Goal: Information Seeking & Learning: Learn about a topic

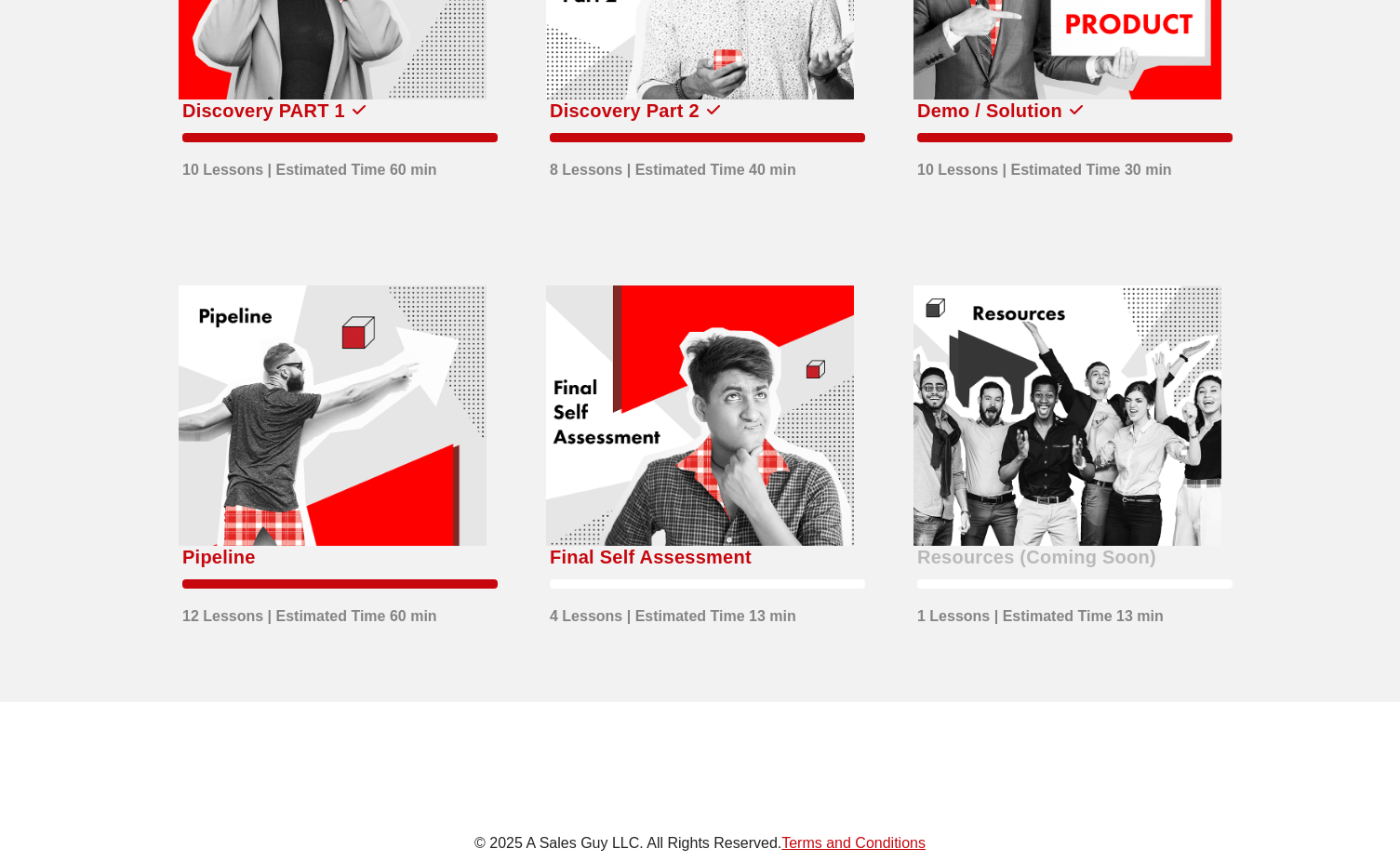
click at [690, 374] on div at bounding box center [699, 415] width 308 height 260
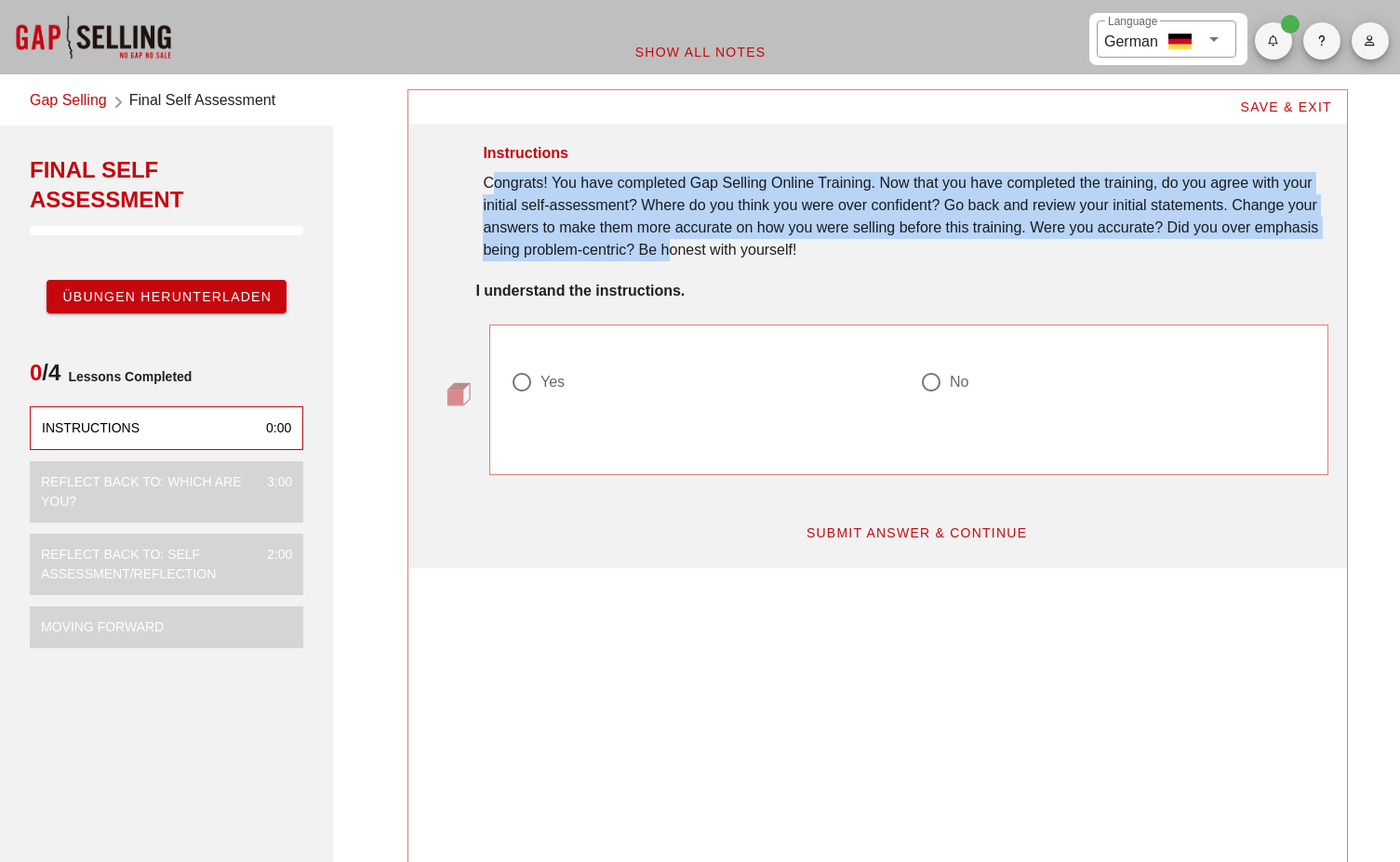
drag, startPoint x: 482, startPoint y: 174, endPoint x: 661, endPoint y: 243, distance: 191.8
click at [661, 243] on div "Instructions Congrats! You have completed Gap Selling Online Training. Now that…" at bounding box center [905, 210] width 867 height 160
click at [661, 243] on div "Congrats! You have completed Gap Selling Online Training. Now that you have com…" at bounding box center [905, 217] width 844 height 89
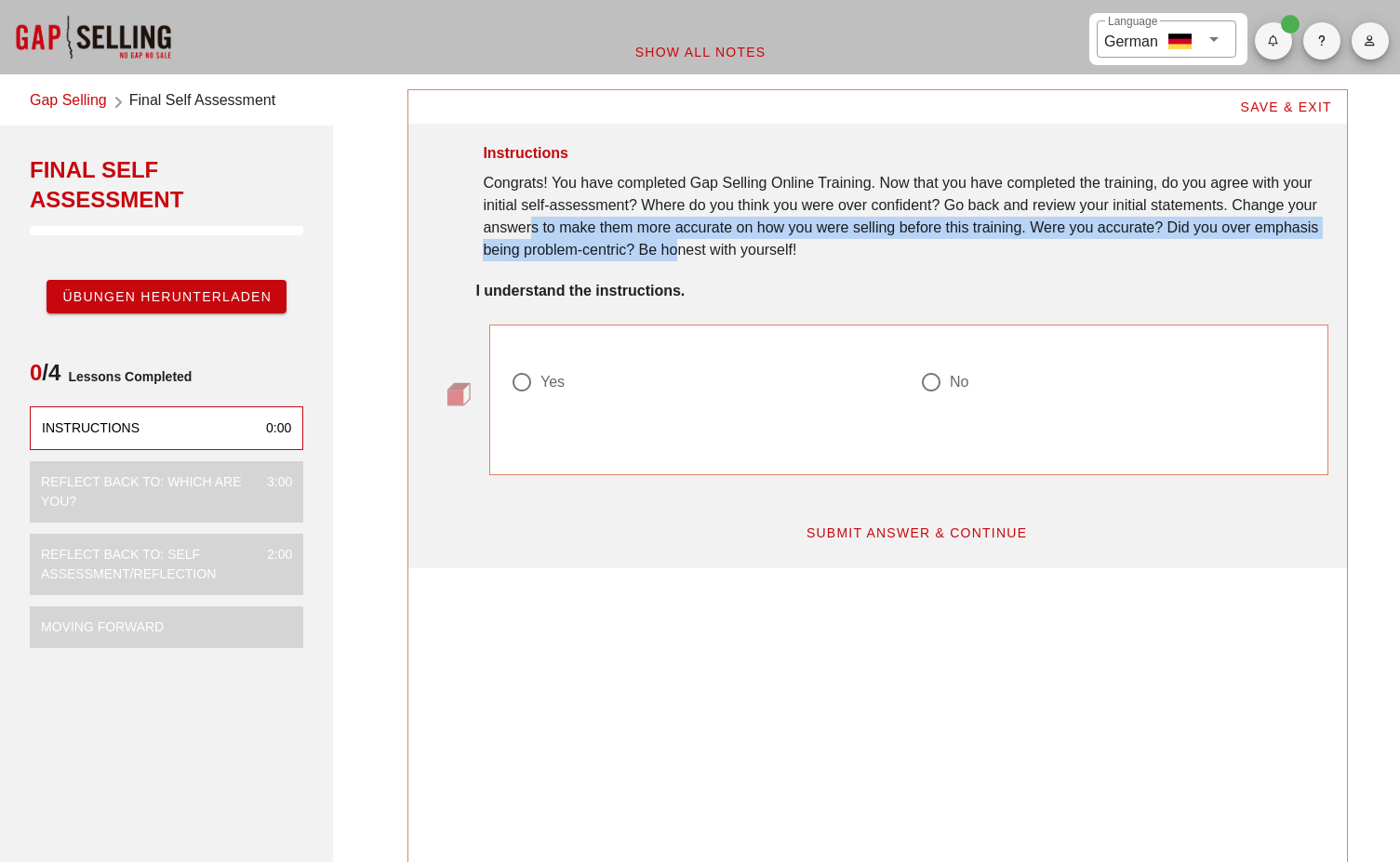
drag, startPoint x: 529, startPoint y: 221, endPoint x: 668, endPoint y: 255, distance: 143.1
click at [668, 255] on div "Congrats! You have completed Gap Selling Online Training. Now that you have com…" at bounding box center [905, 217] width 844 height 89
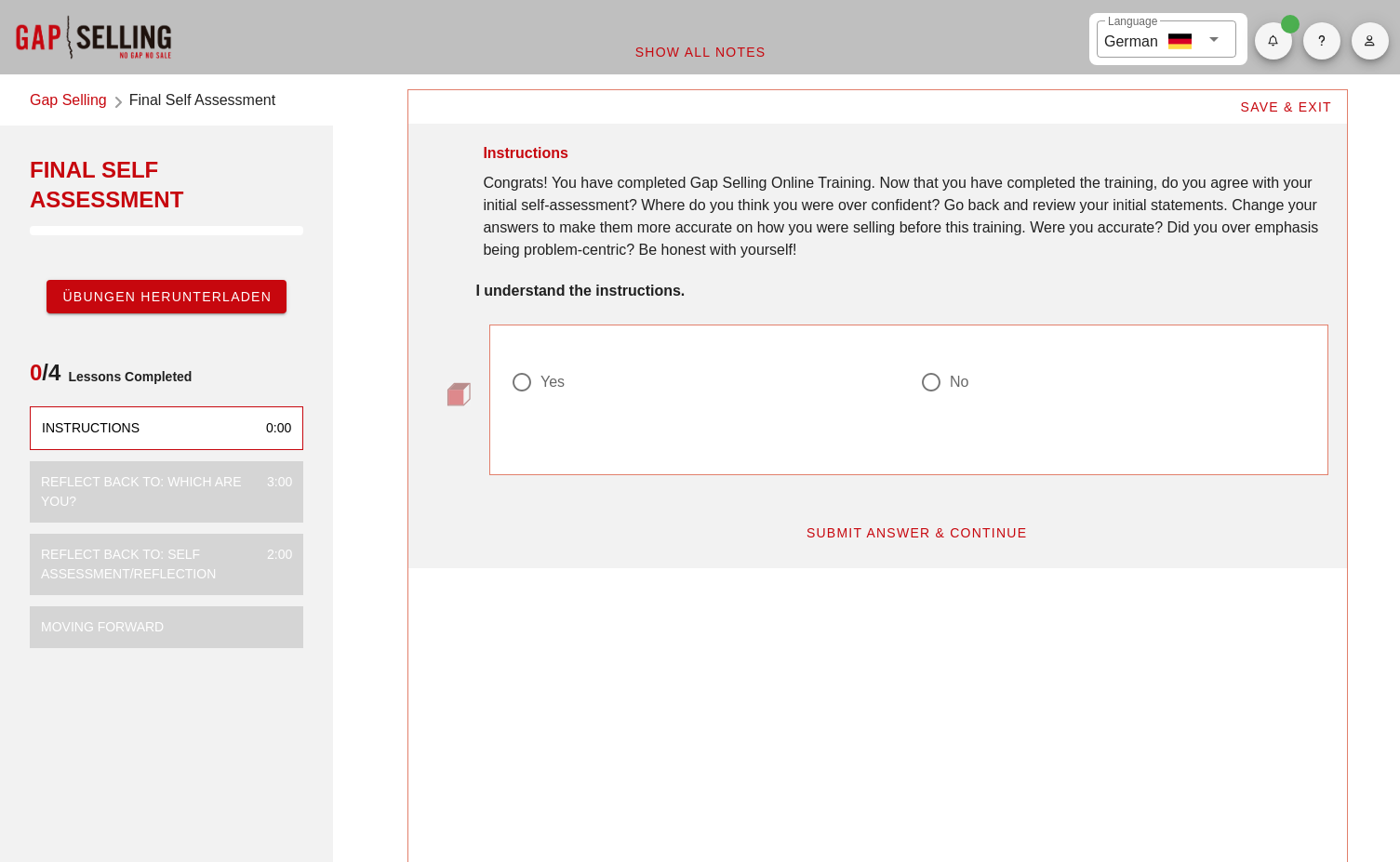
click at [533, 387] on div at bounding box center [521, 382] width 31 height 31
radio input "true"
click at [853, 533] on span "SUBMIT ANSWER & CONTINUE" at bounding box center [916, 533] width 223 height 15
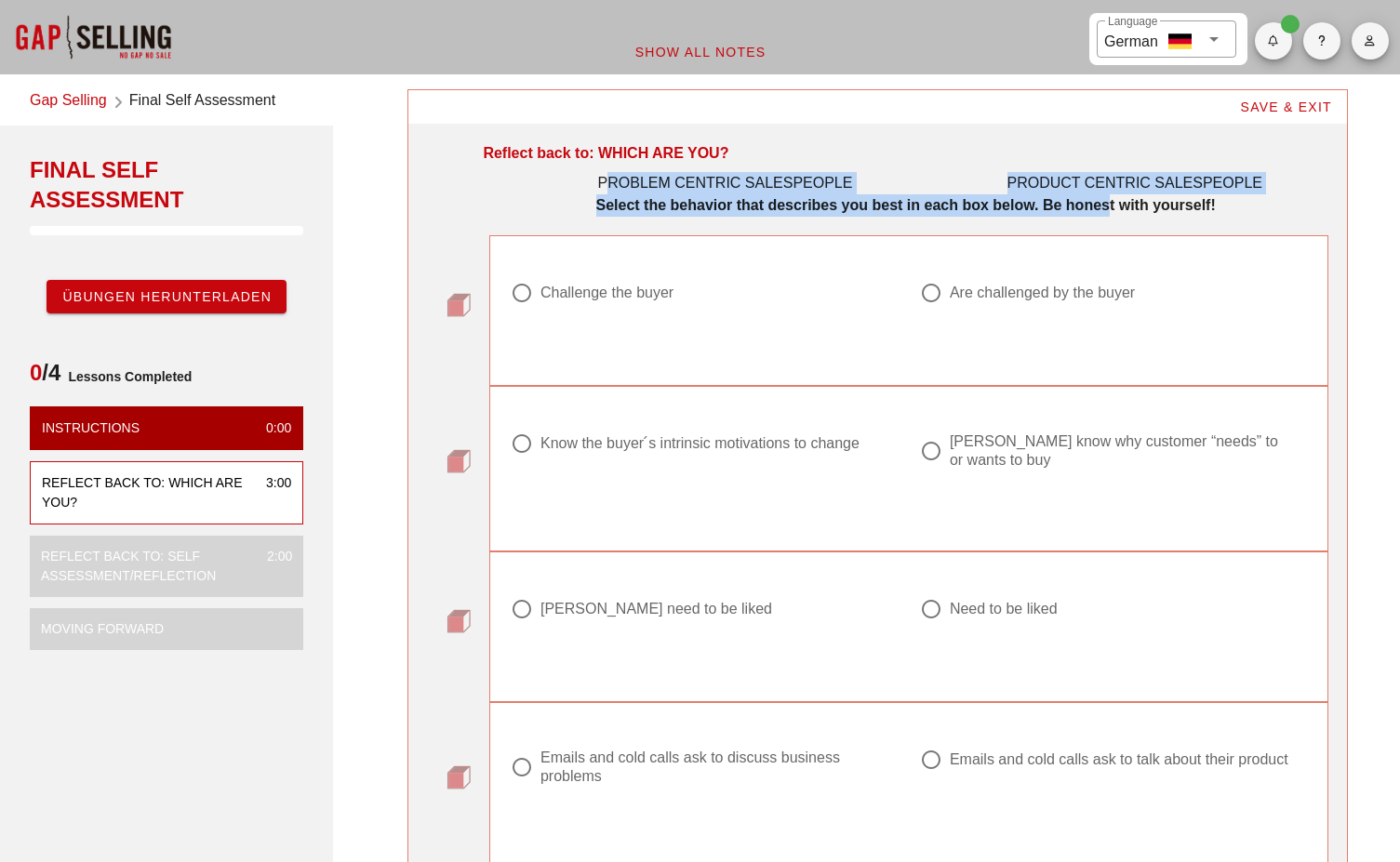
drag, startPoint x: 604, startPoint y: 184, endPoint x: 1102, endPoint y: 224, distance: 499.6
click at [1102, 224] on div "Reflect back to: WHICH ARE YOU? PROBLEM CENTRIC SALESPEOPLE PRODUCT CENTRIC SAL…" at bounding box center [905, 189] width 867 height 116
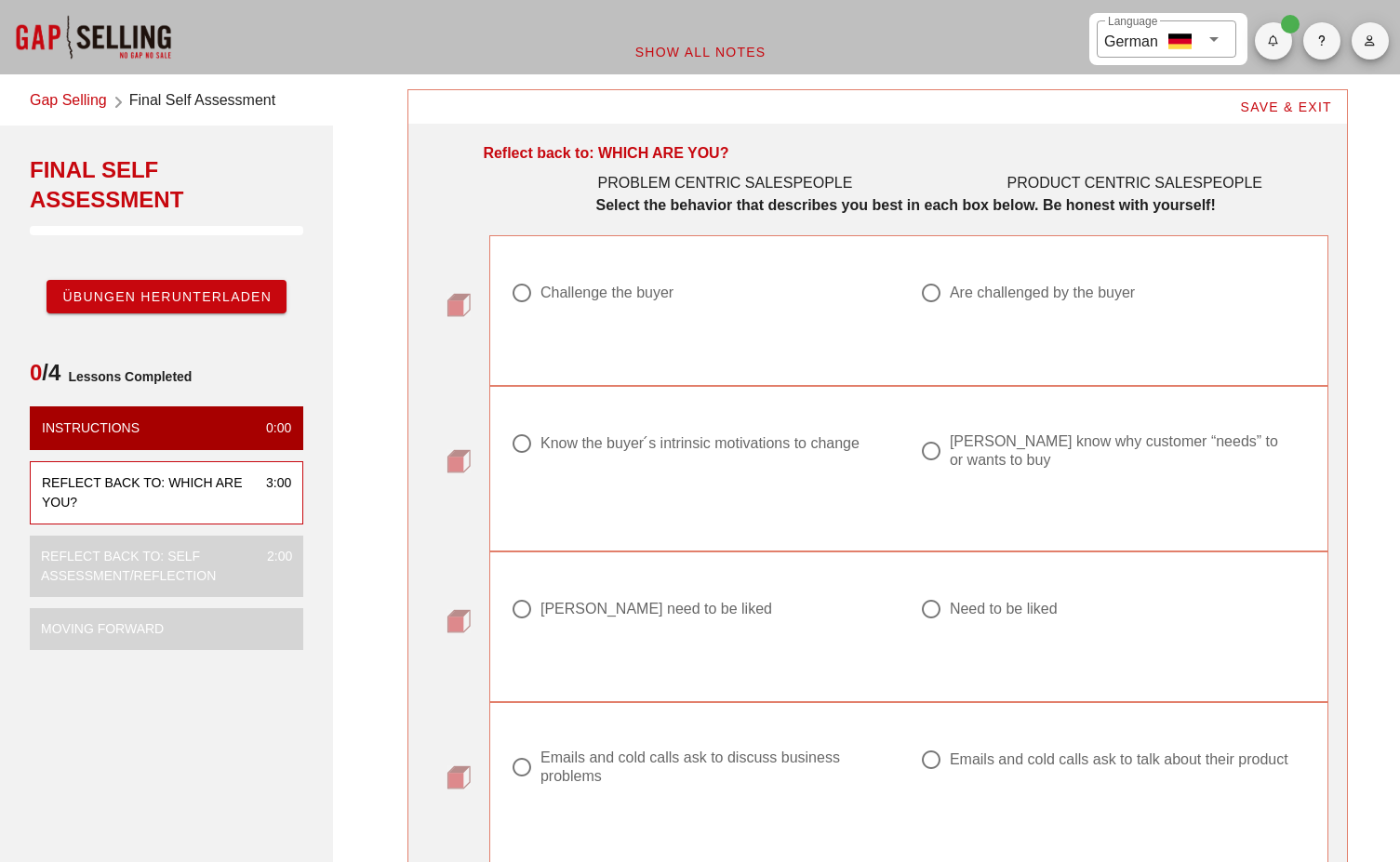
click at [637, 298] on div "Challenge the buyer" at bounding box center [606, 293] width 133 height 19
radio input "true"
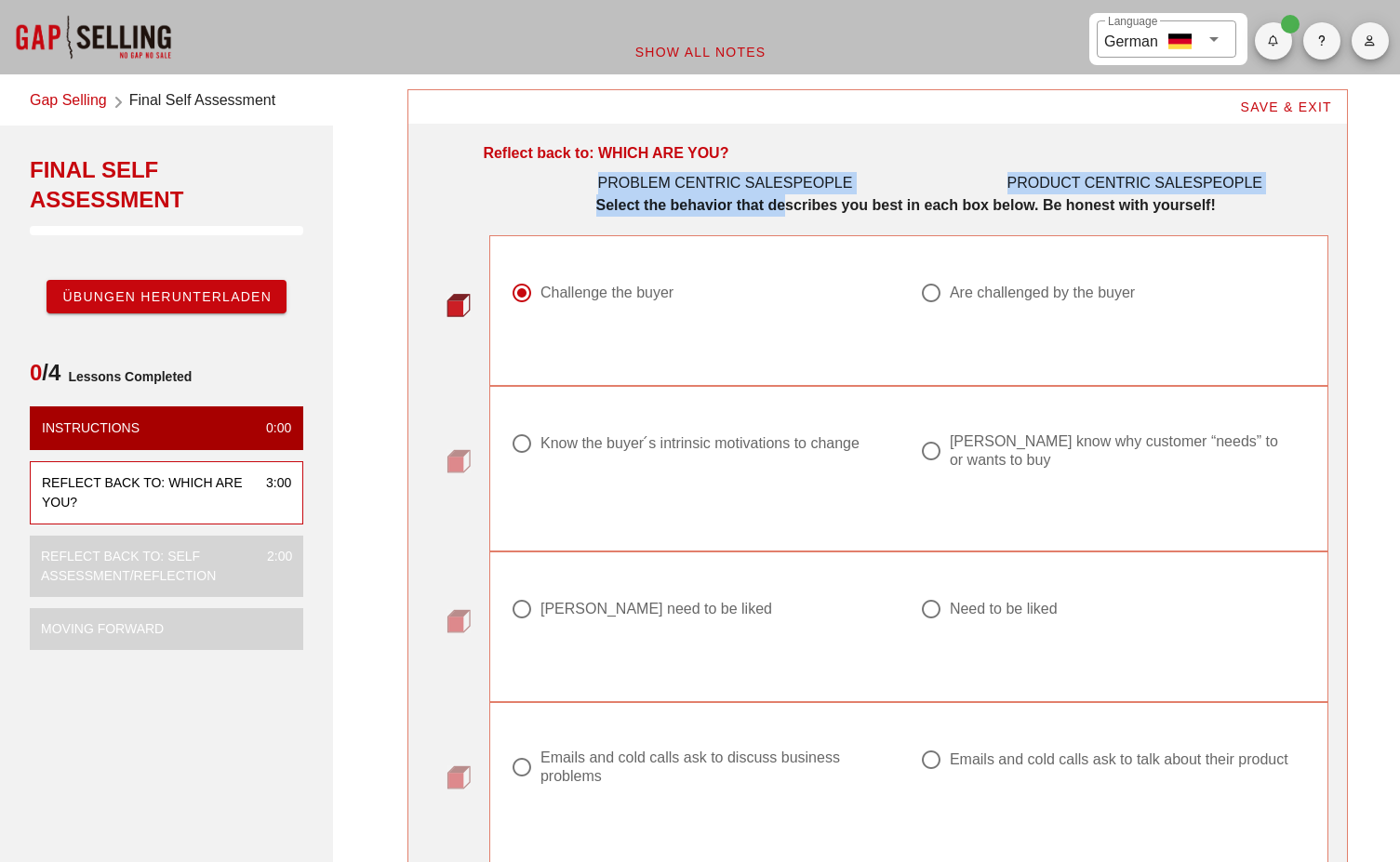
drag, startPoint x: 599, startPoint y: 179, endPoint x: 777, endPoint y: 200, distance: 179.2
click at [777, 200] on div "PROBLEM CENTRIC SALESPEOPLE PRODUCT CENTRIC SALESPEOPLE Select the behavior tha…" at bounding box center [905, 189] width 844 height 56
click at [777, 200] on strong "Select the behavior that describes you best in each box below. Be honest with y…" at bounding box center [906, 205] width 619 height 16
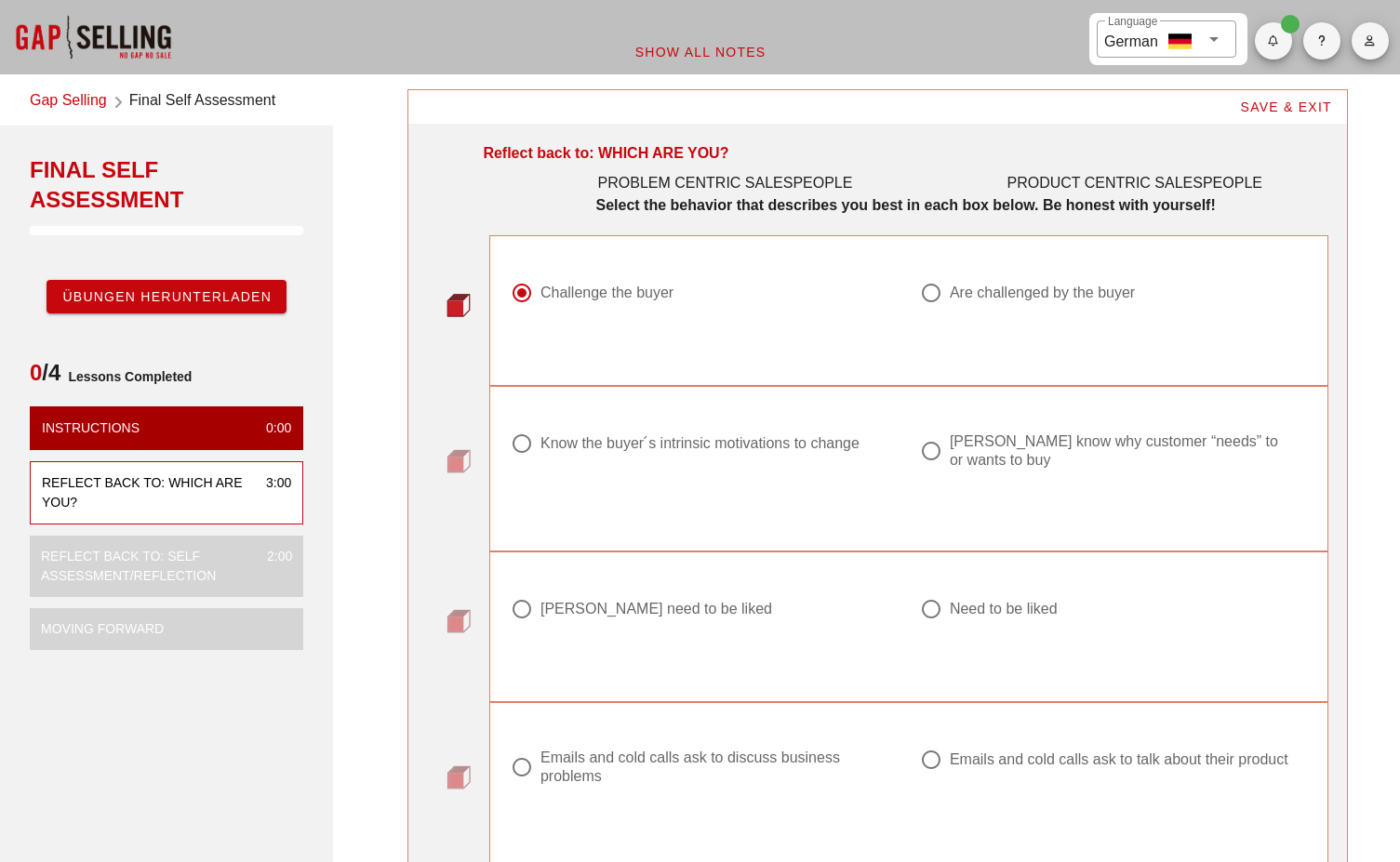
click at [667, 443] on div "Know the buyer ́s intrinsic motivations to change" at bounding box center [699, 443] width 319 height 19
click at [1052, 446] on div "Don ́t know why customer “needs” to or wants to buy" at bounding box center [1120, 451] width 342 height 37
radio input "false"
radio input "true"
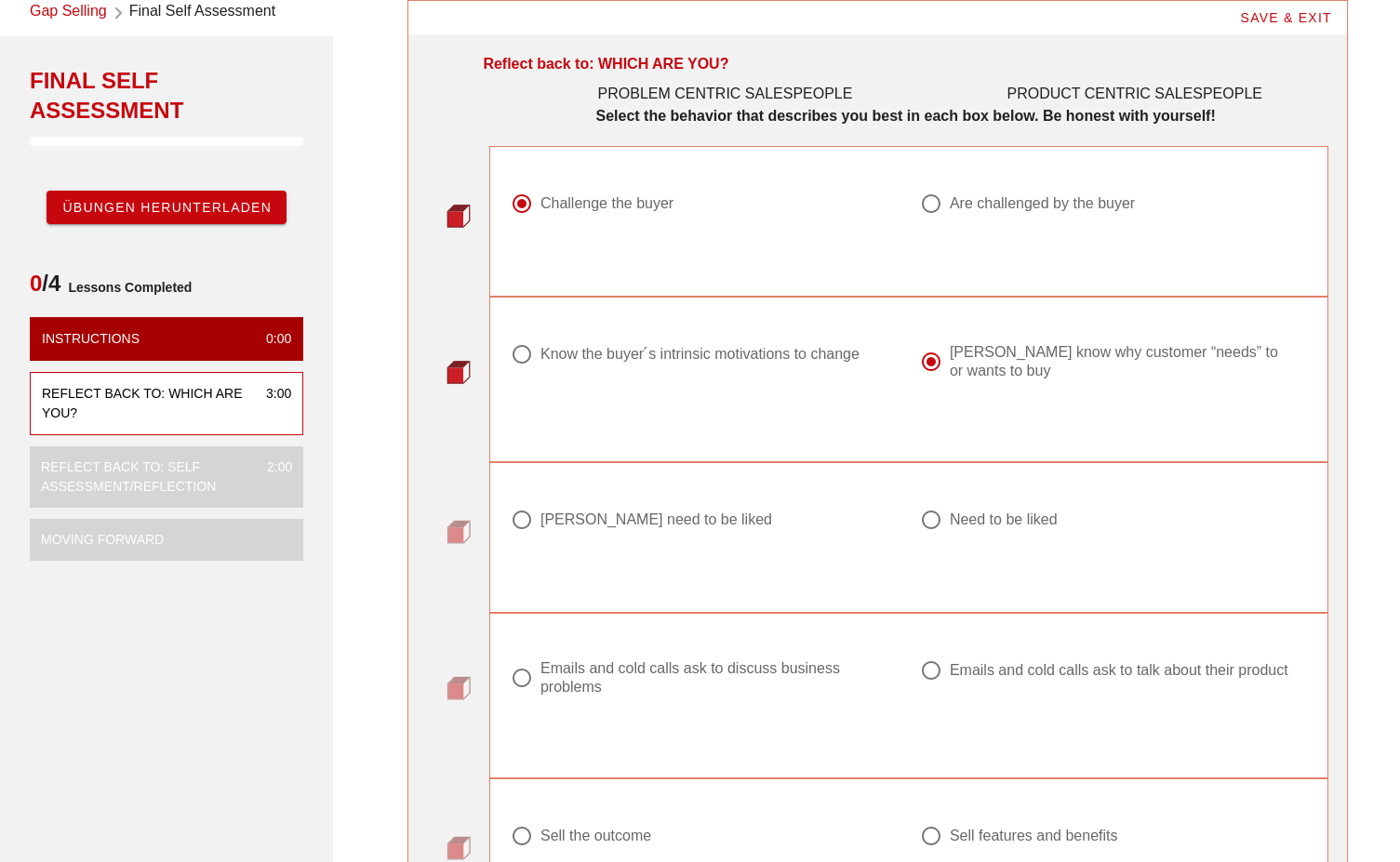
scroll to position [93, 0]
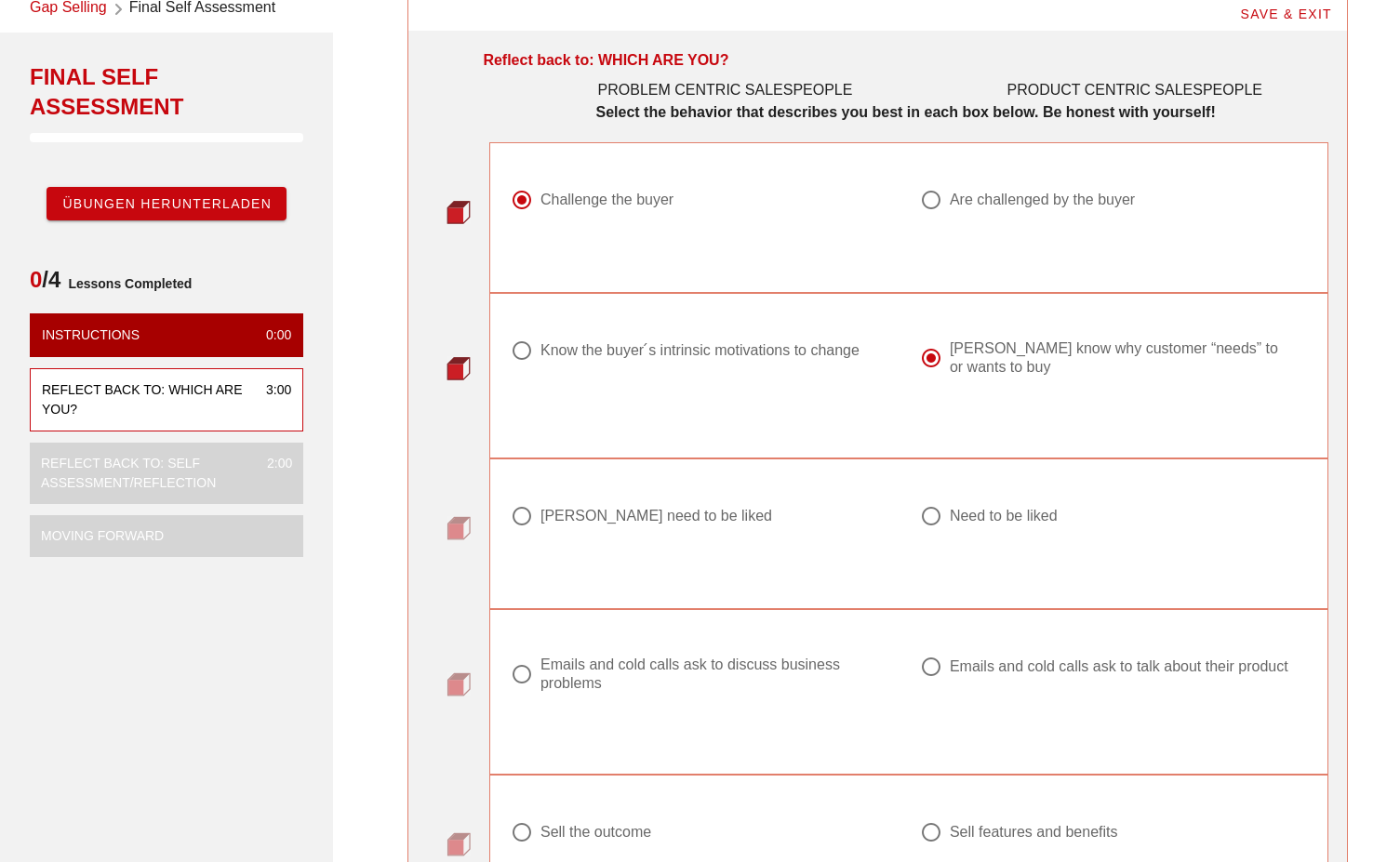
click at [708, 361] on div "Know the buyer ́s intrinsic motivations to change" at bounding box center [696, 350] width 372 height 23
radio input "true"
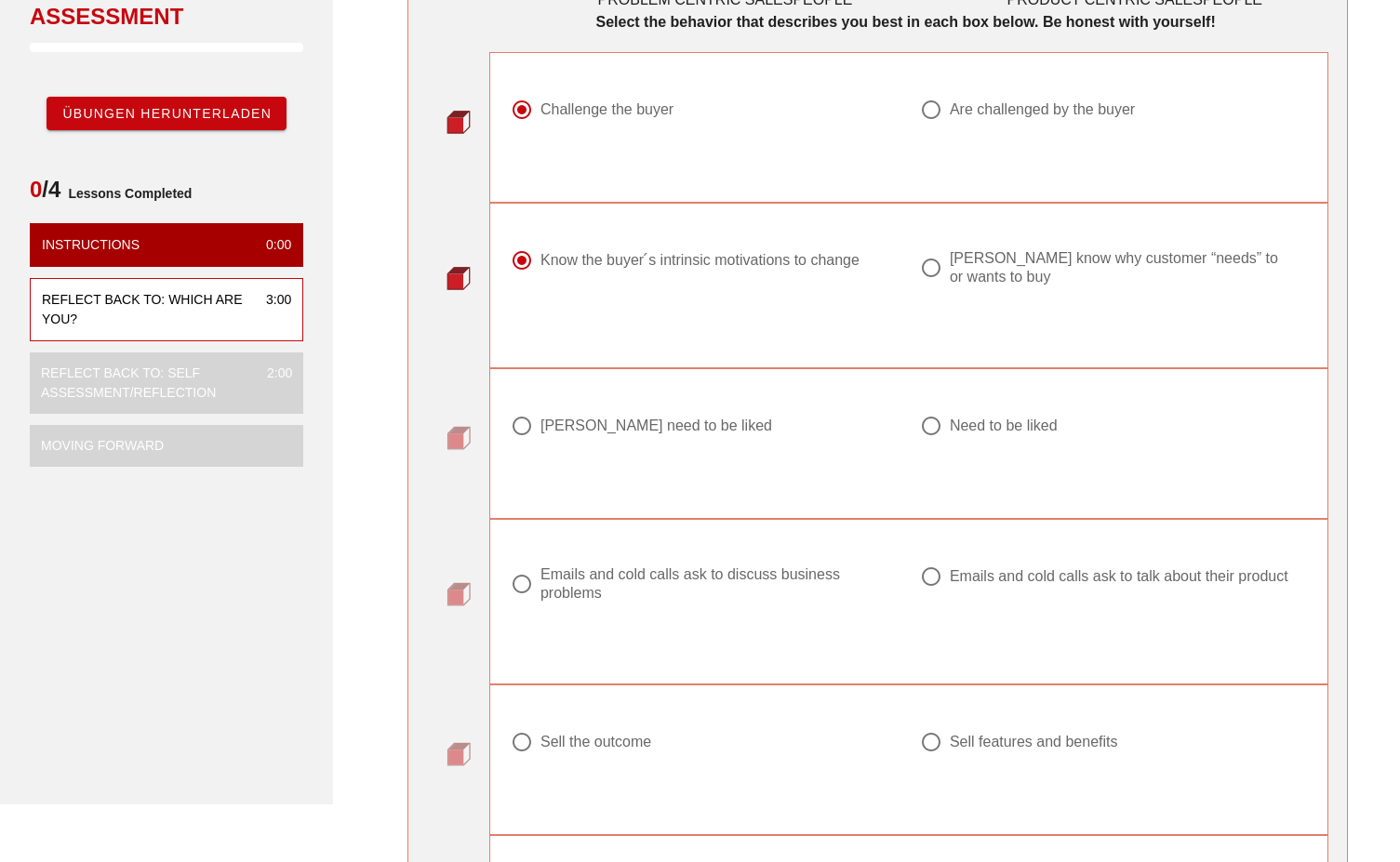
scroll to position [186, 0]
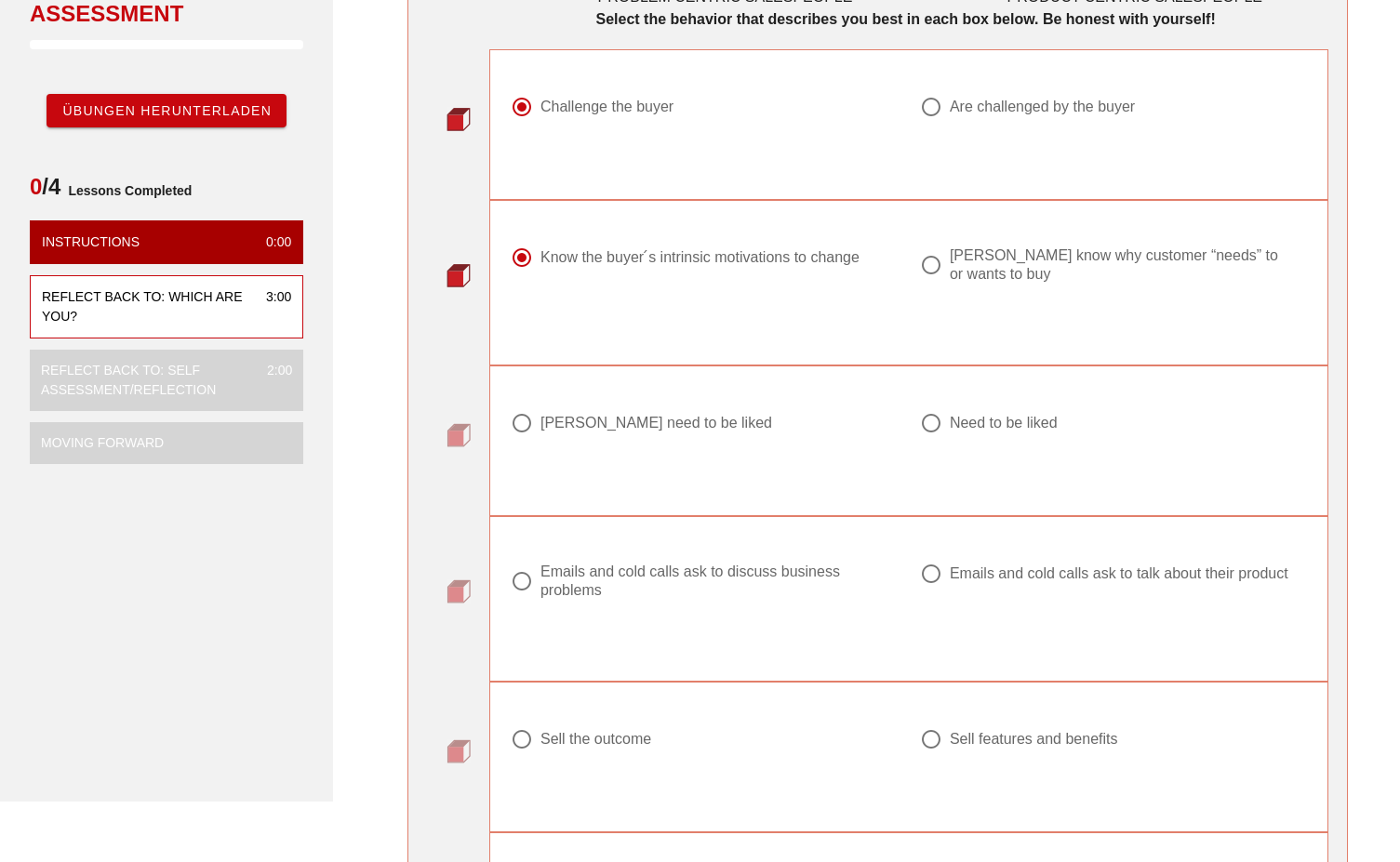
click at [652, 414] on div "Don ́t need to be liked" at bounding box center [655, 423] width 231 height 19
radio input "true"
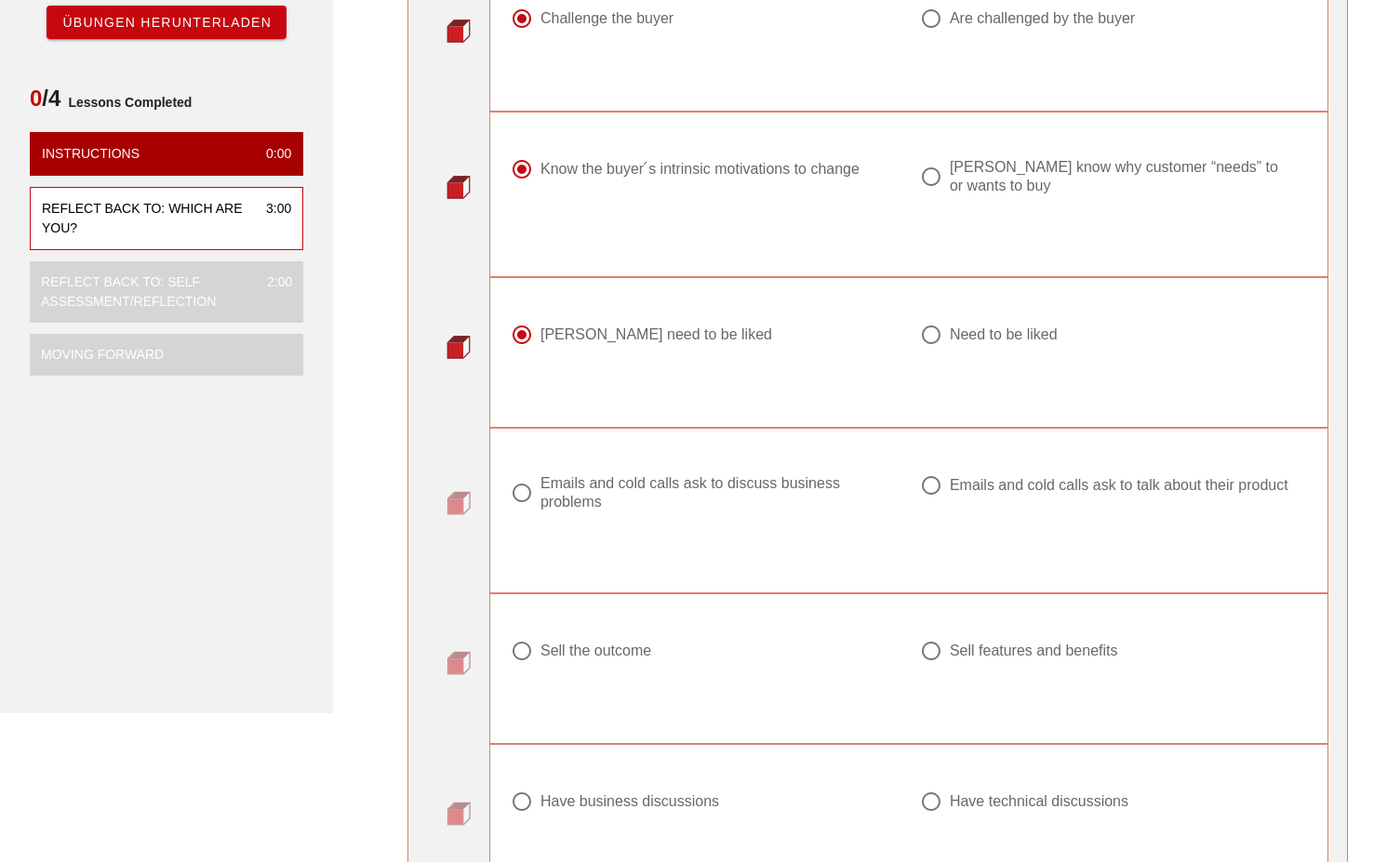
scroll to position [279, 0]
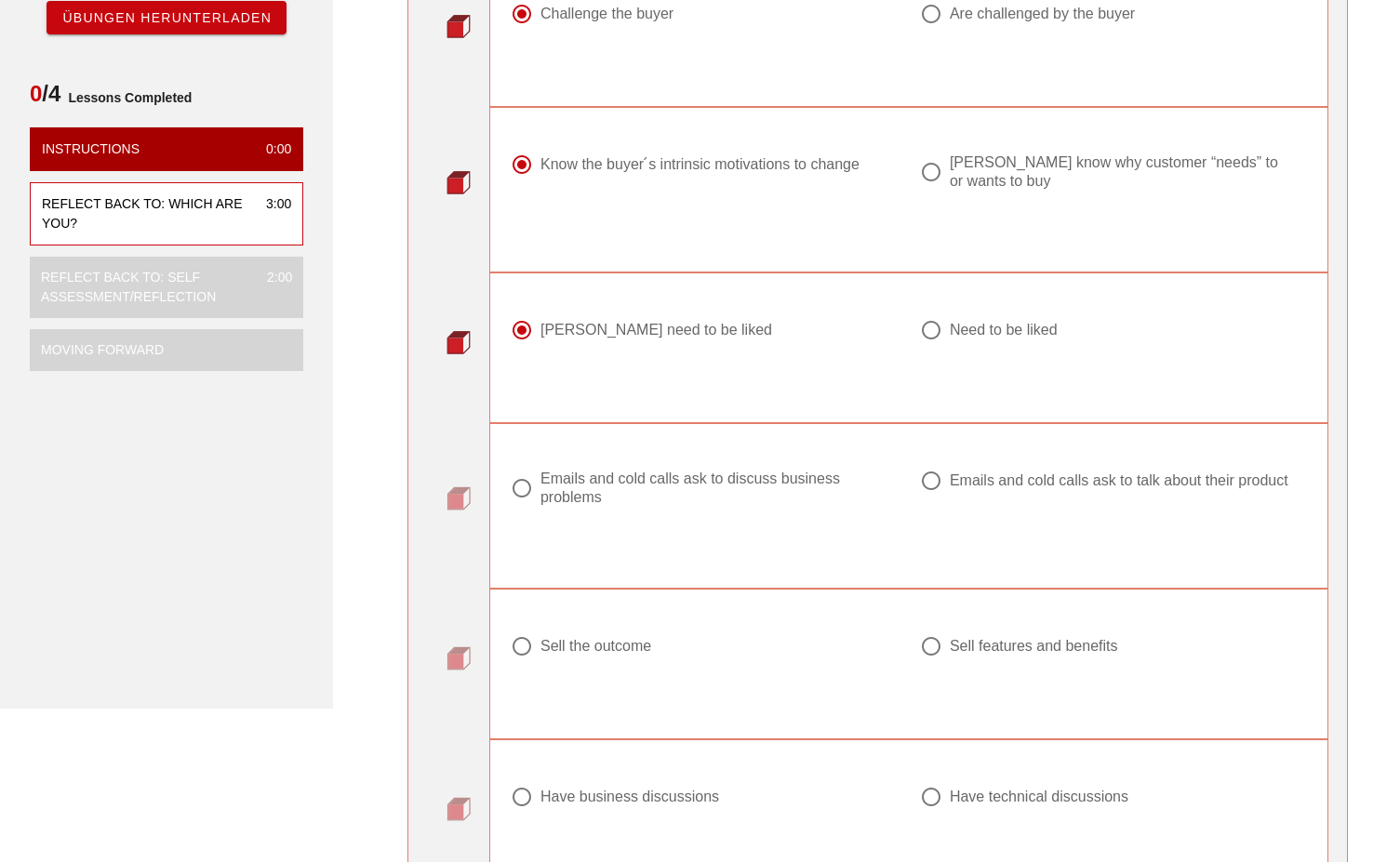
click at [790, 473] on div "Emails and cold calls ask to discuss business problems" at bounding box center [710, 488] width 342 height 37
radio input "true"
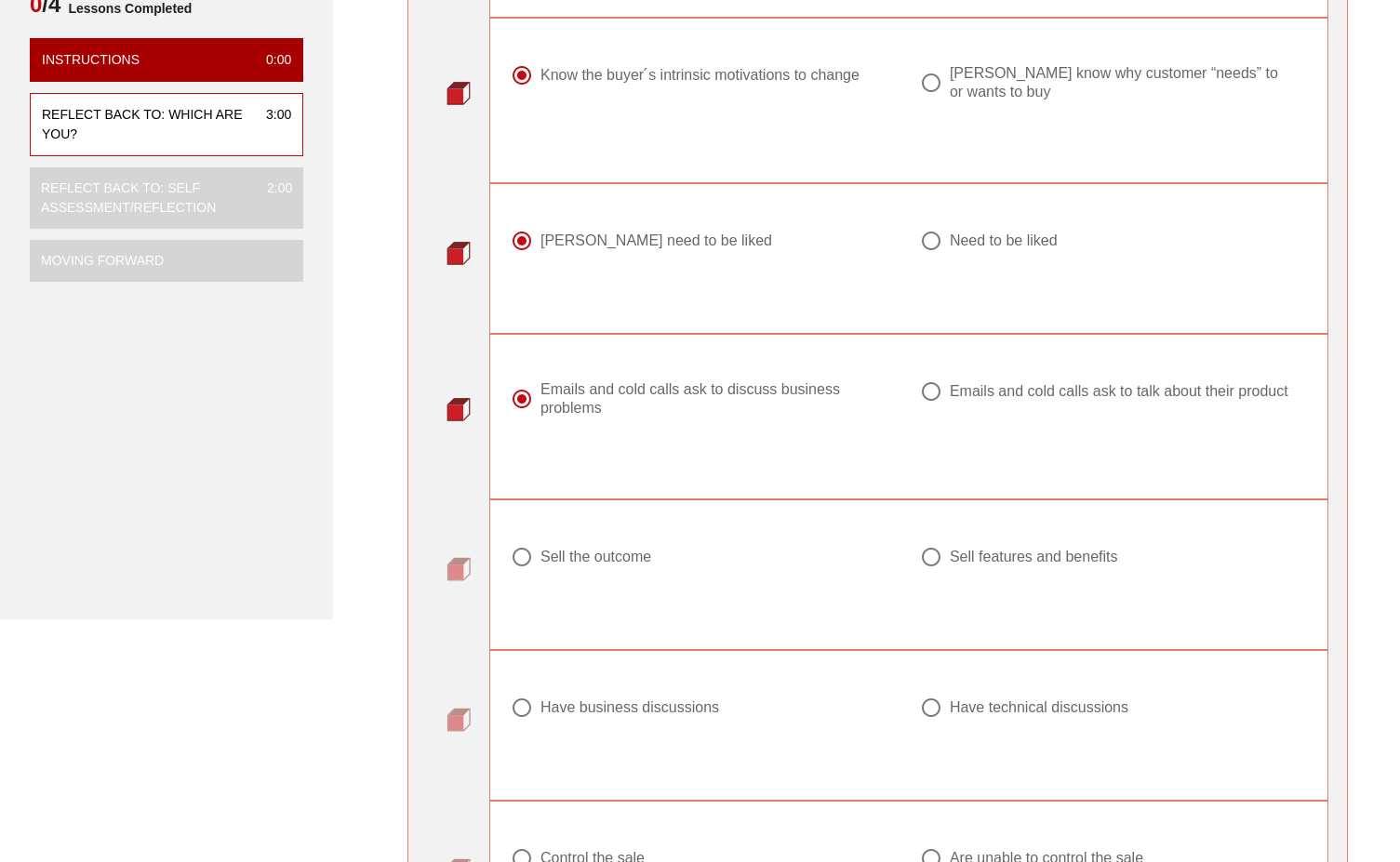
scroll to position [372, 0]
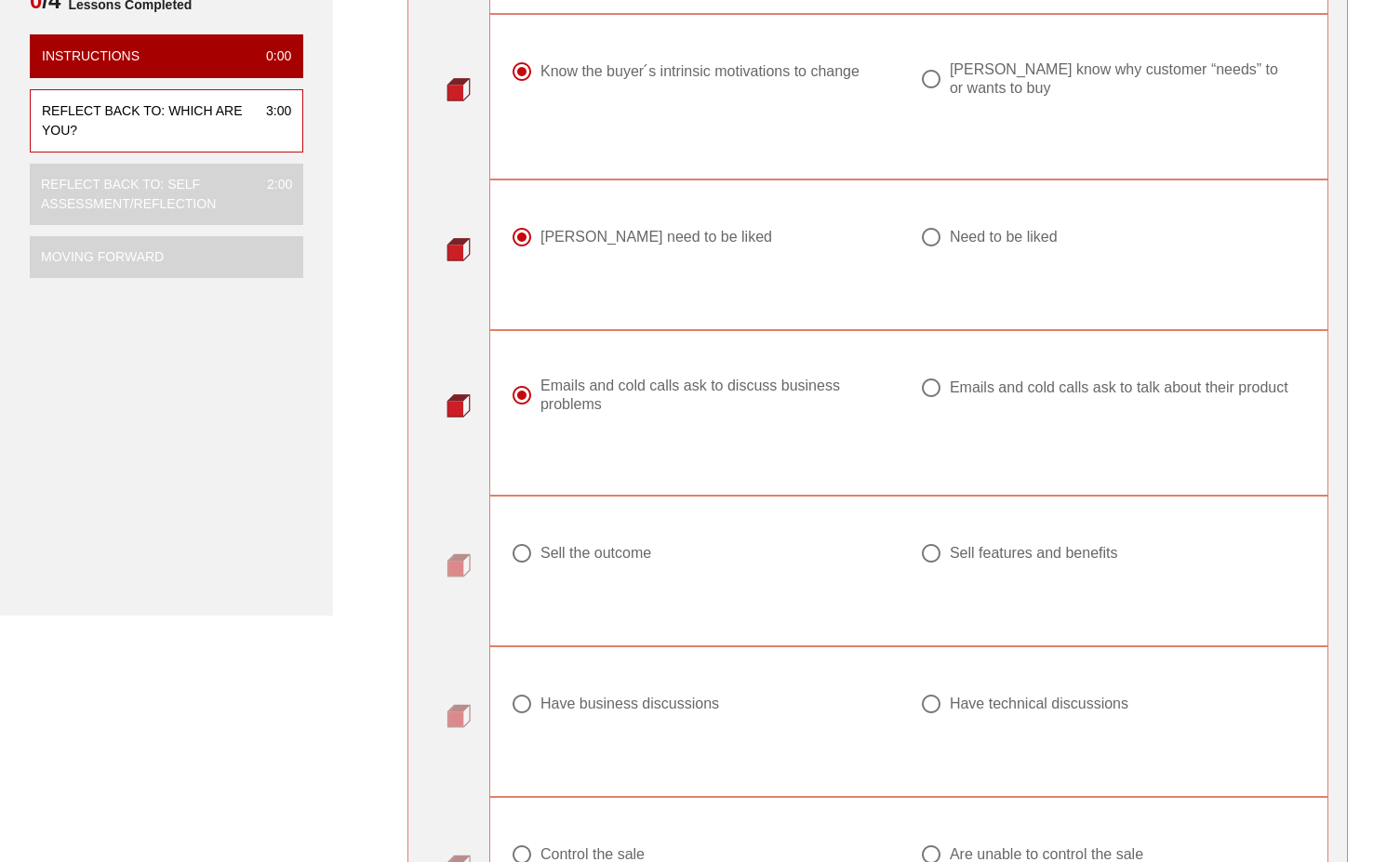
click at [640, 559] on div "Sell the outcome" at bounding box center [595, 553] width 111 height 19
radio input "true"
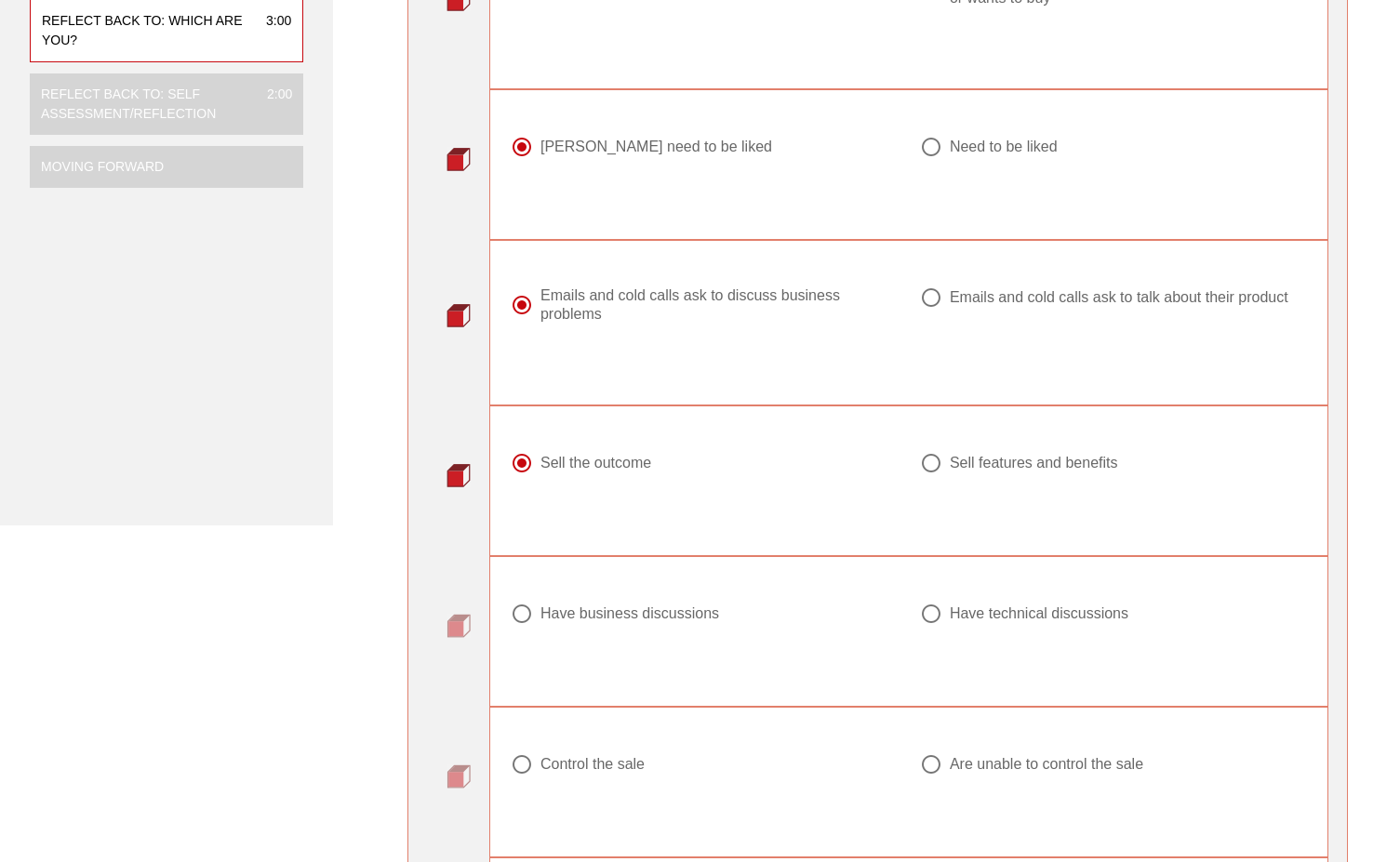
scroll to position [465, 0]
click at [703, 612] on div "Have business discussions" at bounding box center [629, 611] width 179 height 19
click at [957, 613] on div "Have technical discussions" at bounding box center [1038, 611] width 179 height 19
radio input "false"
radio input "true"
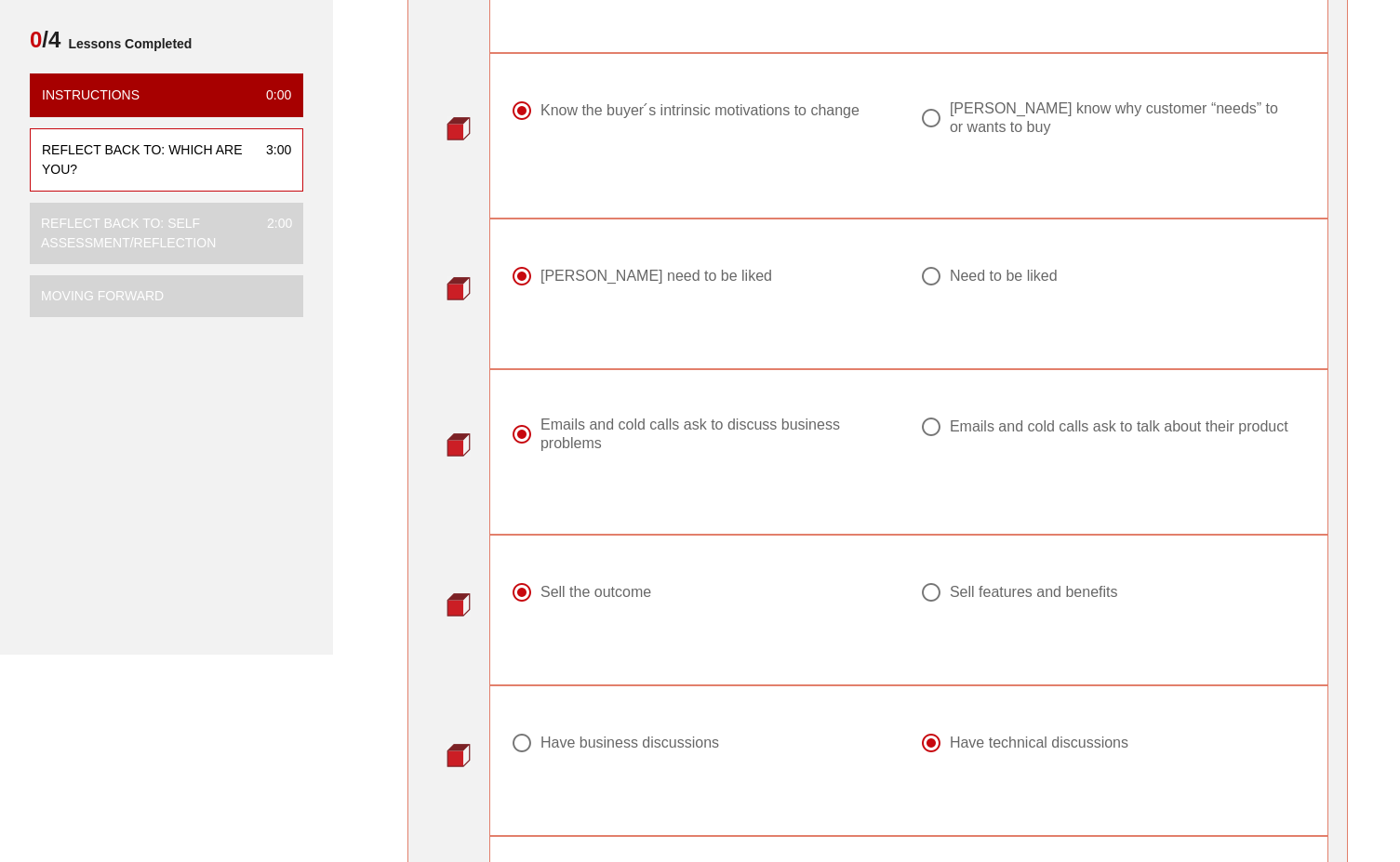
scroll to position [279, 0]
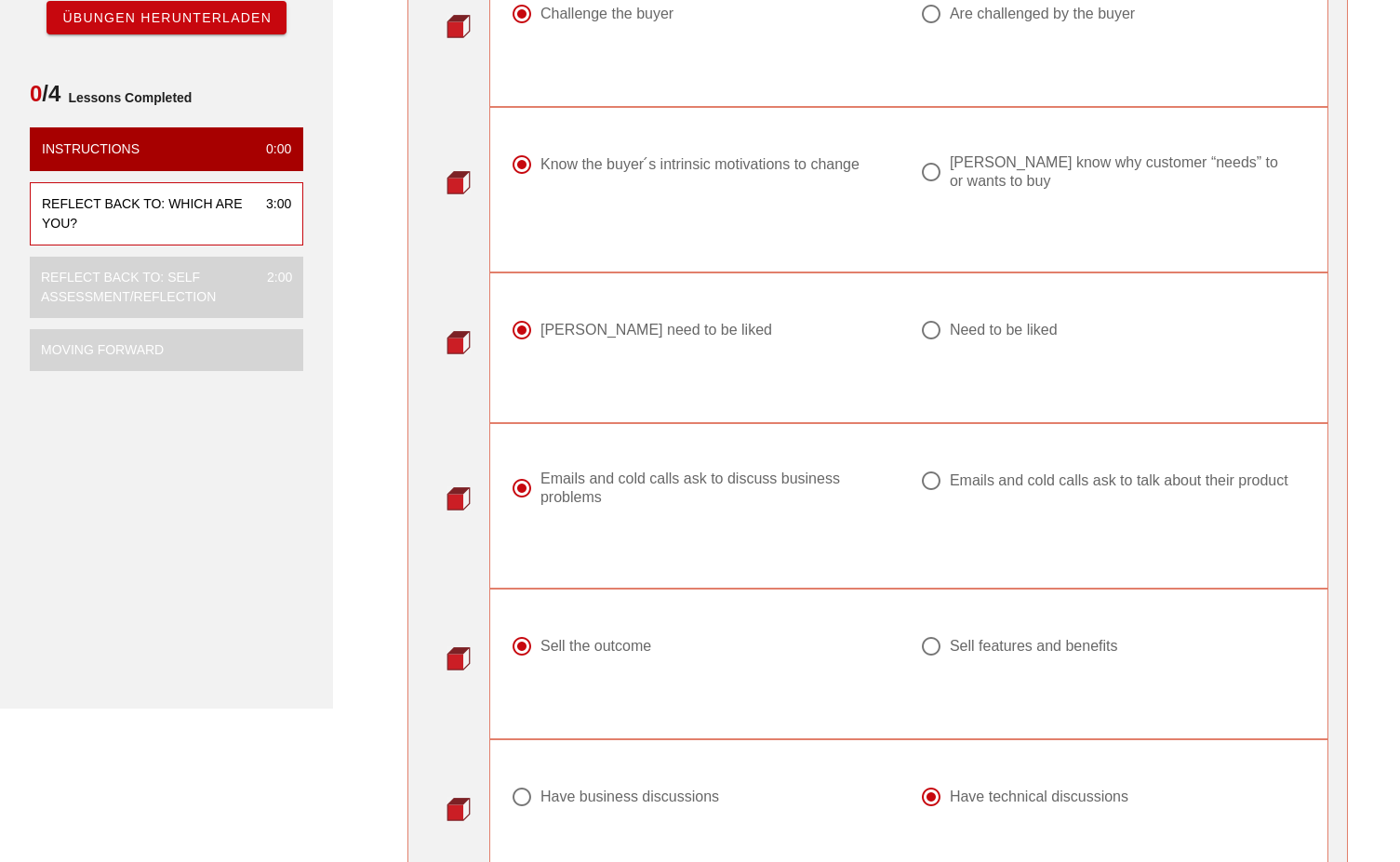
click at [985, 805] on div "Have technical discussions" at bounding box center [1038, 798] width 179 height 19
click at [984, 795] on div "Have technical discussions" at bounding box center [1038, 798] width 179 height 19
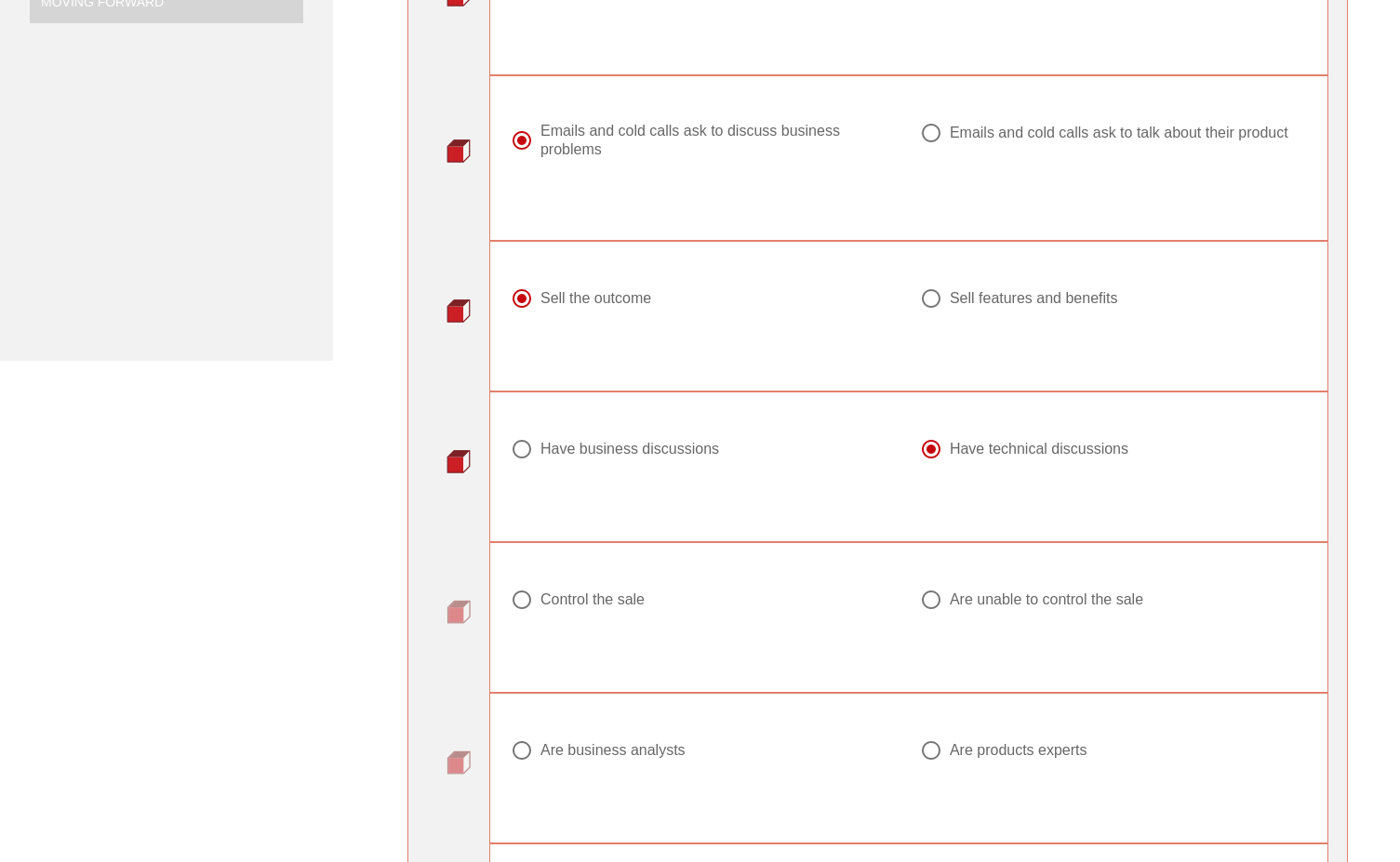
scroll to position [651, 0]
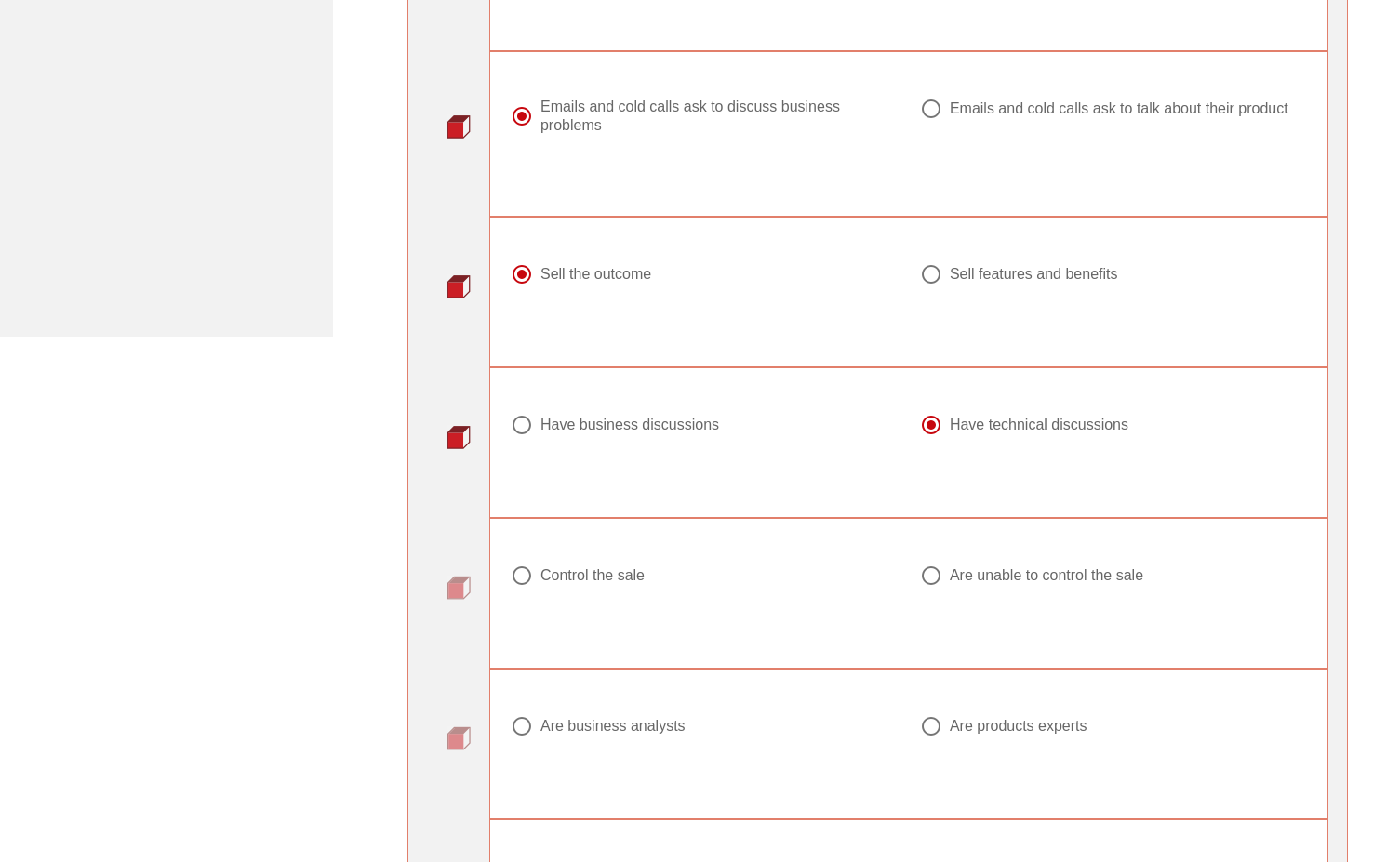
drag, startPoint x: 625, startPoint y: 573, endPoint x: 709, endPoint y: 586, distance: 85.0
click at [628, 573] on div "Control the sale" at bounding box center [592, 576] width 104 height 19
radio input "true"
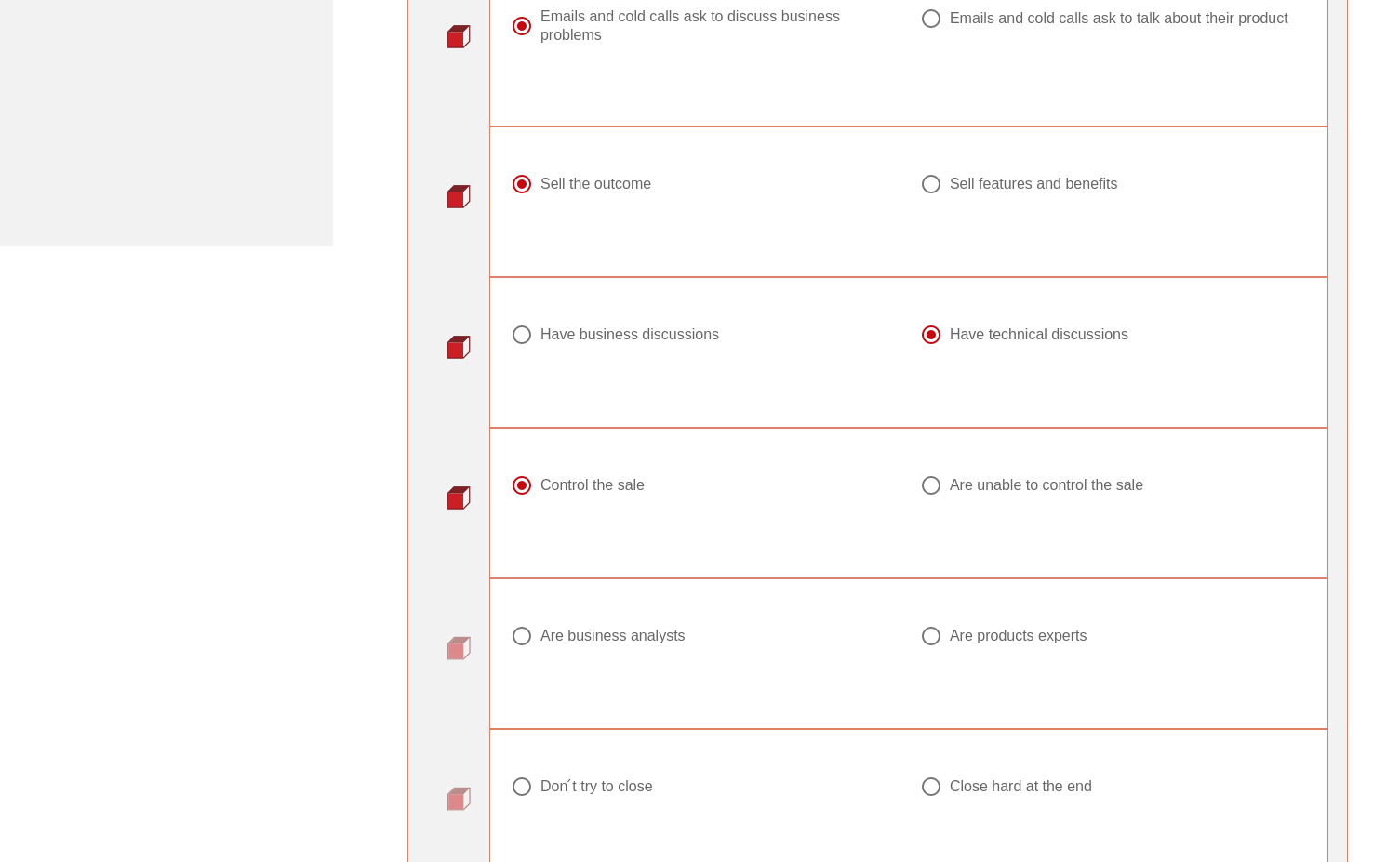
scroll to position [744, 0]
click at [950, 634] on div "Are products experts" at bounding box center [1017, 634] width 137 height 19
radio input "true"
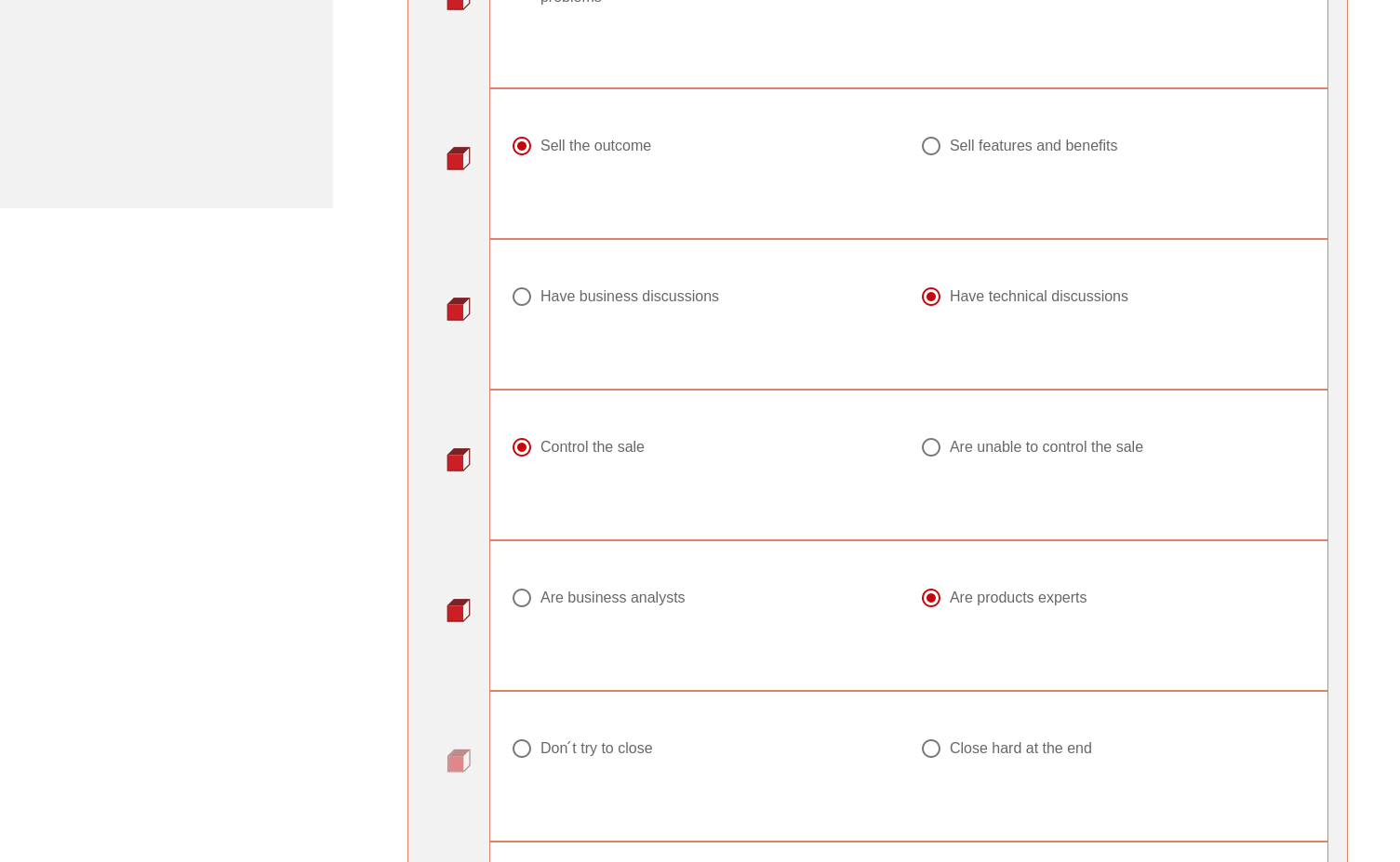
scroll to position [837, 0]
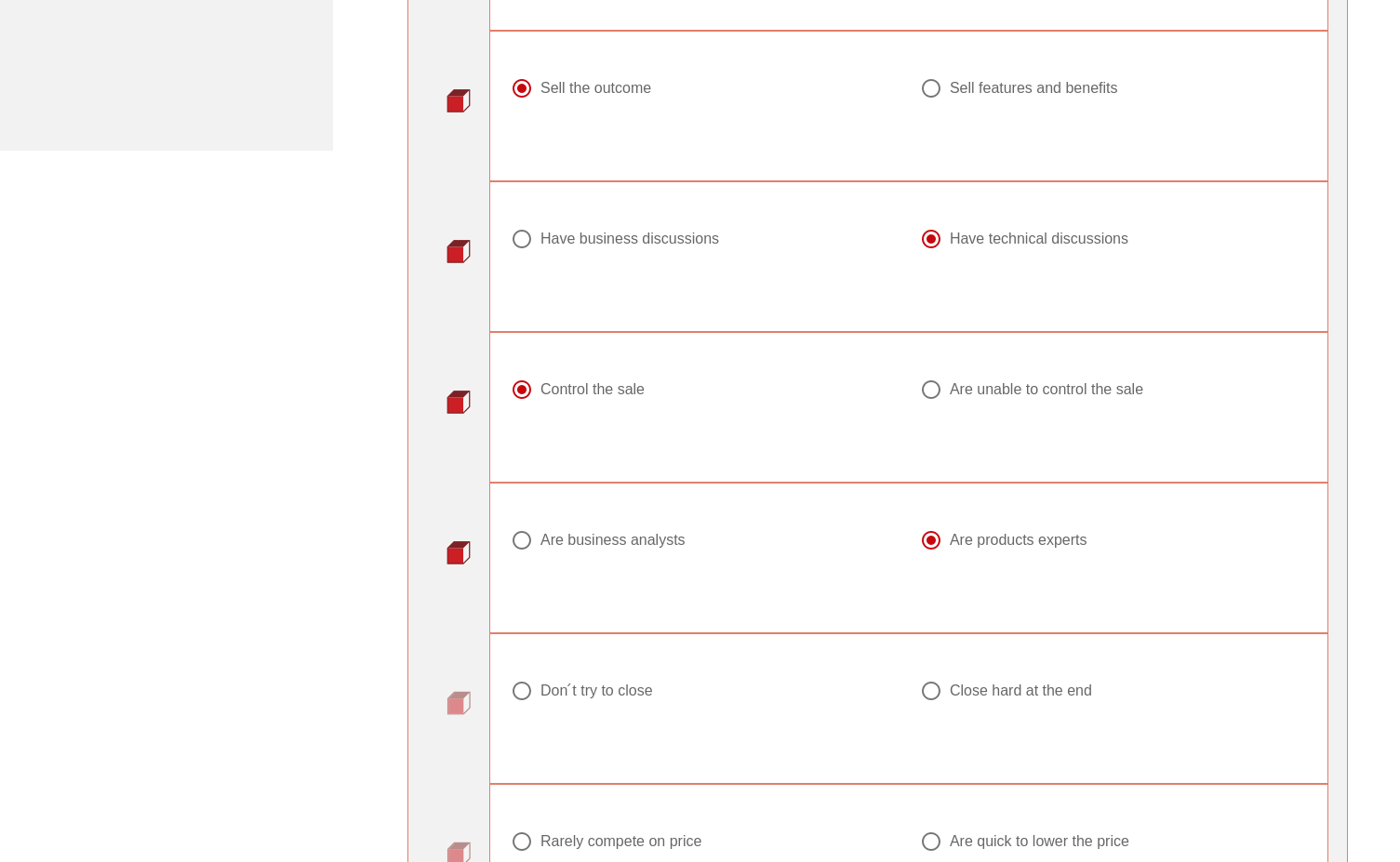
click at [649, 696] on div "Don ́t try to close" at bounding box center [596, 691] width 113 height 19
click at [963, 697] on div "Close hard at the end" at bounding box center [1020, 691] width 142 height 19
radio input "false"
radio input "true"
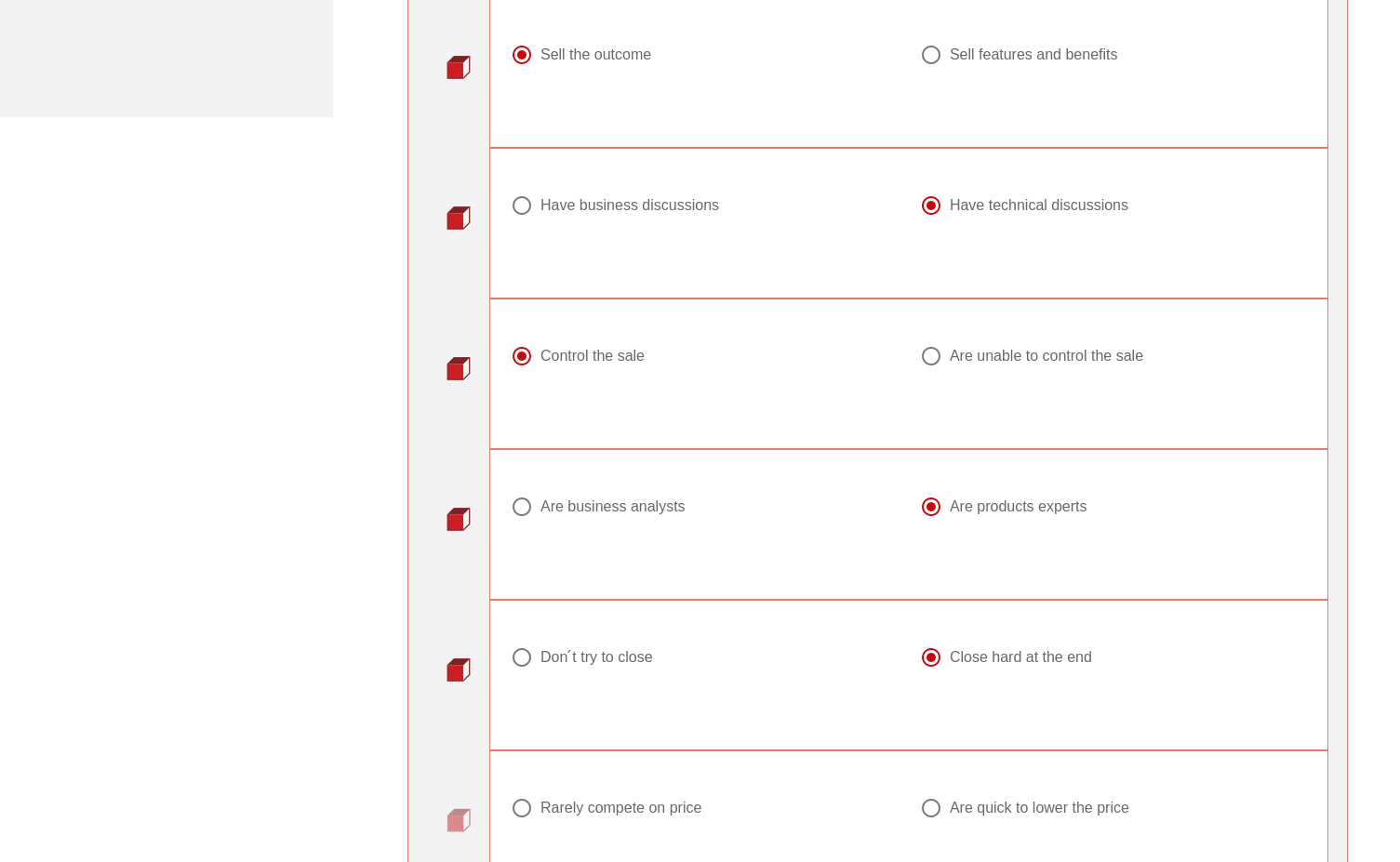
scroll to position [1023, 0]
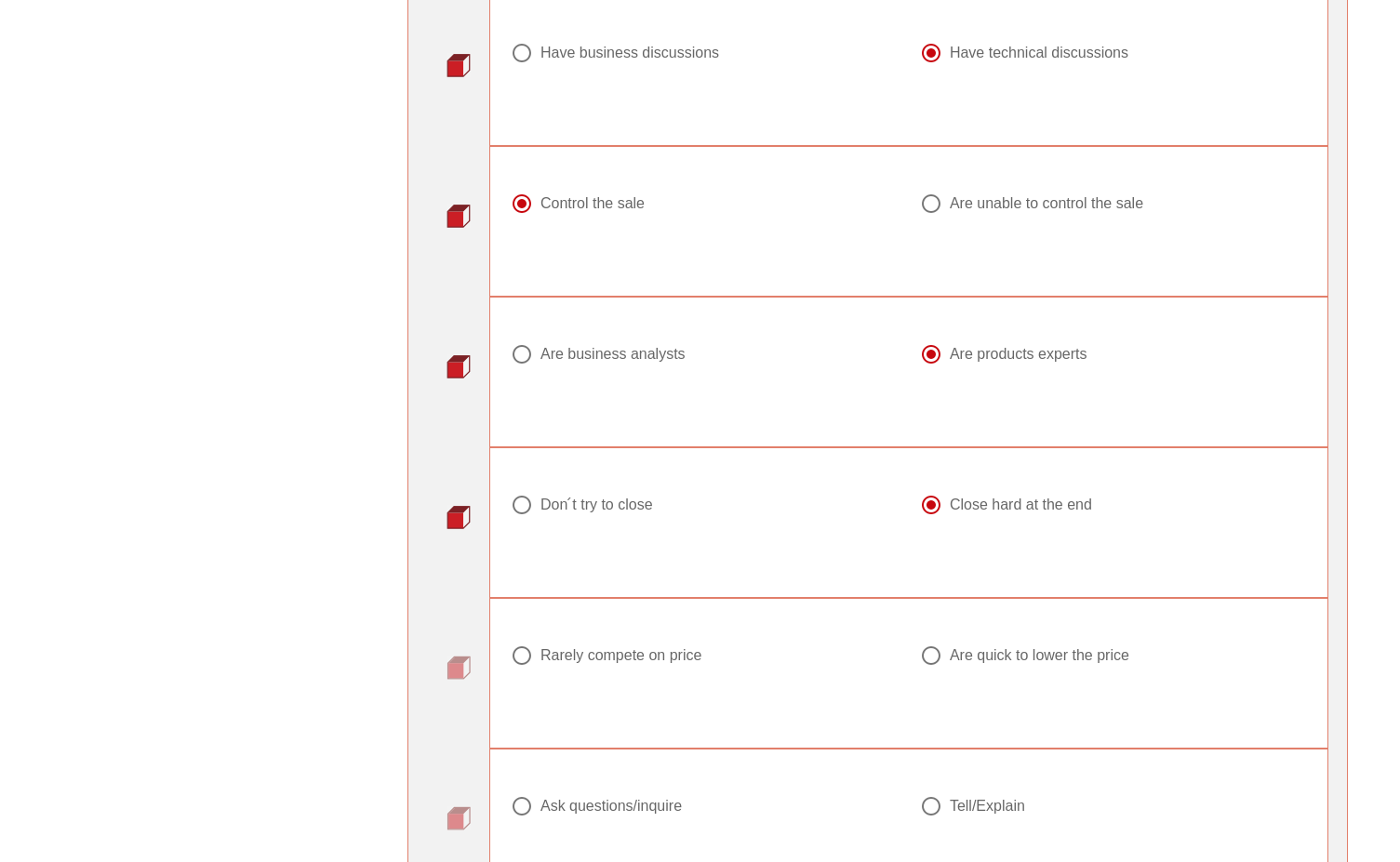
click at [631, 502] on div "Don ́t try to close" at bounding box center [596, 505] width 113 height 19
click at [959, 502] on div "Close hard at the end" at bounding box center [1020, 505] width 142 height 19
radio input "false"
radio input "true"
click at [734, 669] on div at bounding box center [704, 678] width 386 height 23
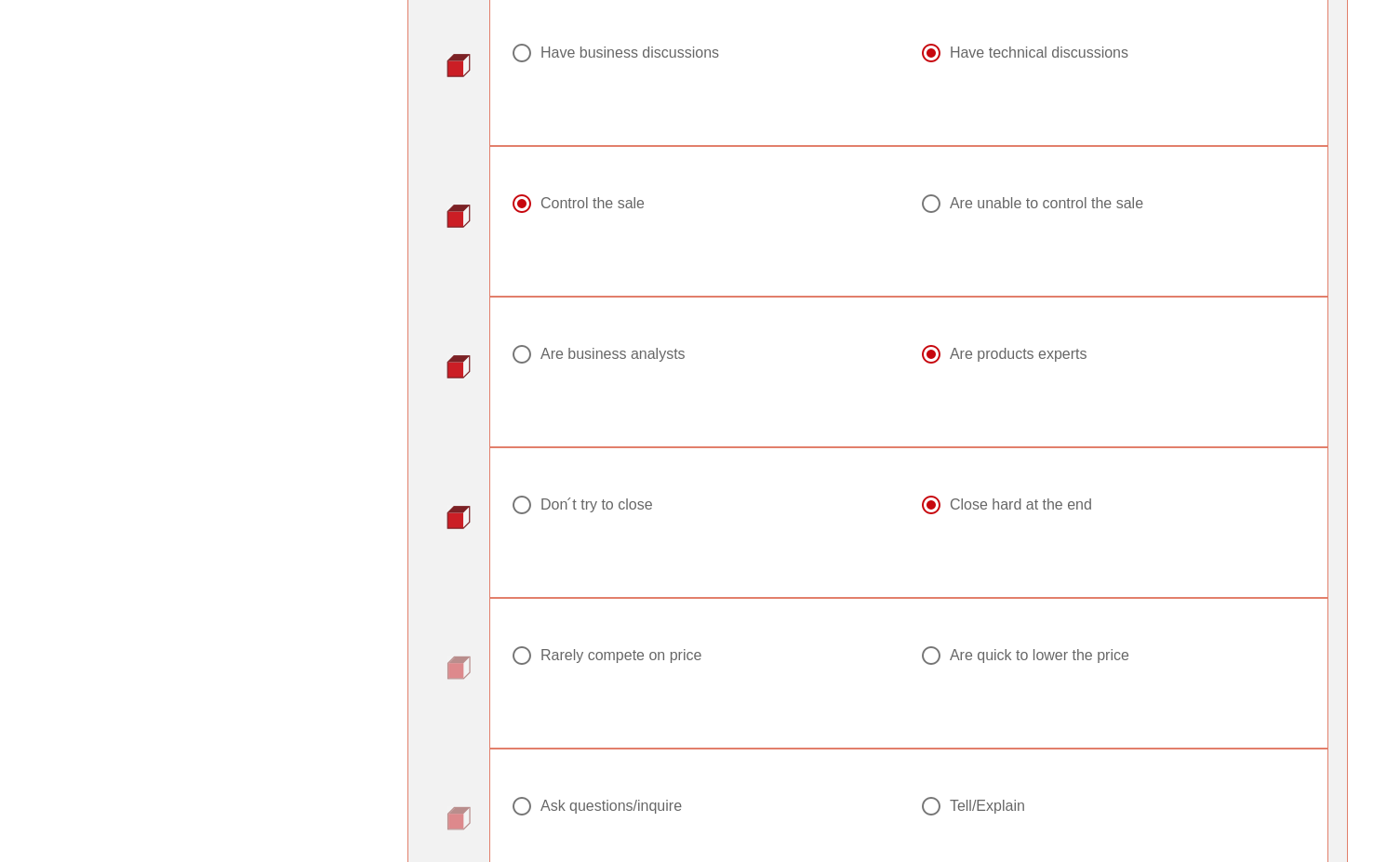
click at [706, 663] on label "Rarely compete on price" at bounding box center [710, 655] width 342 height 19
radio input "true"
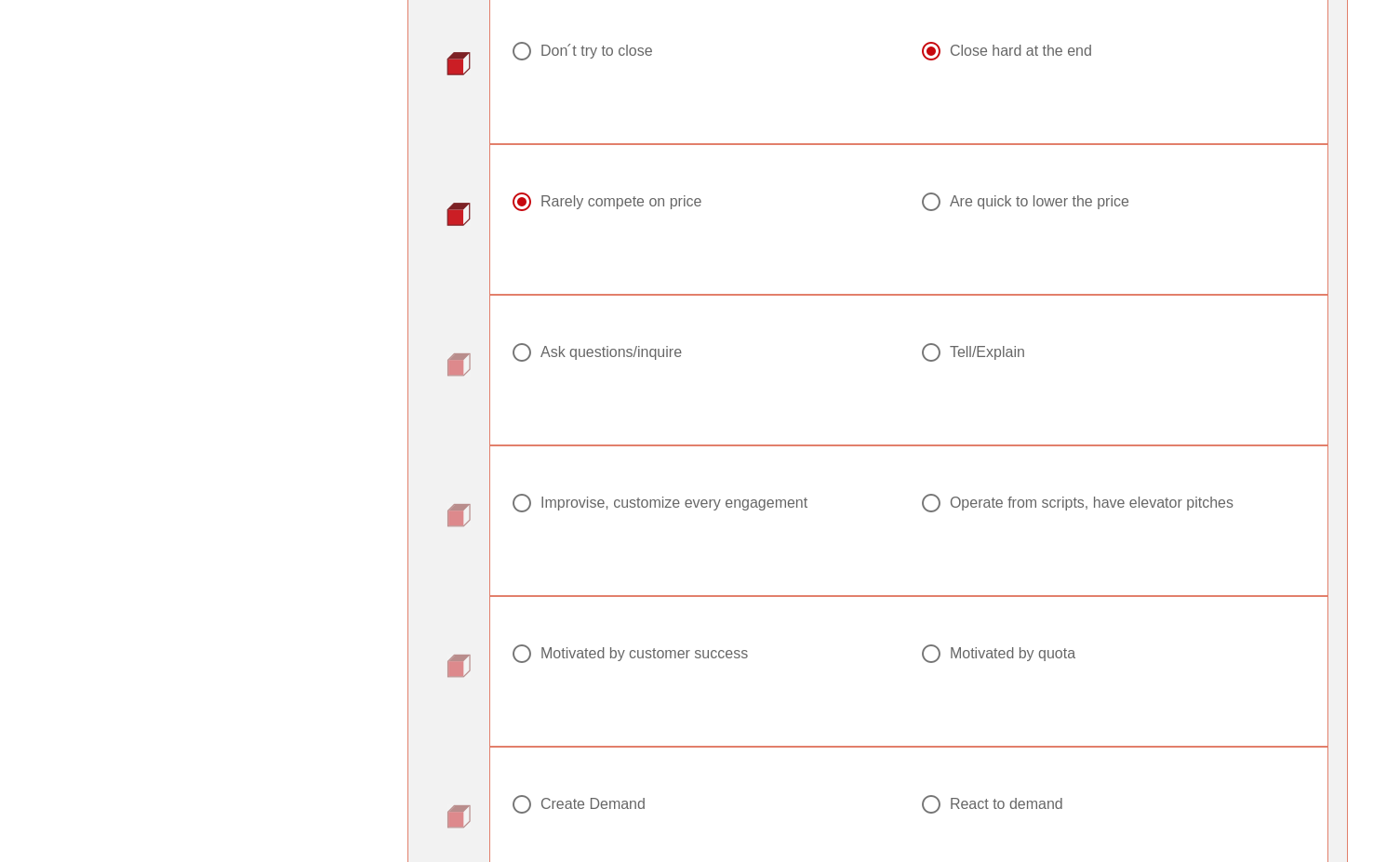
scroll to position [1488, 0]
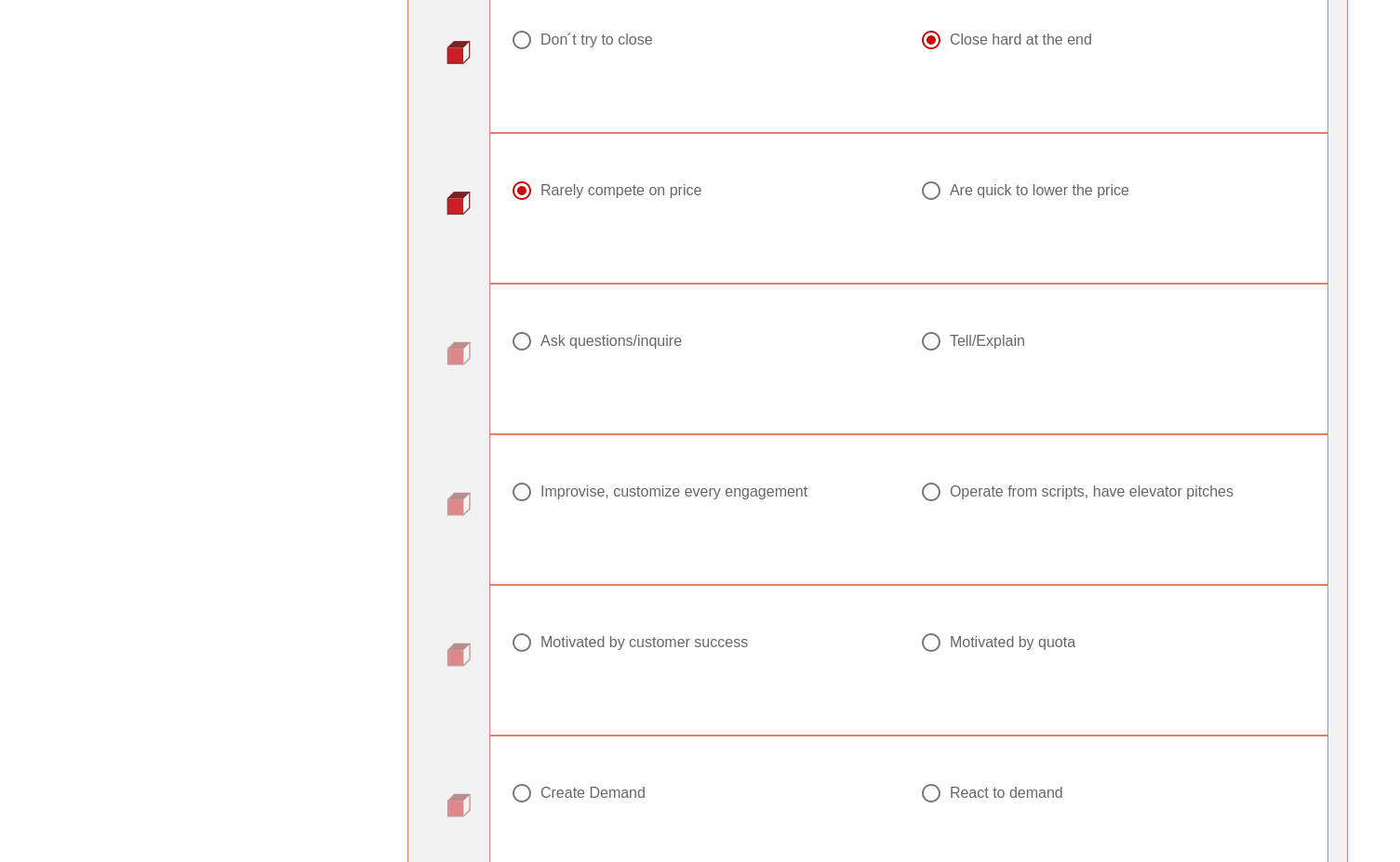
click at [662, 346] on div "Ask questions/inquire" at bounding box center [610, 341] width 141 height 19
radio input "true"
click at [794, 494] on div "Improvise, customize every engagement" at bounding box center [673, 493] width 267 height 19
radio input "true"
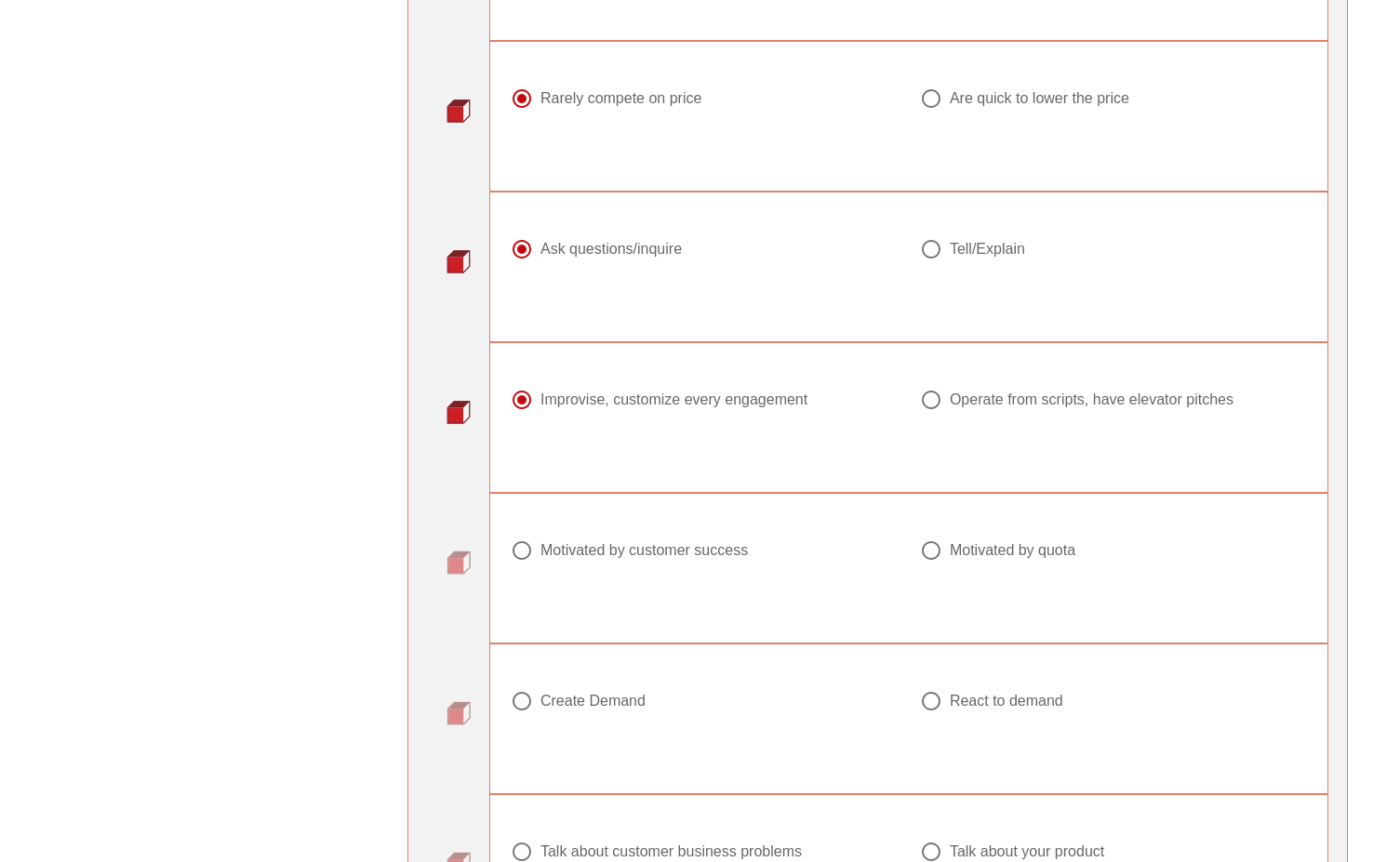
scroll to position [1581, 0]
click at [740, 556] on div "Motivated by customer success" at bounding box center [643, 549] width 207 height 19
click at [963, 562] on div at bounding box center [1113, 572] width 386 height 23
click at [918, 556] on div at bounding box center [930, 549] width 31 height 31
radio input "false"
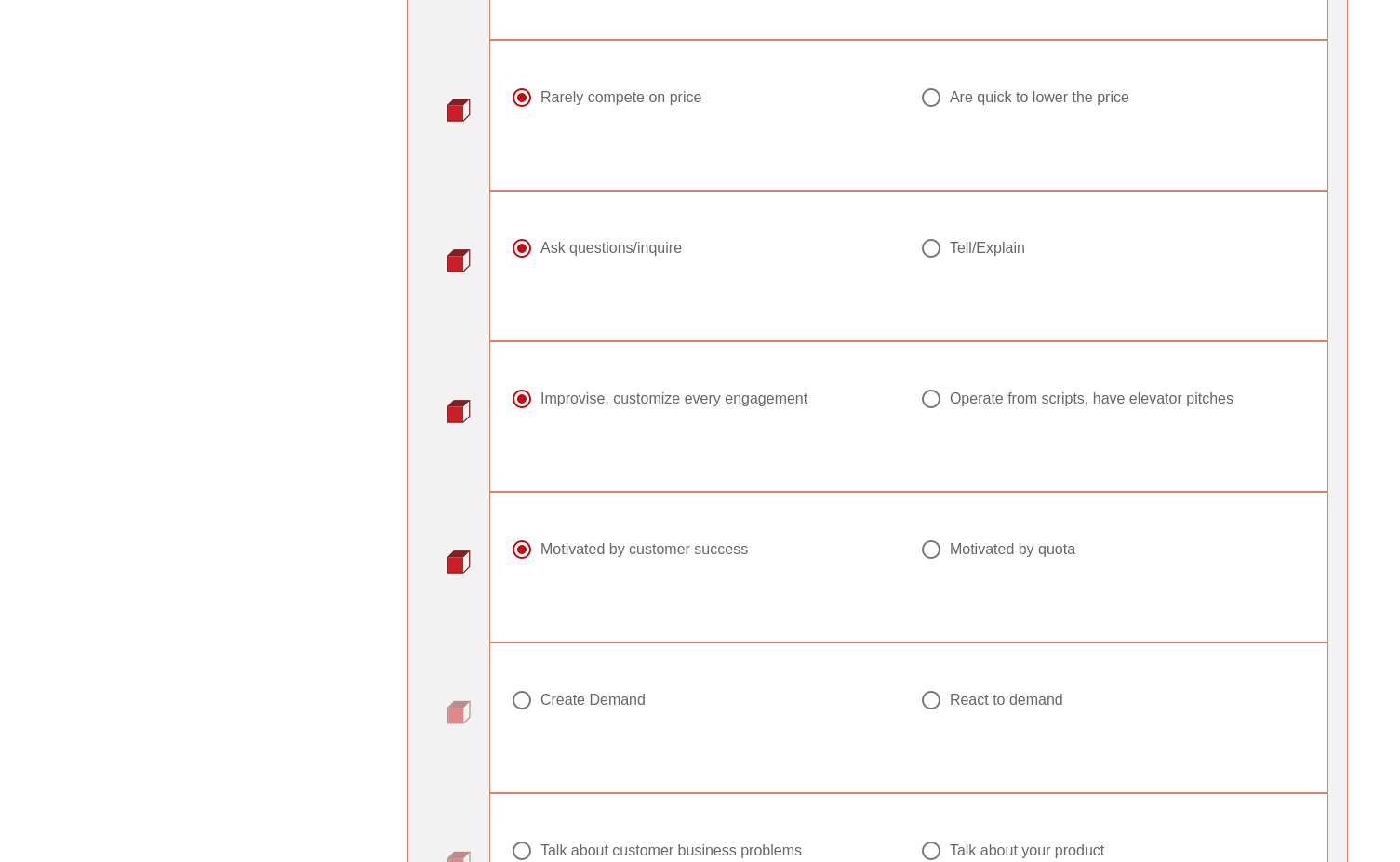
radio input "true"
click at [781, 555] on label "Motivated by customer success" at bounding box center [710, 549] width 342 height 19
radio input "true"
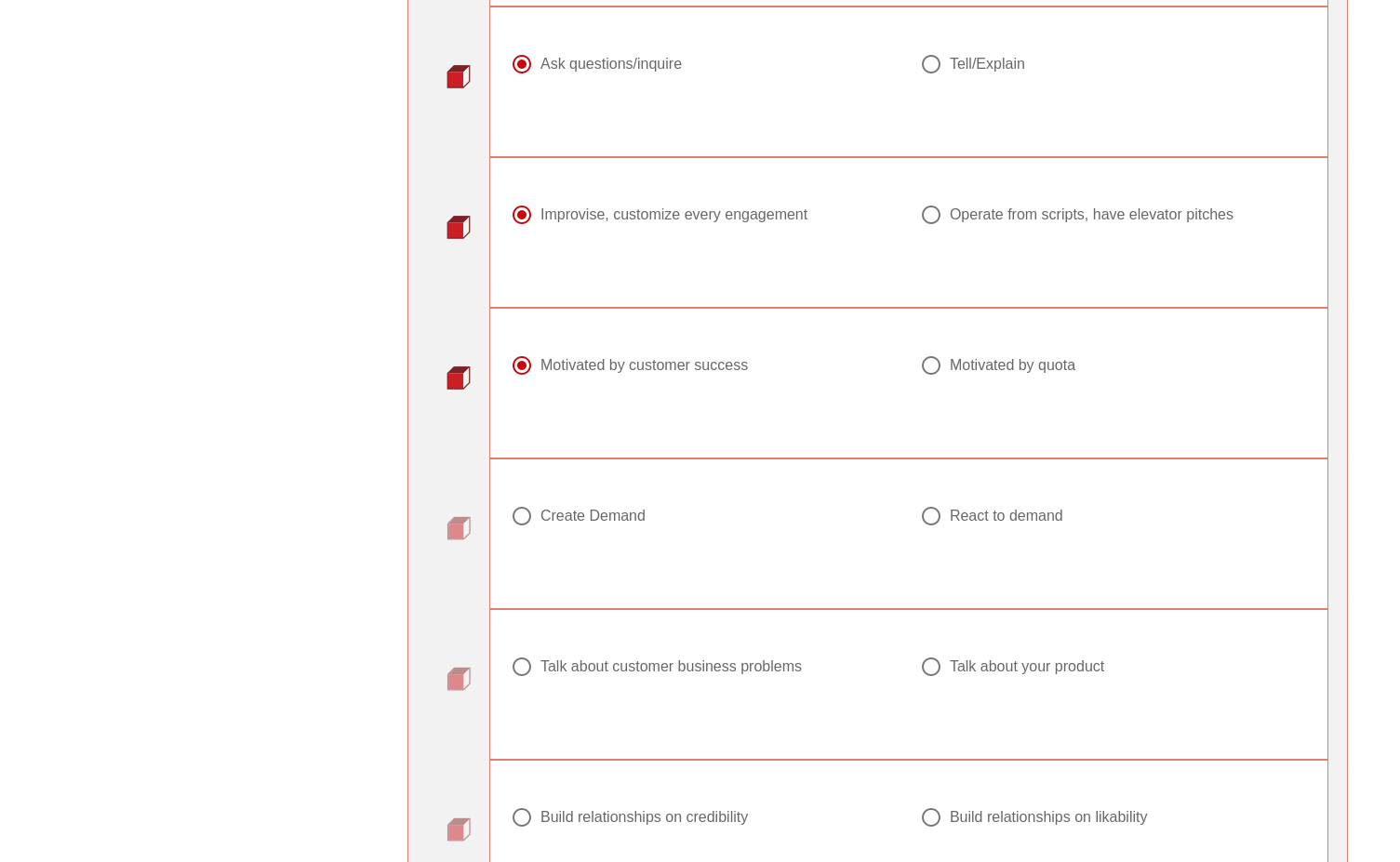
scroll to position [1767, 0]
click at [966, 512] on div "React to demand" at bounding box center [1006, 514] width 114 height 19
radio input "true"
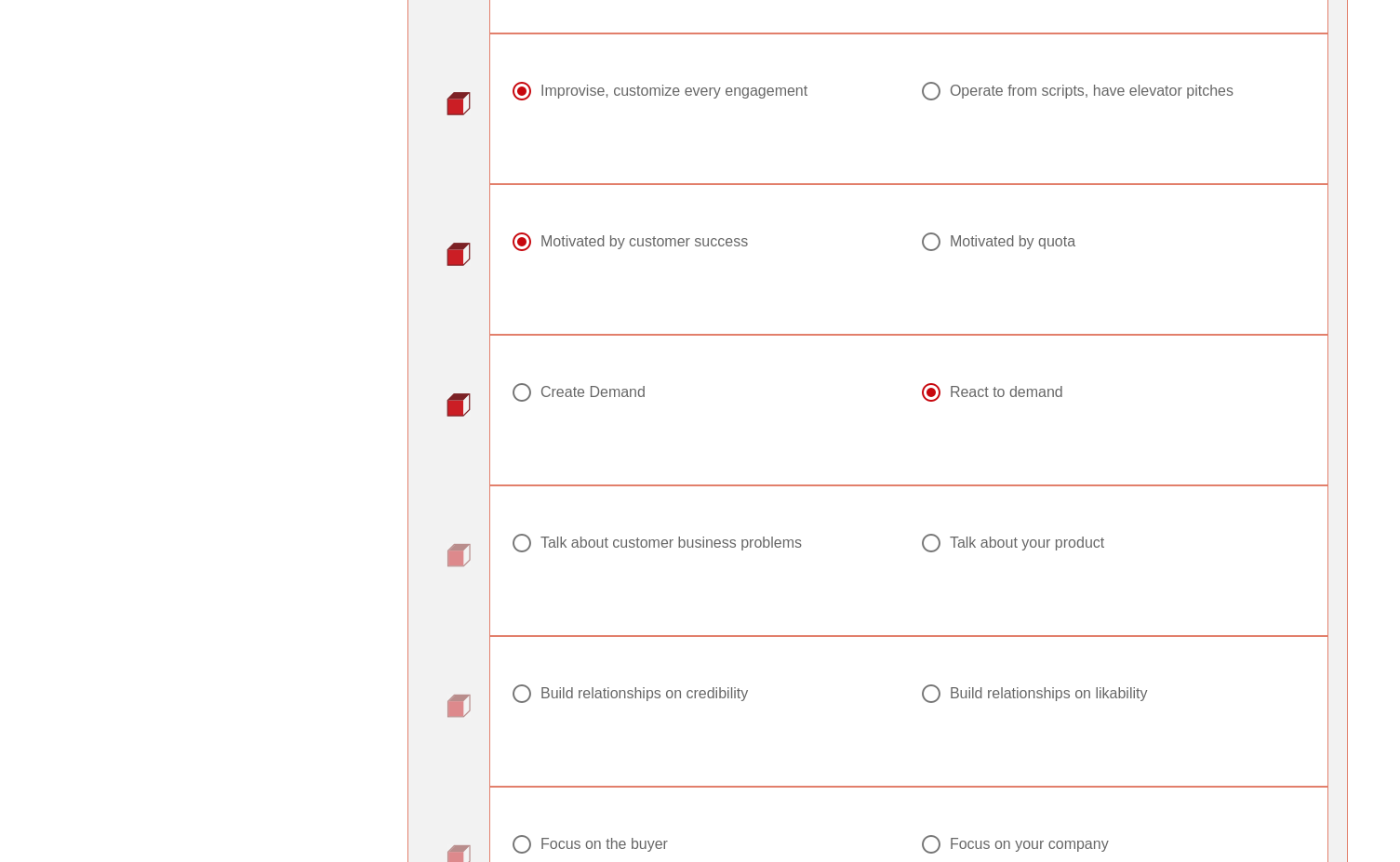
scroll to position [1953, 0]
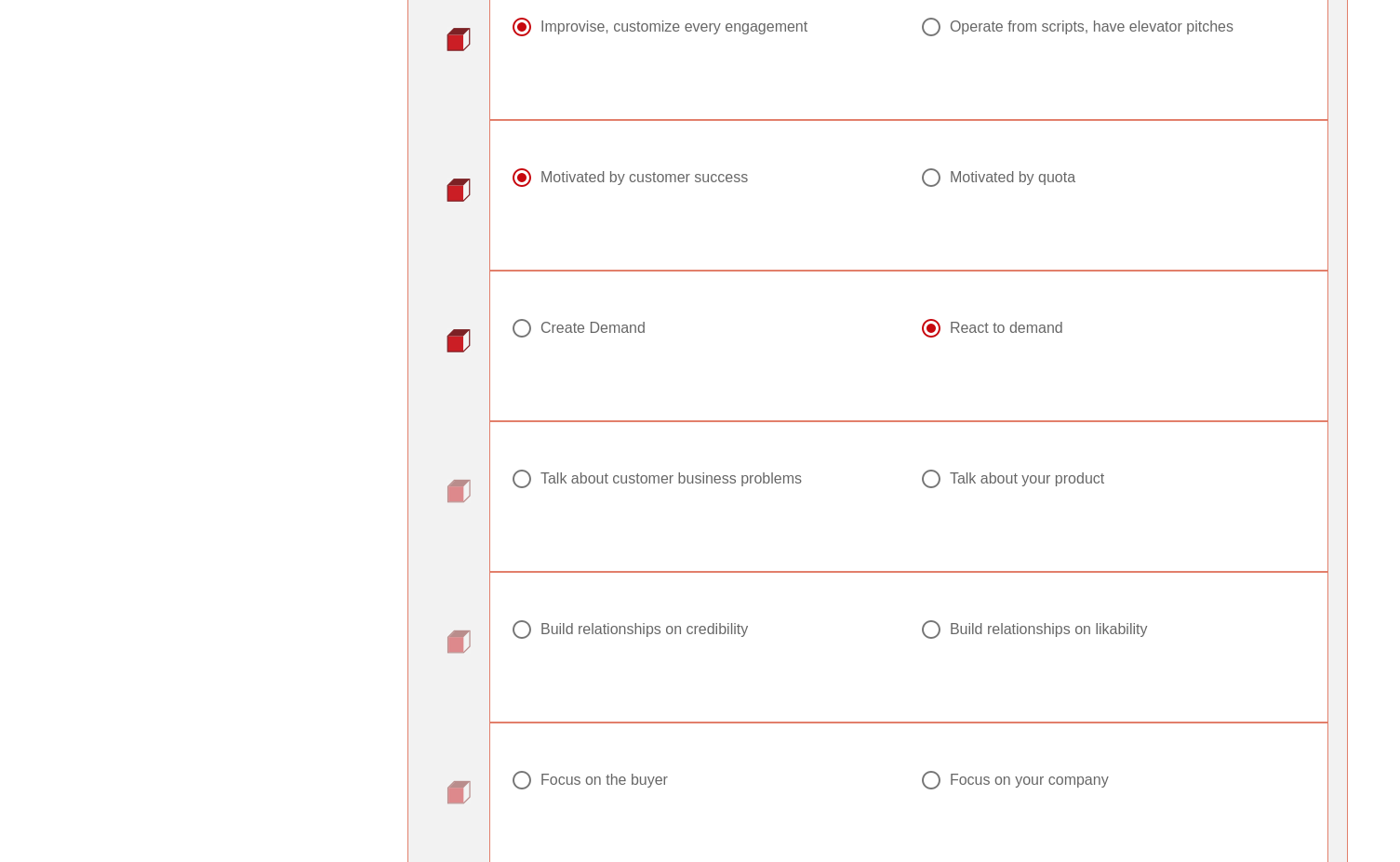
click at [788, 484] on div "Talk about customer business problems" at bounding box center [671, 479] width 261 height 19
radio input "true"
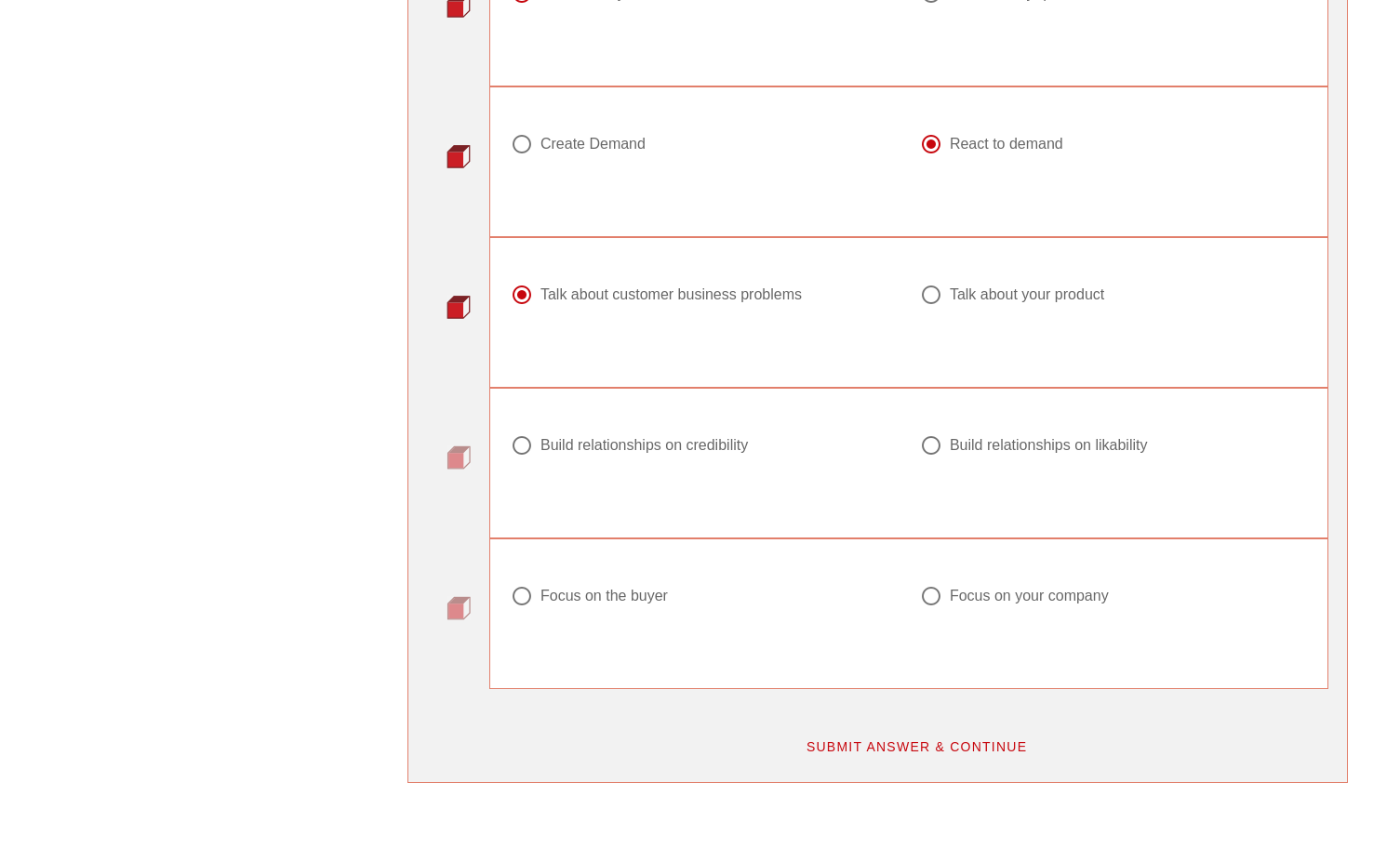
scroll to position [2139, 0]
click at [680, 453] on div "Build relationships on credibility" at bounding box center [696, 444] width 372 height 23
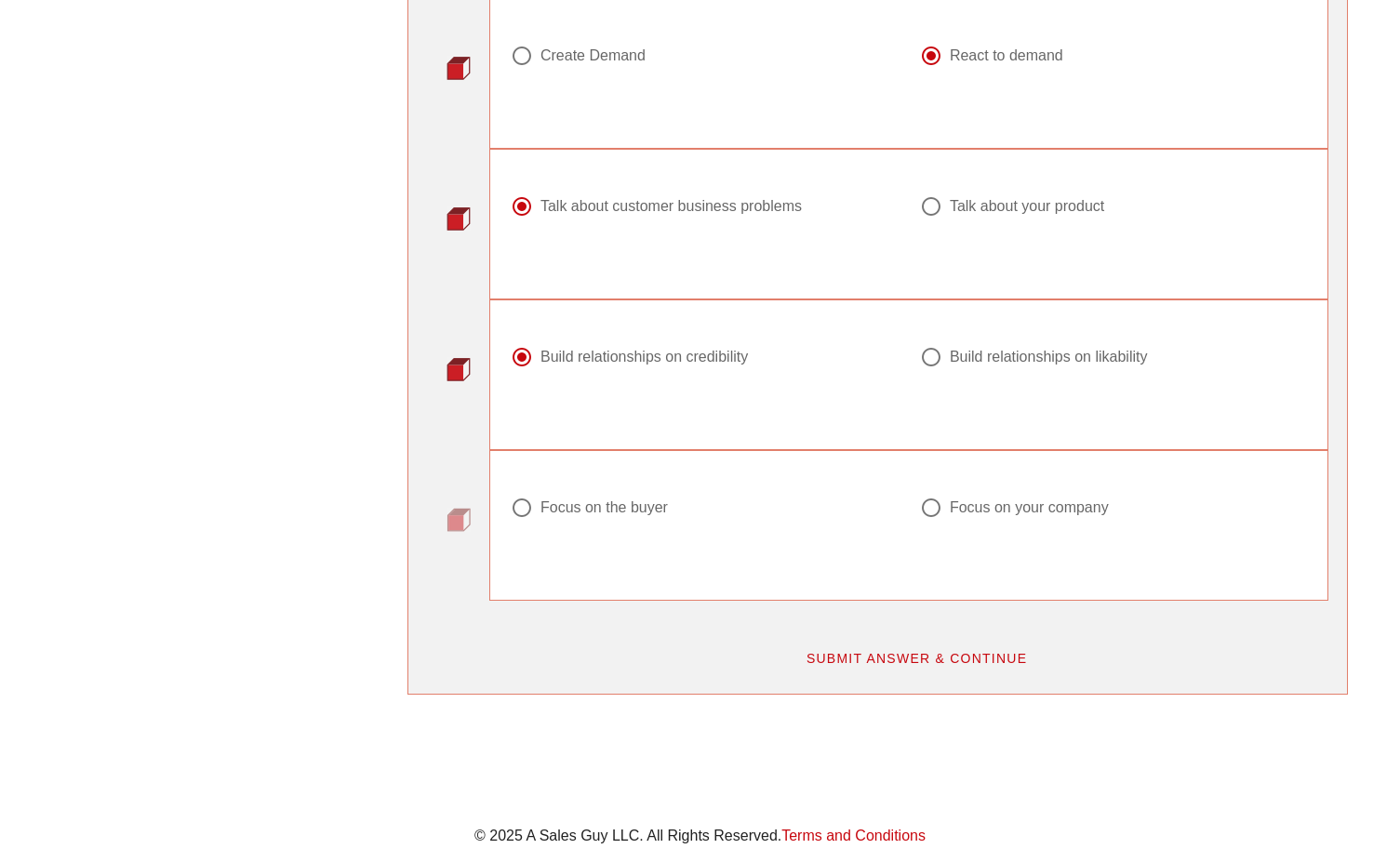
scroll to position [2232, 0]
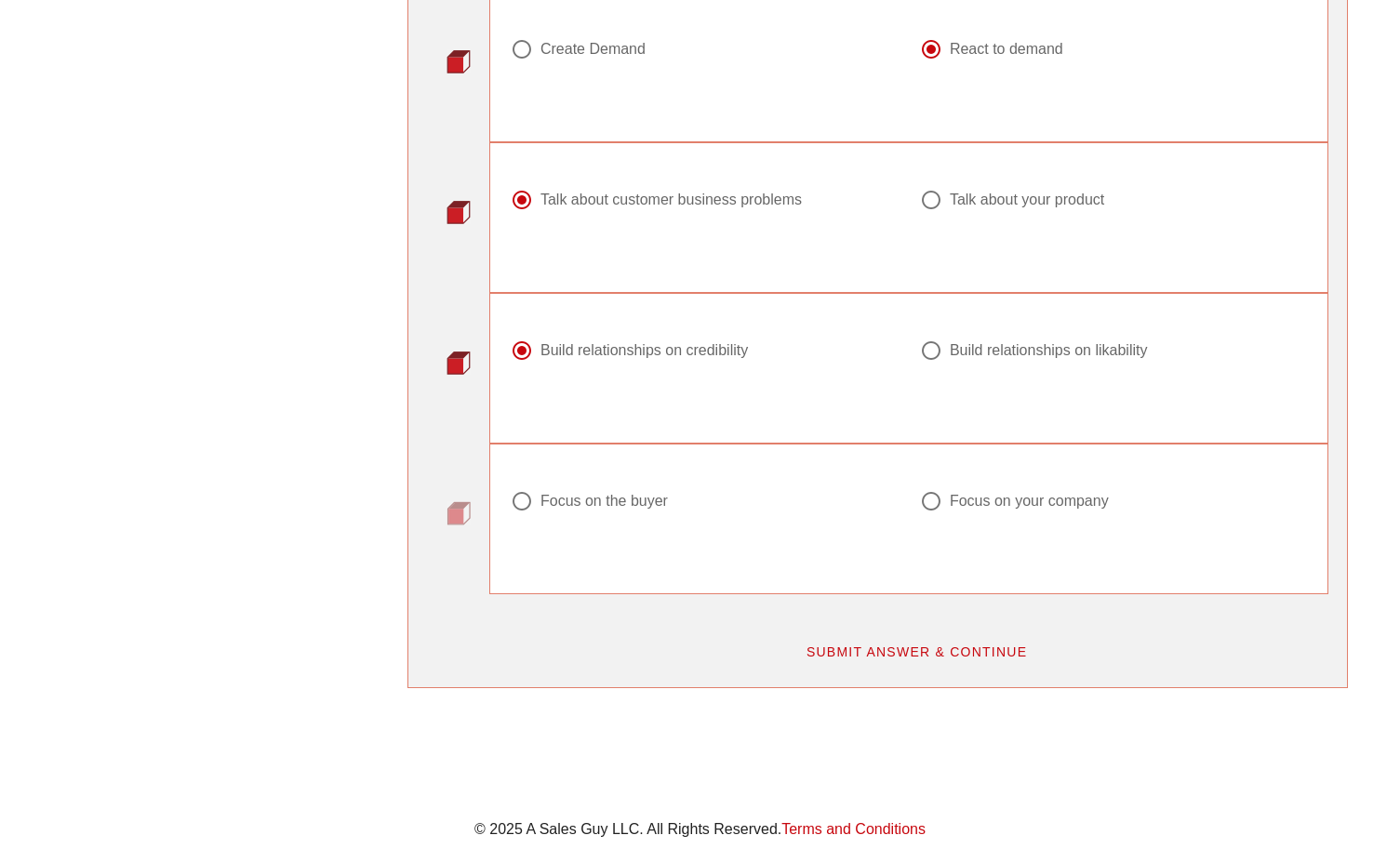
click at [935, 353] on div at bounding box center [930, 350] width 31 height 31
radio input "false"
radio input "true"
click at [866, 374] on div at bounding box center [704, 373] width 386 height 23
click at [727, 382] on div at bounding box center [704, 373] width 386 height 23
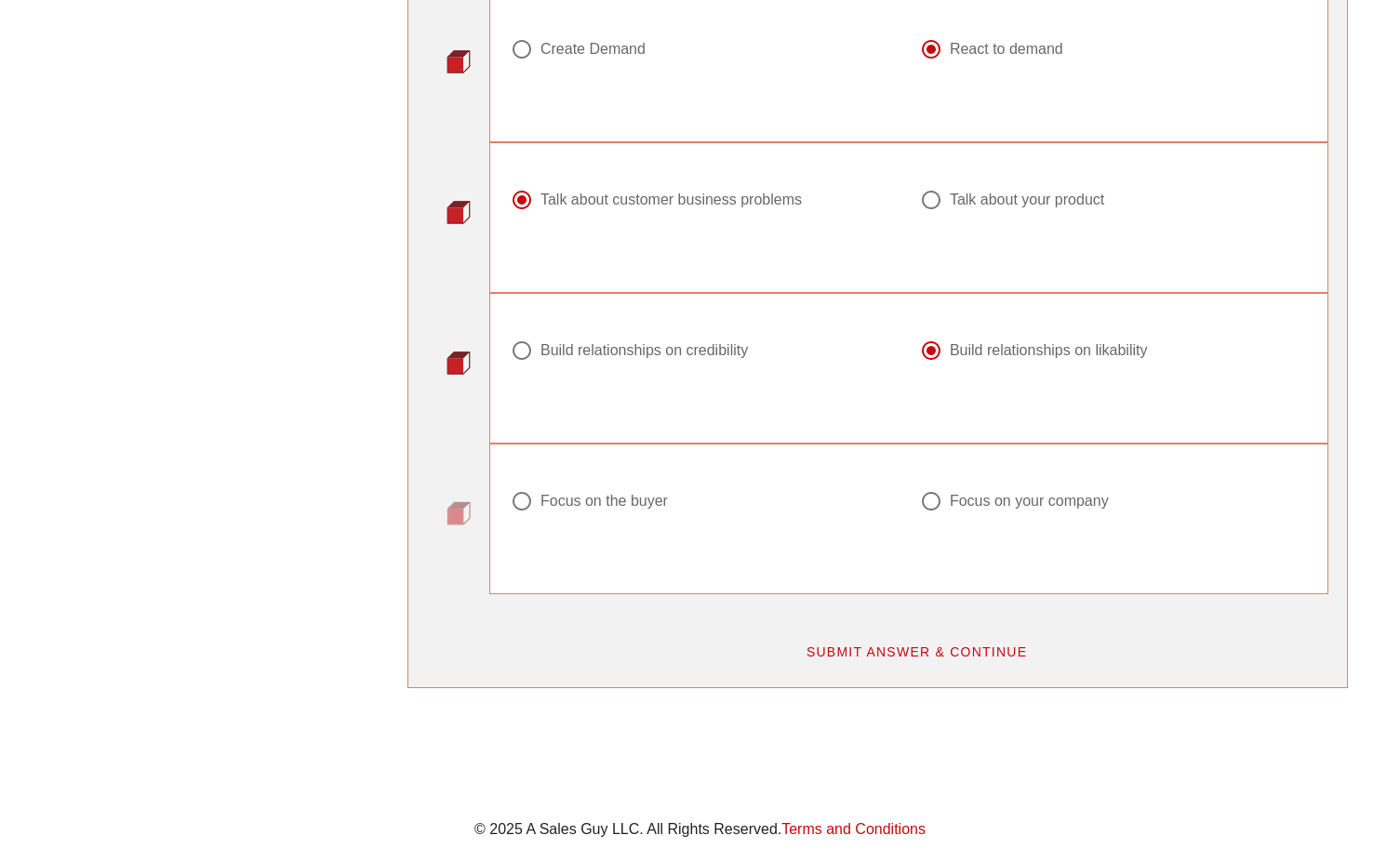
click at [731, 368] on div at bounding box center [704, 373] width 386 height 23
click at [736, 361] on div "Build relationships on credibility" at bounding box center [696, 350] width 372 height 23
radio input "true"
drag, startPoint x: 655, startPoint y: 504, endPoint x: 675, endPoint y: 505, distance: 20.0
click at [655, 504] on div "Focus on the buyer" at bounding box center [603, 501] width 128 height 19
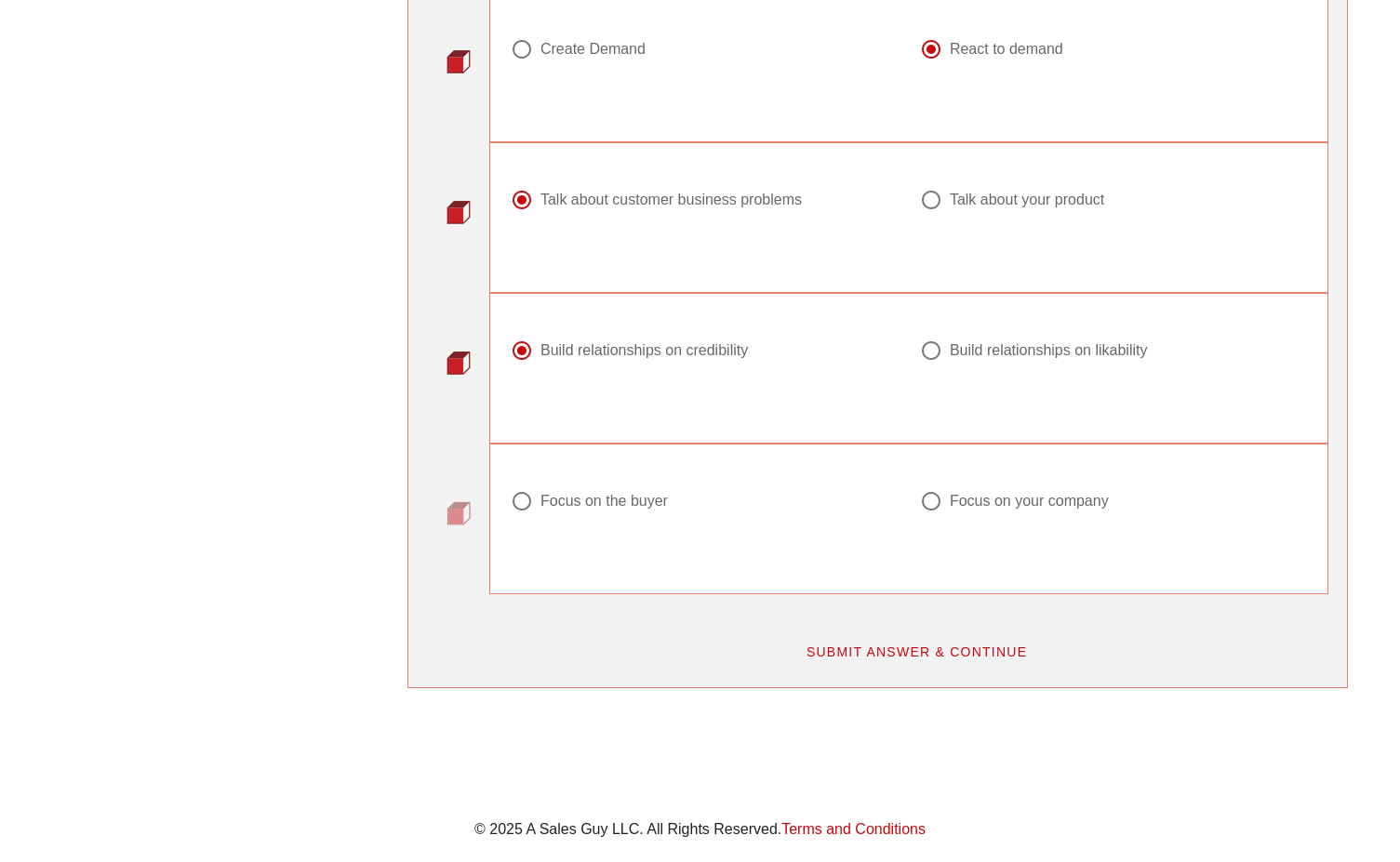
radio input "true"
click at [841, 514] on div at bounding box center [704, 524] width 386 height 23
click at [1011, 643] on button "SUBMIT ANSWER & CONTINUE" at bounding box center [917, 652] width 252 height 33
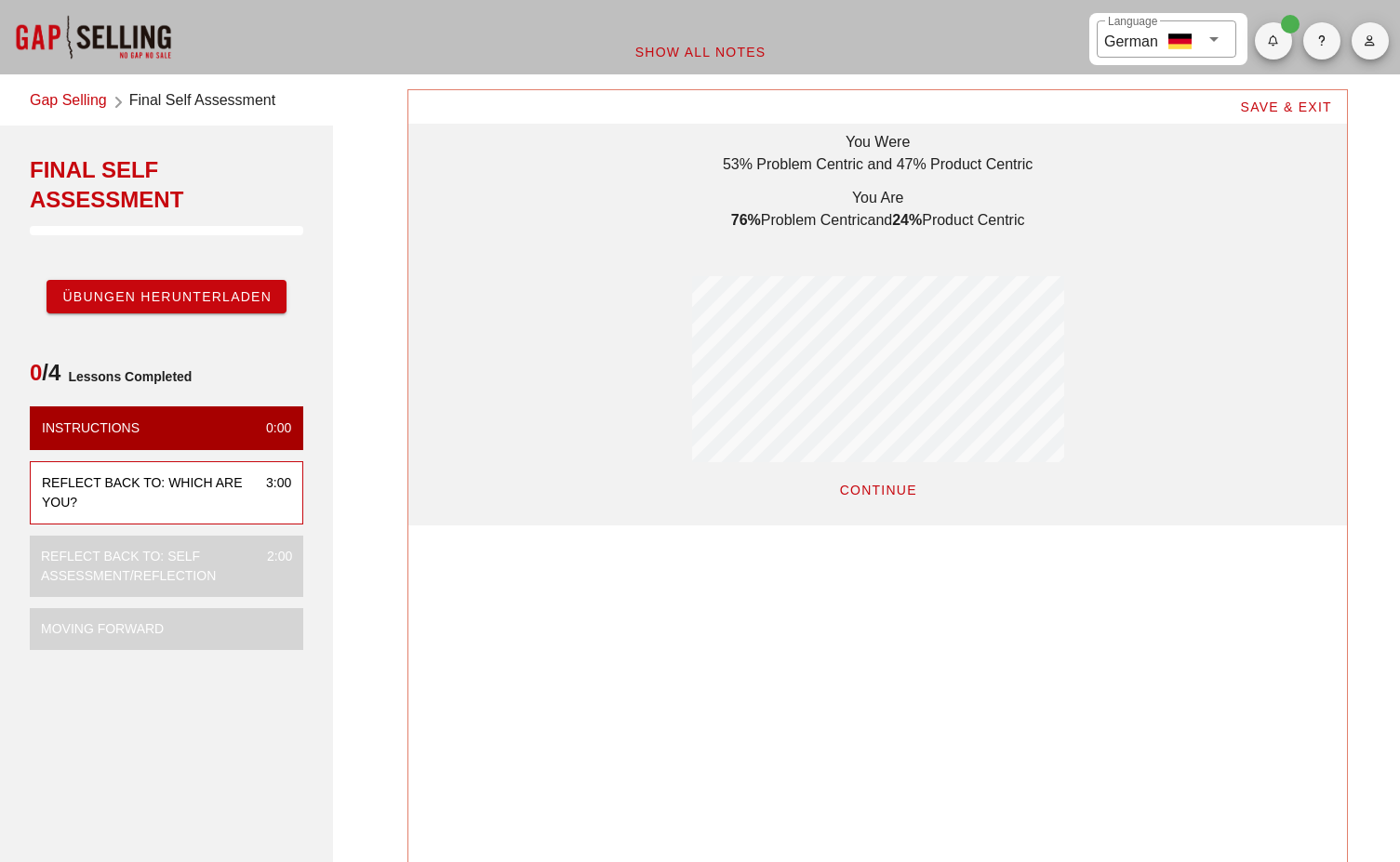
scroll to position [435, 939]
drag, startPoint x: 721, startPoint y: 160, endPoint x: 1055, endPoint y: 212, distance: 338.0
click at [1055, 212] on div "You Were 53% Problem Centric and 47% Product Centric You Are 76% problem centri…" at bounding box center [877, 296] width 372 height 332
drag, startPoint x: 1045, startPoint y: 223, endPoint x: 732, endPoint y: 170, distance: 317.5
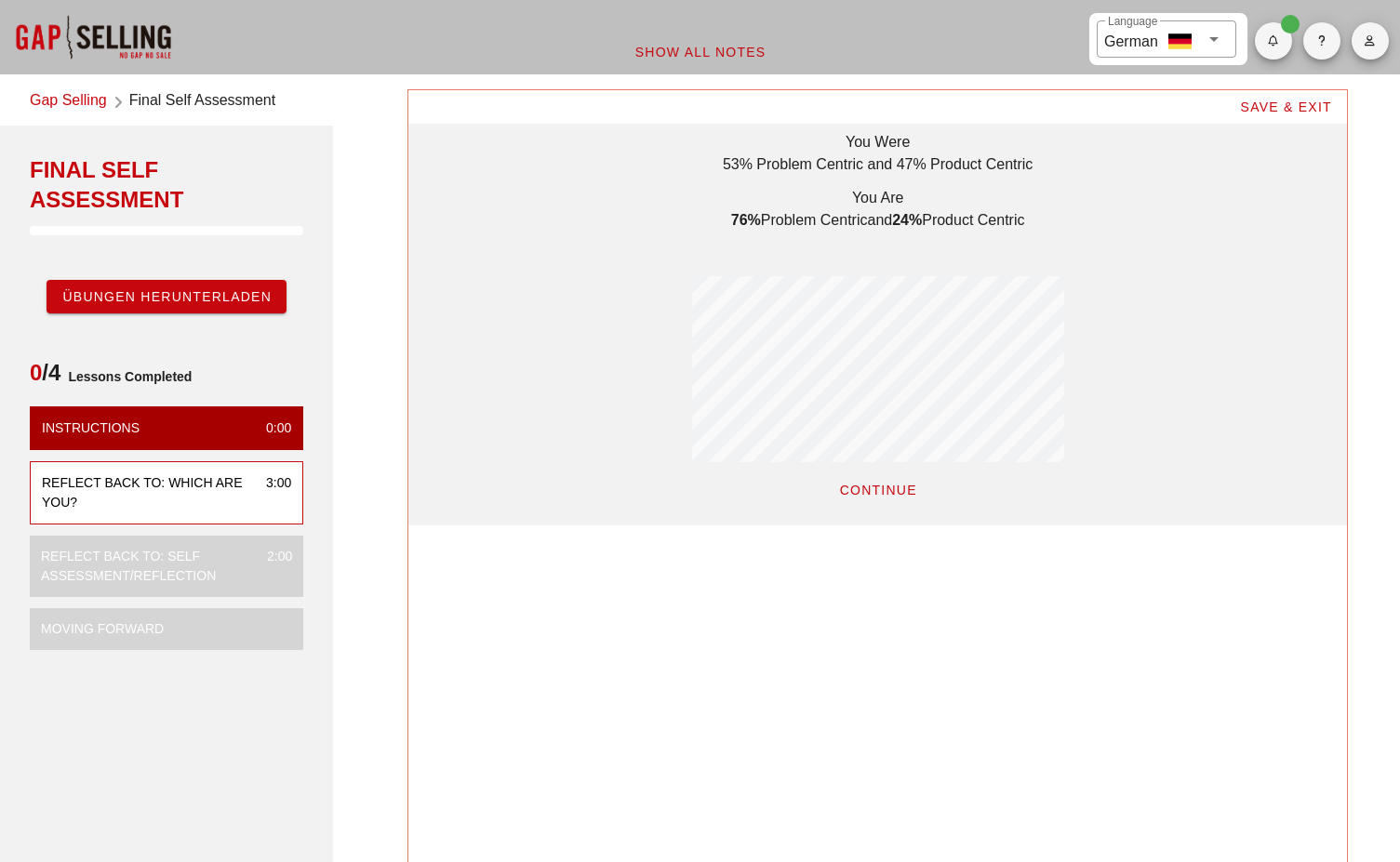
click at [732, 170] on div "You Were 53% Problem Centric and 47% Product Centric You Are 76% problem centri…" at bounding box center [877, 296] width 372 height 332
click at [732, 170] on div "53% Problem Centric and 47% Product Centric" at bounding box center [877, 165] width 372 height 23
drag, startPoint x: 718, startPoint y: 167, endPoint x: 1050, endPoint y: 227, distance: 337.4
click at [1049, 227] on div "You Were 53% Problem Centric and 47% Product Centric You Are 76% problem centri…" at bounding box center [877, 296] width 372 height 332
click at [1050, 227] on div "You Were 53% Problem Centric and 47% Product Centric You Are 76% problem centri…" at bounding box center [877, 296] width 372 height 332
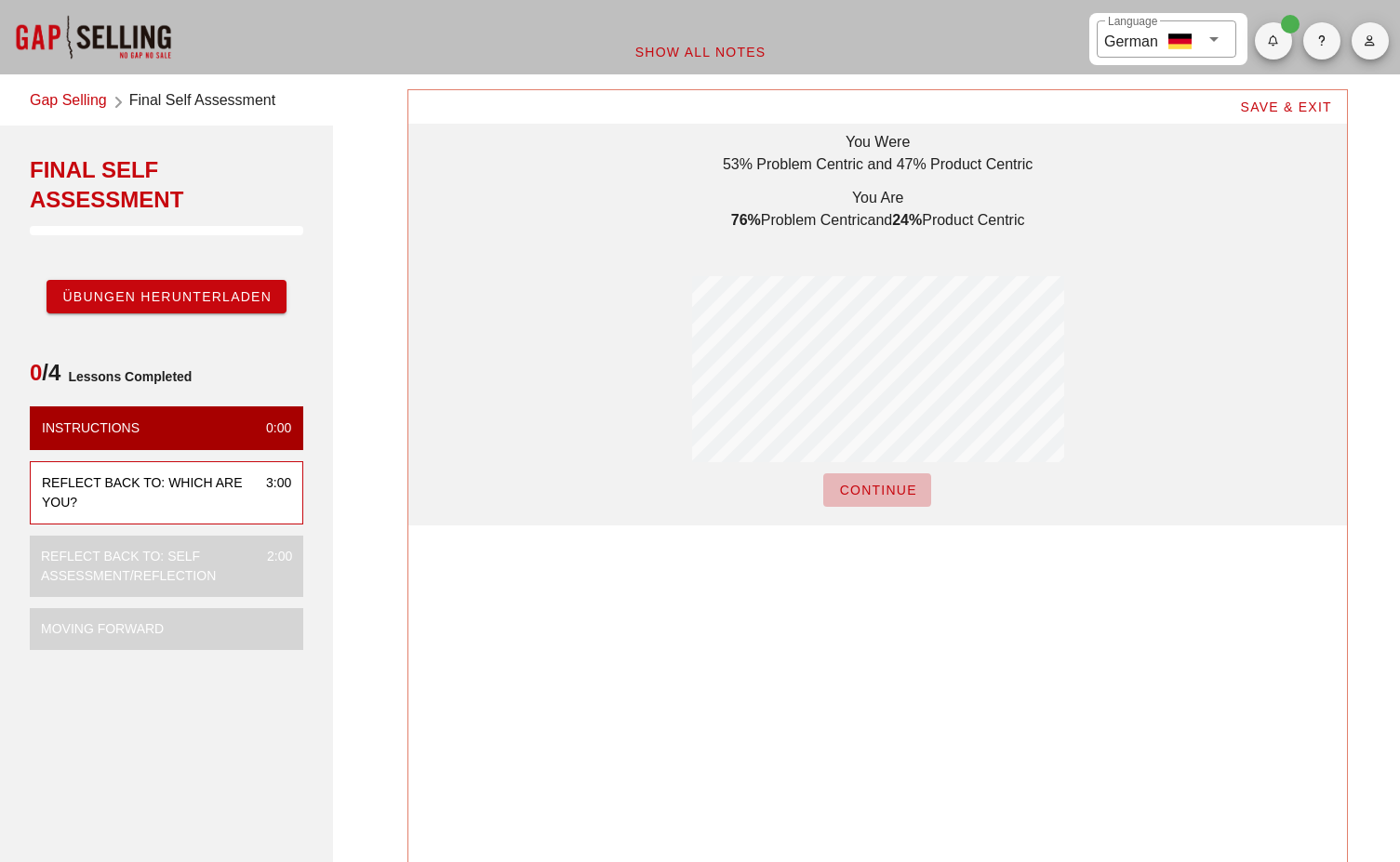
click at [878, 493] on span "CONTINUE" at bounding box center [877, 491] width 78 height 15
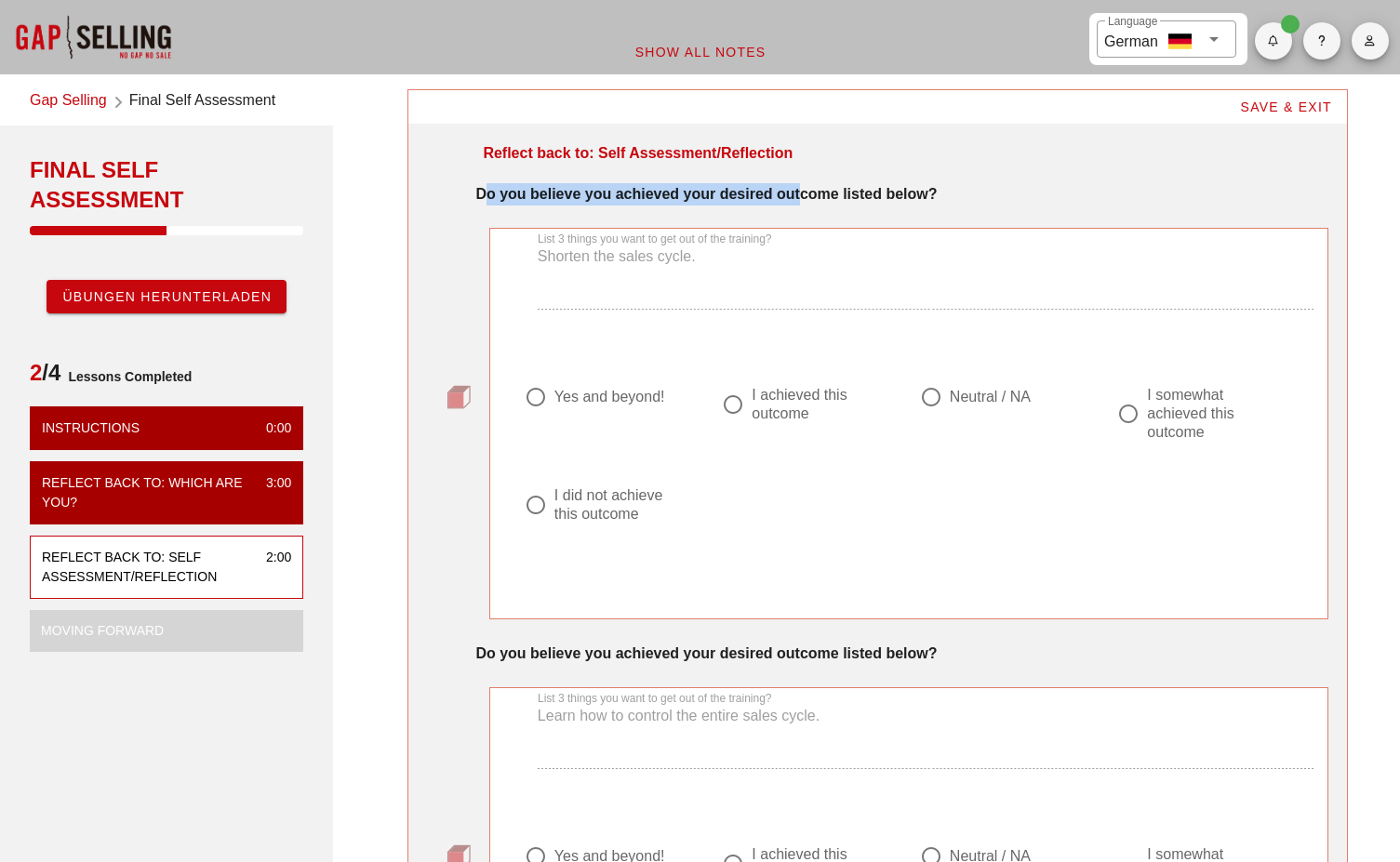
drag, startPoint x: 488, startPoint y: 196, endPoint x: 803, endPoint y: 205, distance: 315.1
click at [803, 205] on div "Do you believe you achieved your desired outcome listed below?" at bounding box center [901, 194] width 852 height 23
click at [743, 410] on div at bounding box center [732, 404] width 31 height 31
radio input "true"
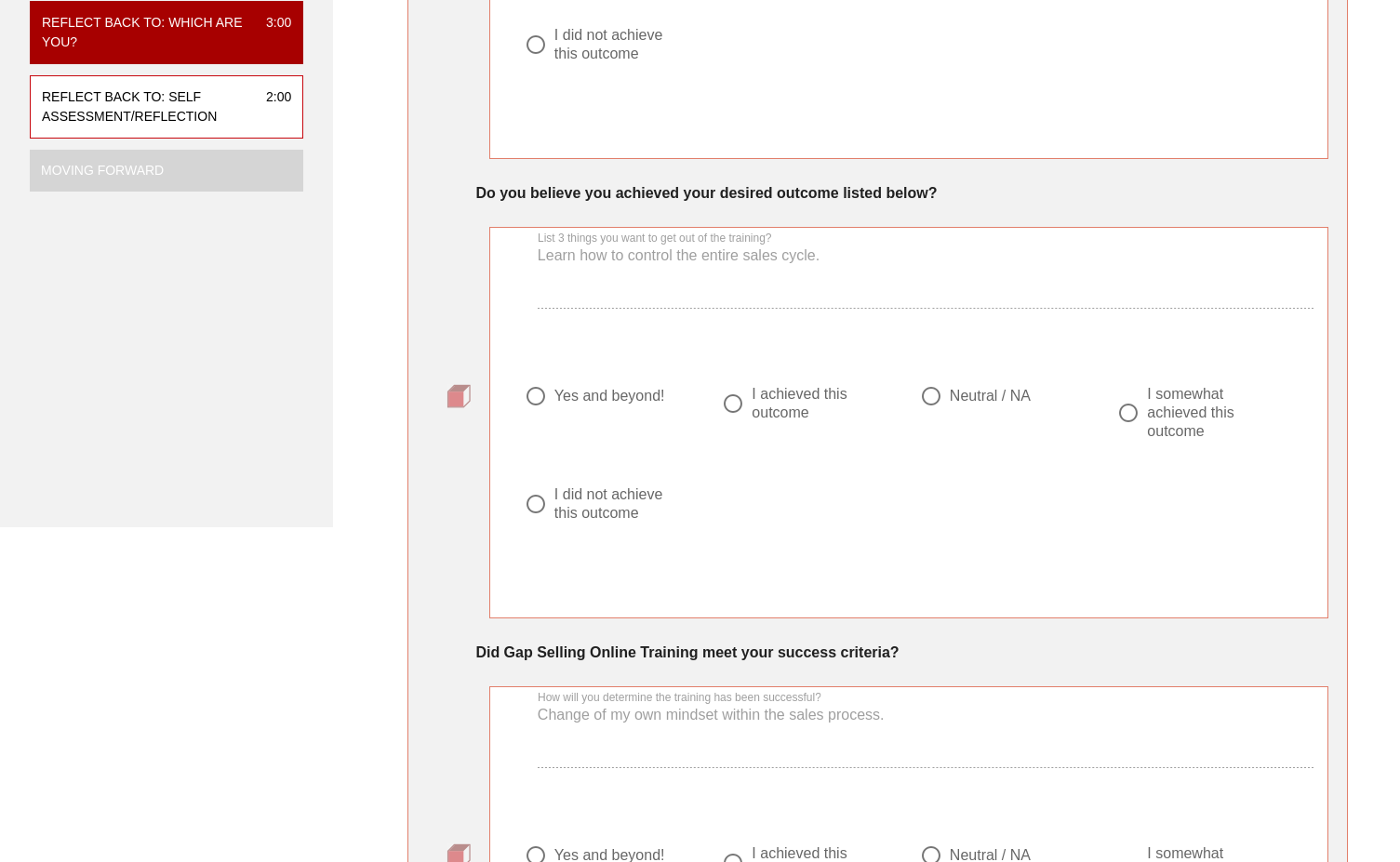
scroll to position [465, 0]
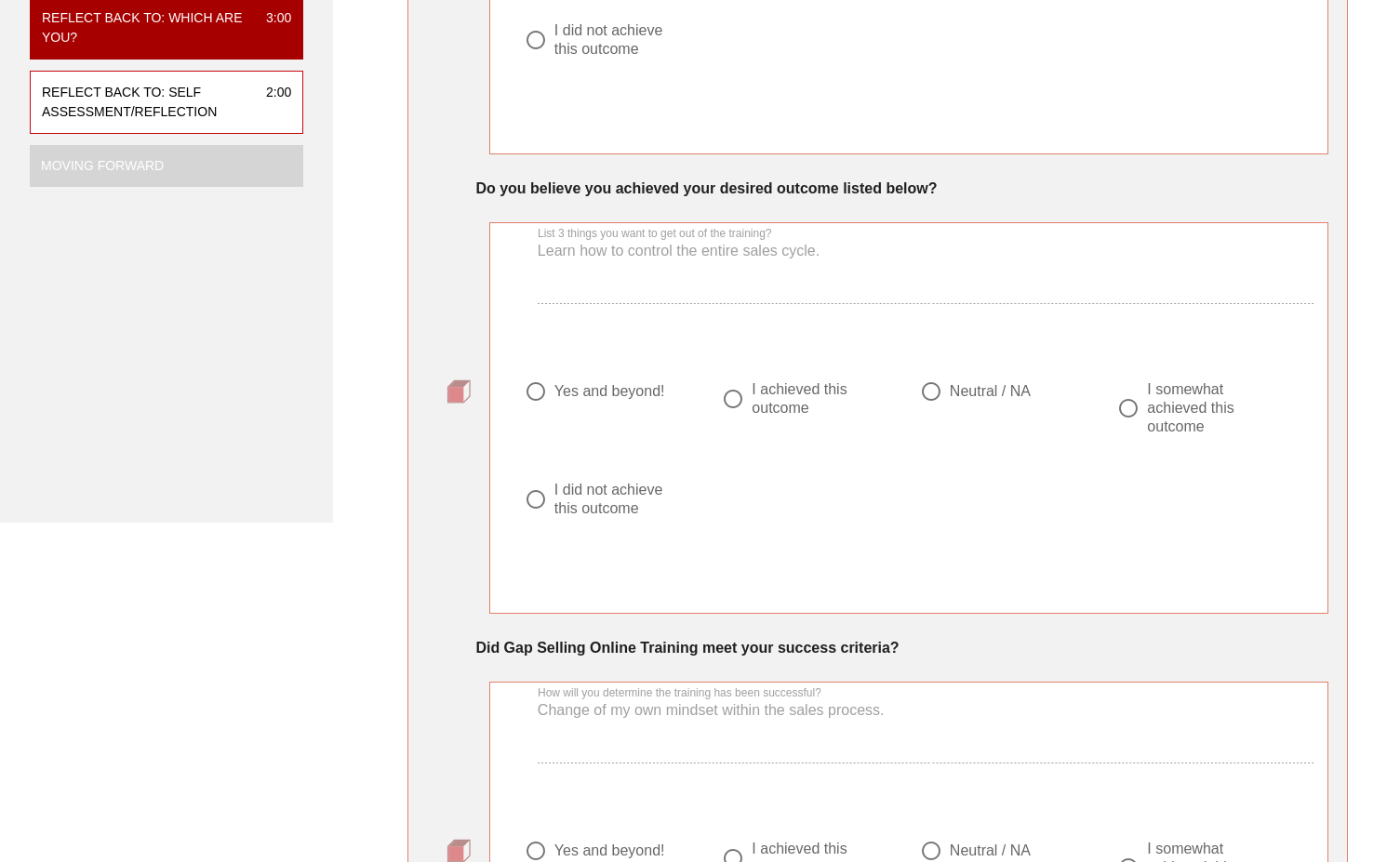
click at [802, 389] on div "I achieved this outcome" at bounding box center [817, 399] width 131 height 37
click at [975, 404] on div at bounding box center [1008, 414] width 176 height 23
click at [967, 392] on div "Neutral / NA" at bounding box center [989, 392] width 81 height 19
radio input "false"
radio input "true"
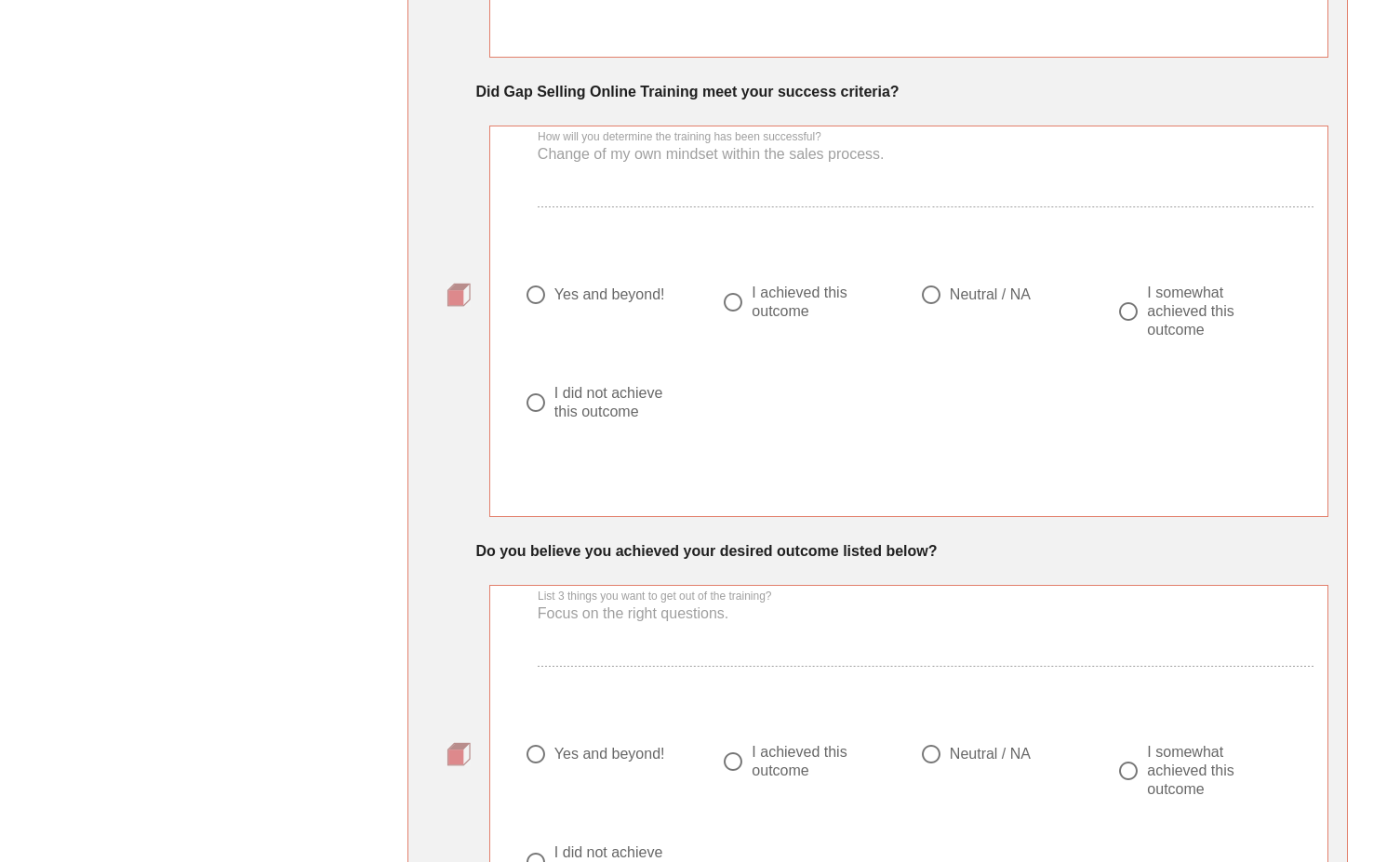
scroll to position [1023, 0]
click at [563, 290] on div "Yes and beyond!" at bounding box center [609, 293] width 111 height 19
radio input "true"
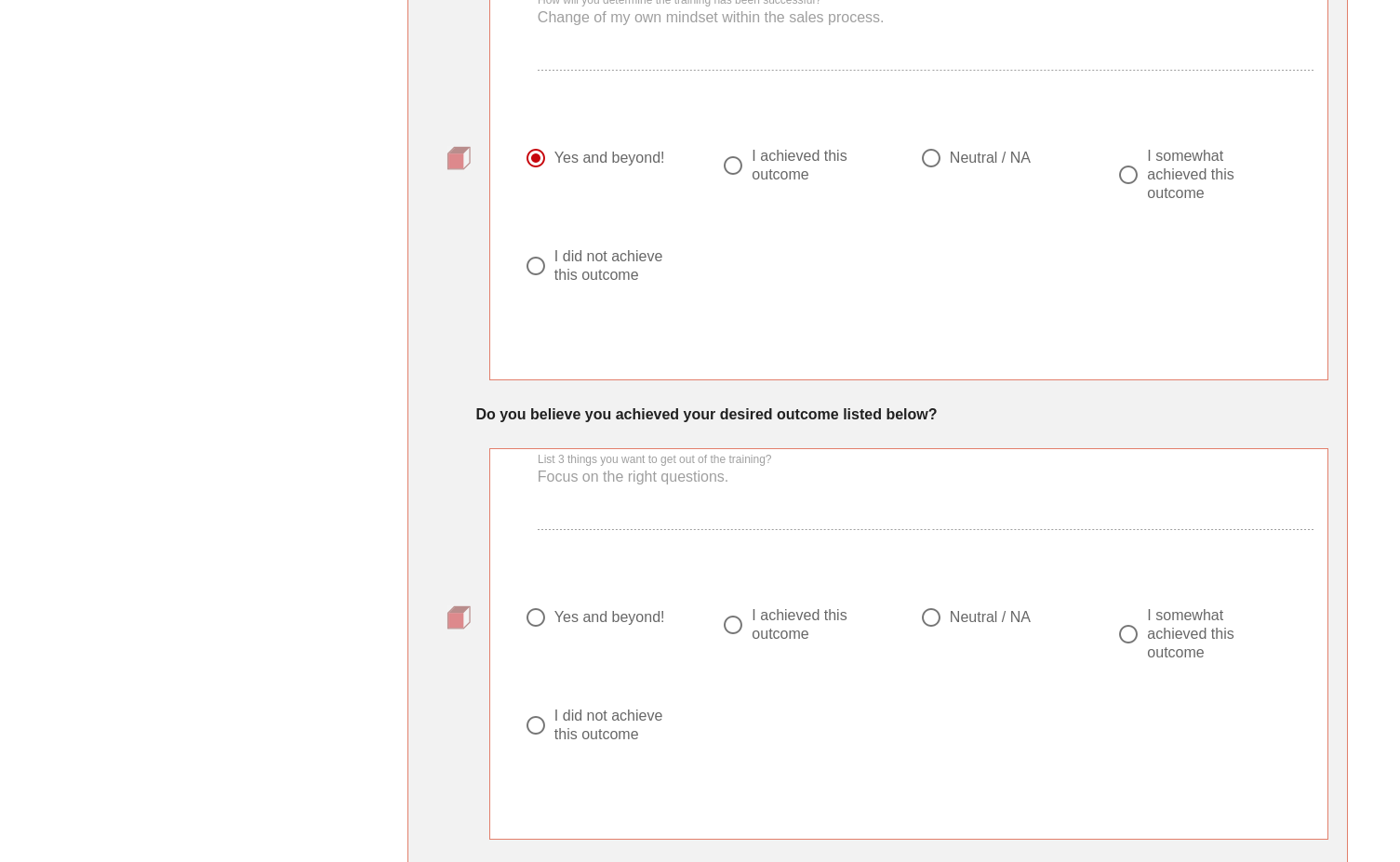
scroll to position [1302, 0]
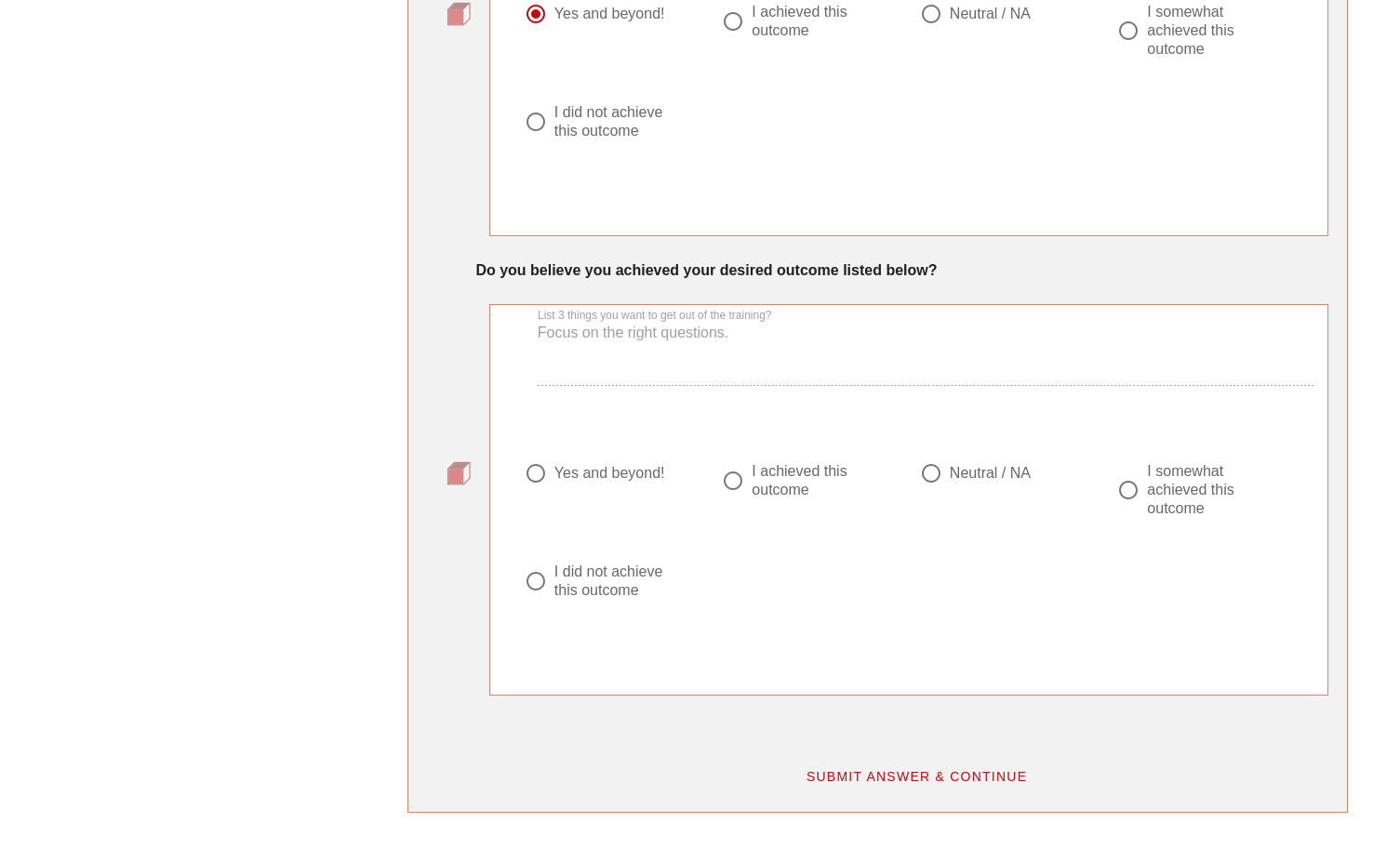
click at [745, 489] on div at bounding box center [732, 480] width 31 height 31
radio input "true"
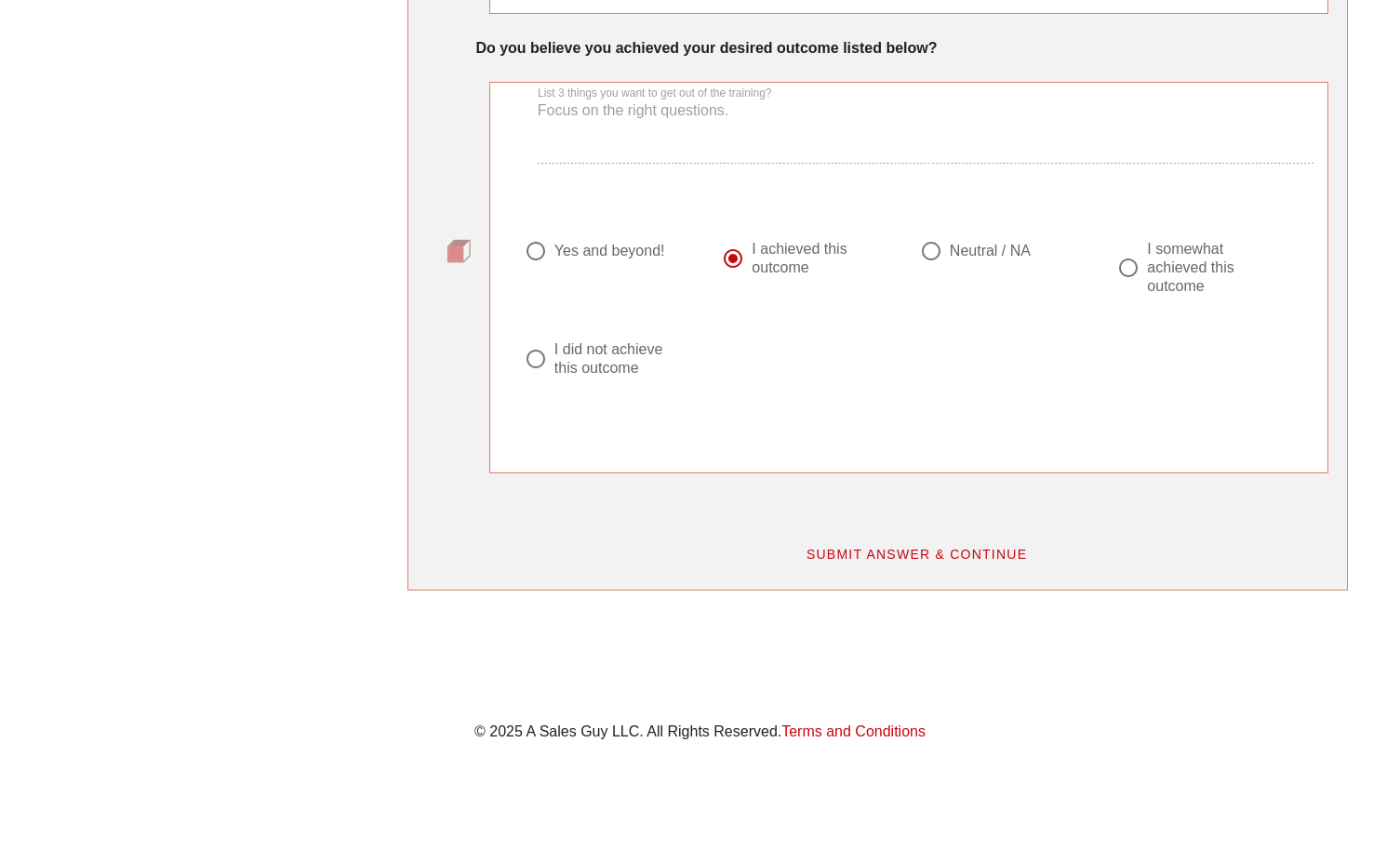
scroll to position [1541, 0]
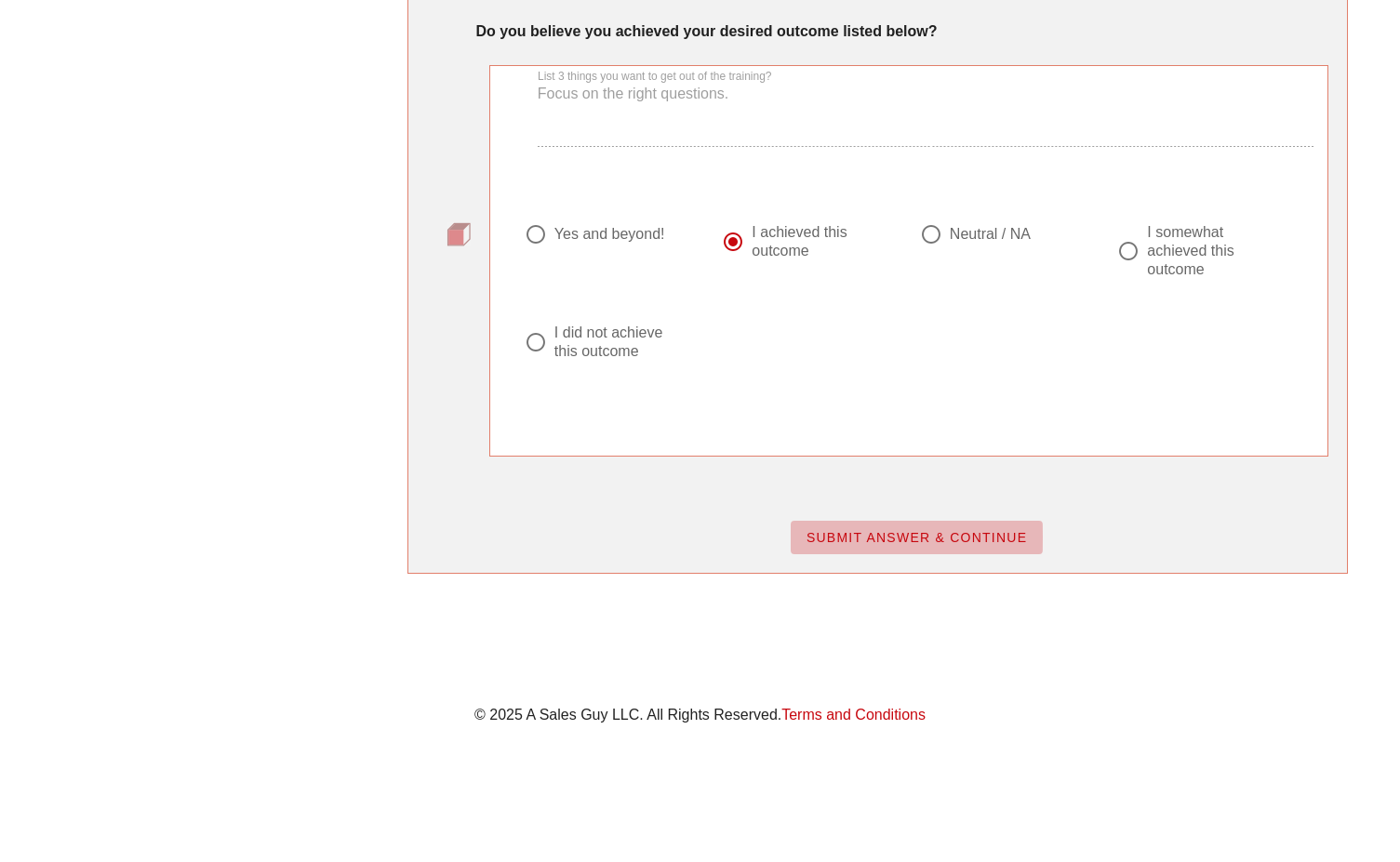
click at [848, 536] on span "SUBMIT ANSWER & CONTINUE" at bounding box center [916, 538] width 223 height 15
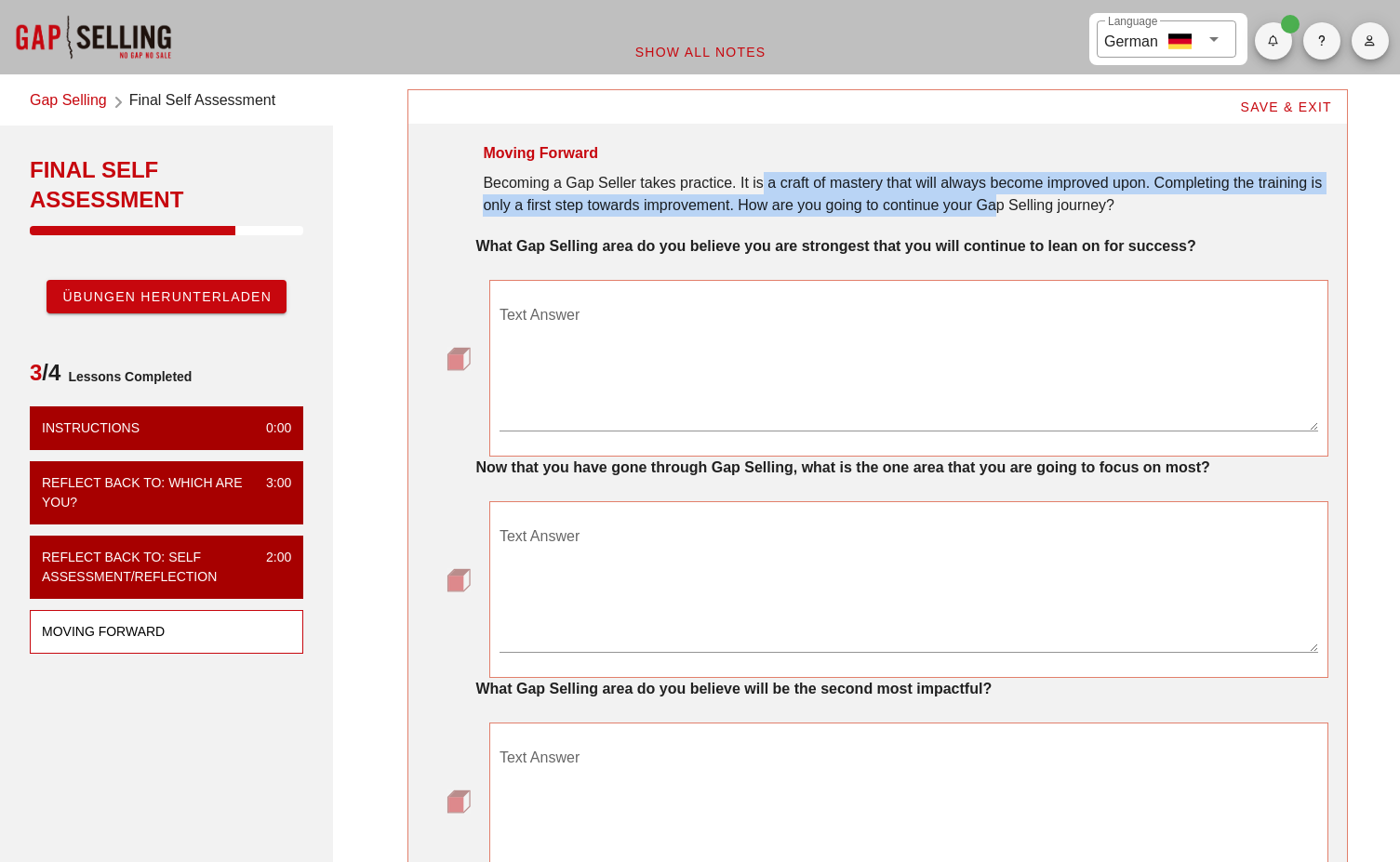
drag, startPoint x: 764, startPoint y: 173, endPoint x: 994, endPoint y: 214, distance: 233.6
click at [994, 214] on div "Becoming a Gap Seller takes practice. It is a craft of mastery that will always…" at bounding box center [905, 194] width 844 height 45
click at [996, 213] on div "Becoming a Gap Seller takes practice. It is a craft of mastery that will always…" at bounding box center [905, 194] width 844 height 45
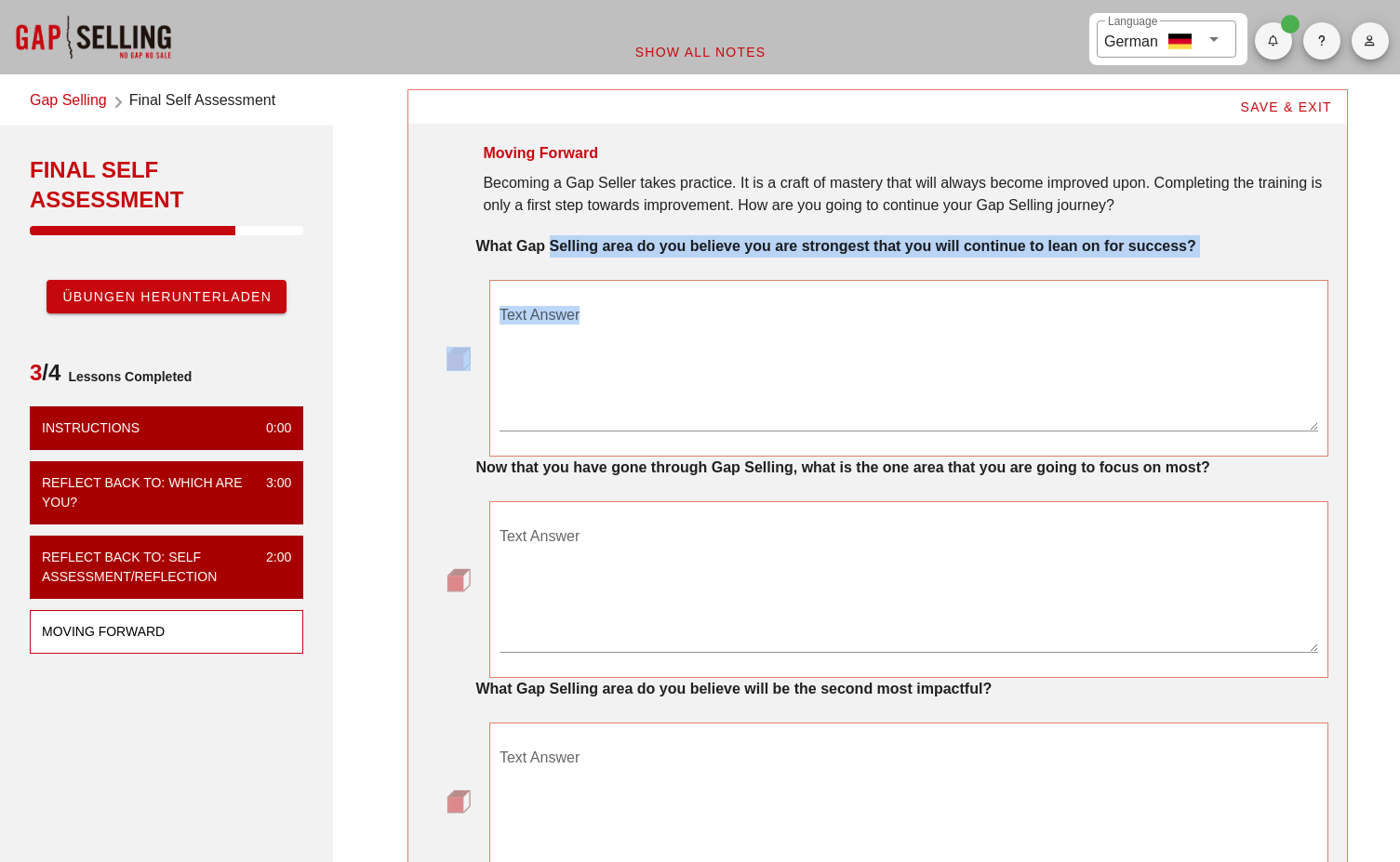
drag, startPoint x: 550, startPoint y: 241, endPoint x: 1160, endPoint y: 263, distance: 610.4
click at [1160, 263] on div "What Gap Selling area do you believe you are strongest that you will continue t…" at bounding box center [877, 346] width 900 height 222
click at [1160, 242] on strong "What Gap Selling area do you believe you are strongest that you will continue t…" at bounding box center [835, 245] width 720 height 16
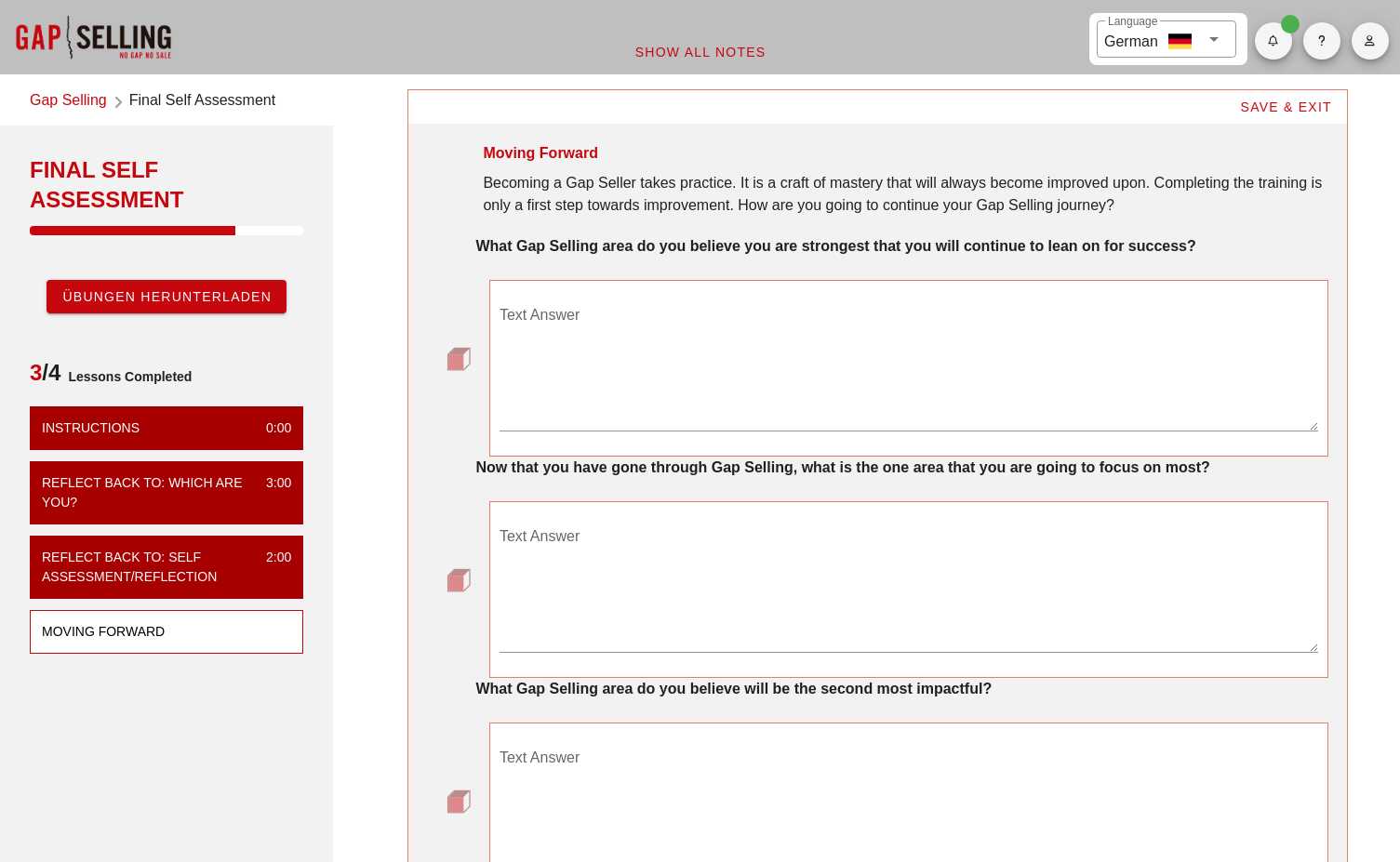
click at [1122, 238] on strong "What Gap Selling area do you believe you are strongest that you will continue t…" at bounding box center [835, 245] width 720 height 16
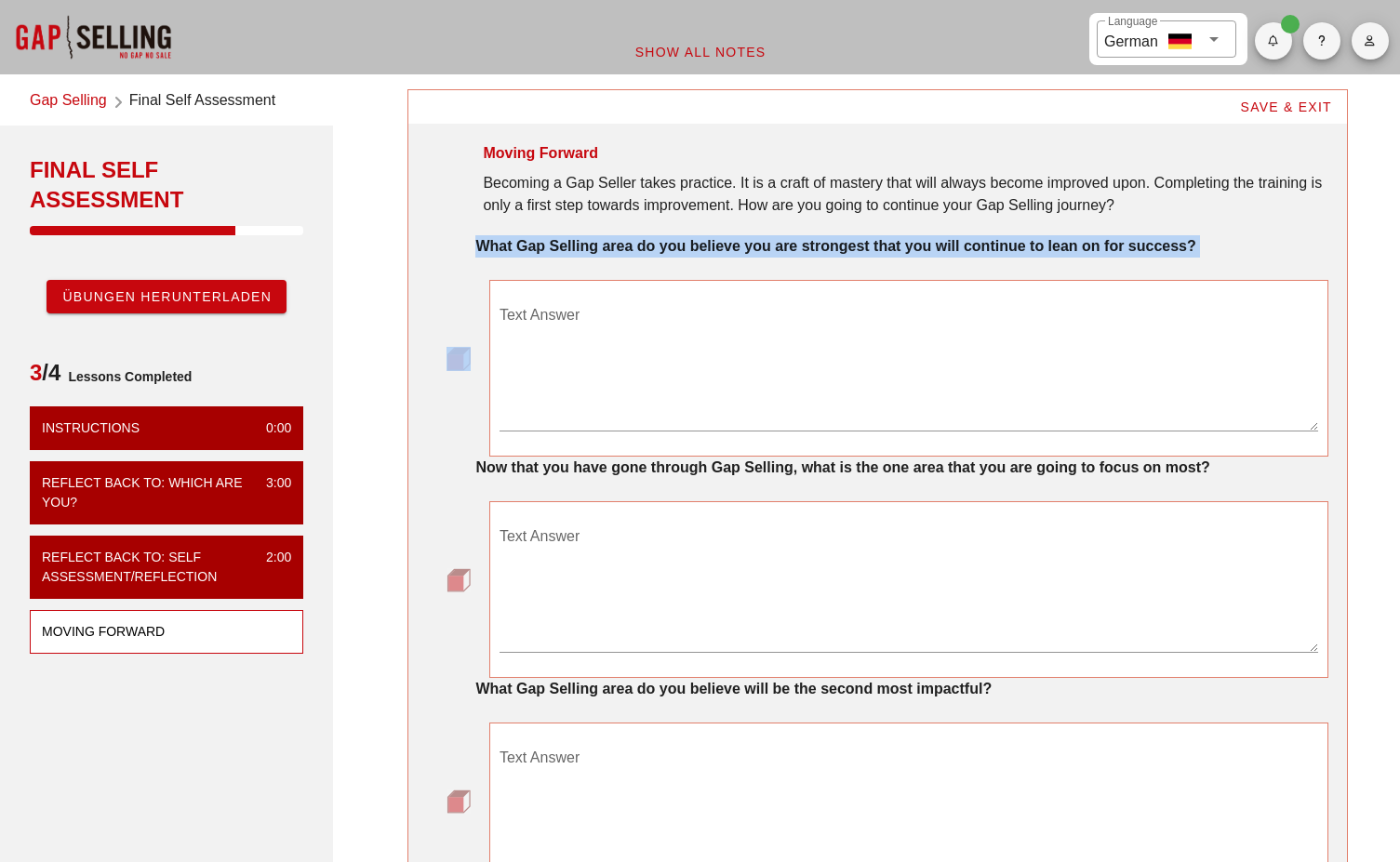
click at [1121, 238] on strong "What Gap Selling area do you believe you are strongest that you will continue t…" at bounding box center [835, 245] width 720 height 16
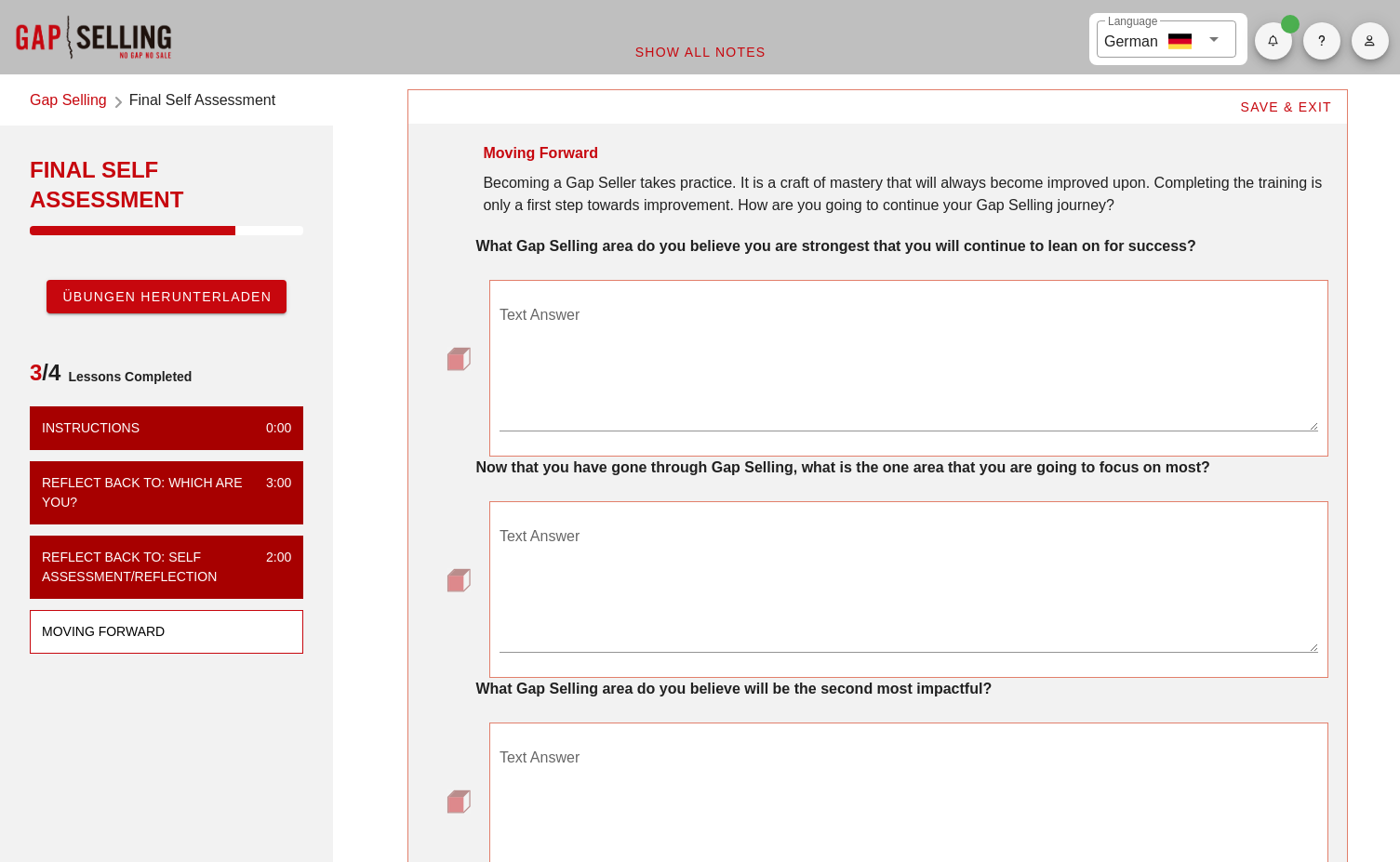
click at [1058, 279] on div "Text Answer" at bounding box center [908, 368] width 861 height 199
click at [1042, 299] on div "Text Answer" at bounding box center [908, 369] width 818 height 162
click at [1024, 311] on textarea "Text Answer" at bounding box center [908, 365] width 818 height 130
drag, startPoint x: 493, startPoint y: 237, endPoint x: 777, endPoint y: 244, distance: 284.1
click at [777, 244] on div "What Gap Selling area do you believe you are strongest that you will continue t…" at bounding box center [901, 246] width 852 height 23
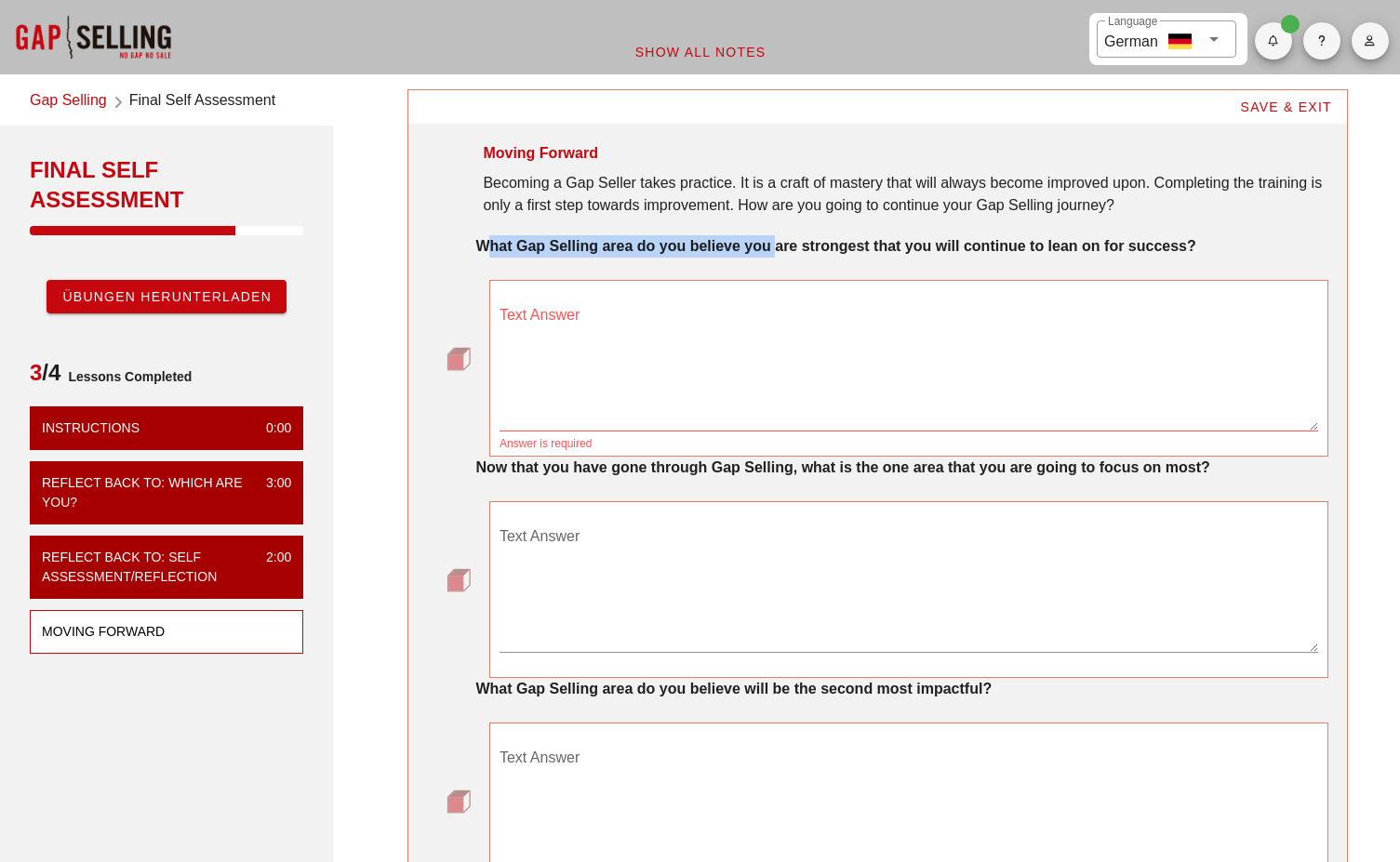
click at [777, 244] on strong "What Gap Selling area do you believe you are strongest that you will continue t…" at bounding box center [835, 245] width 720 height 16
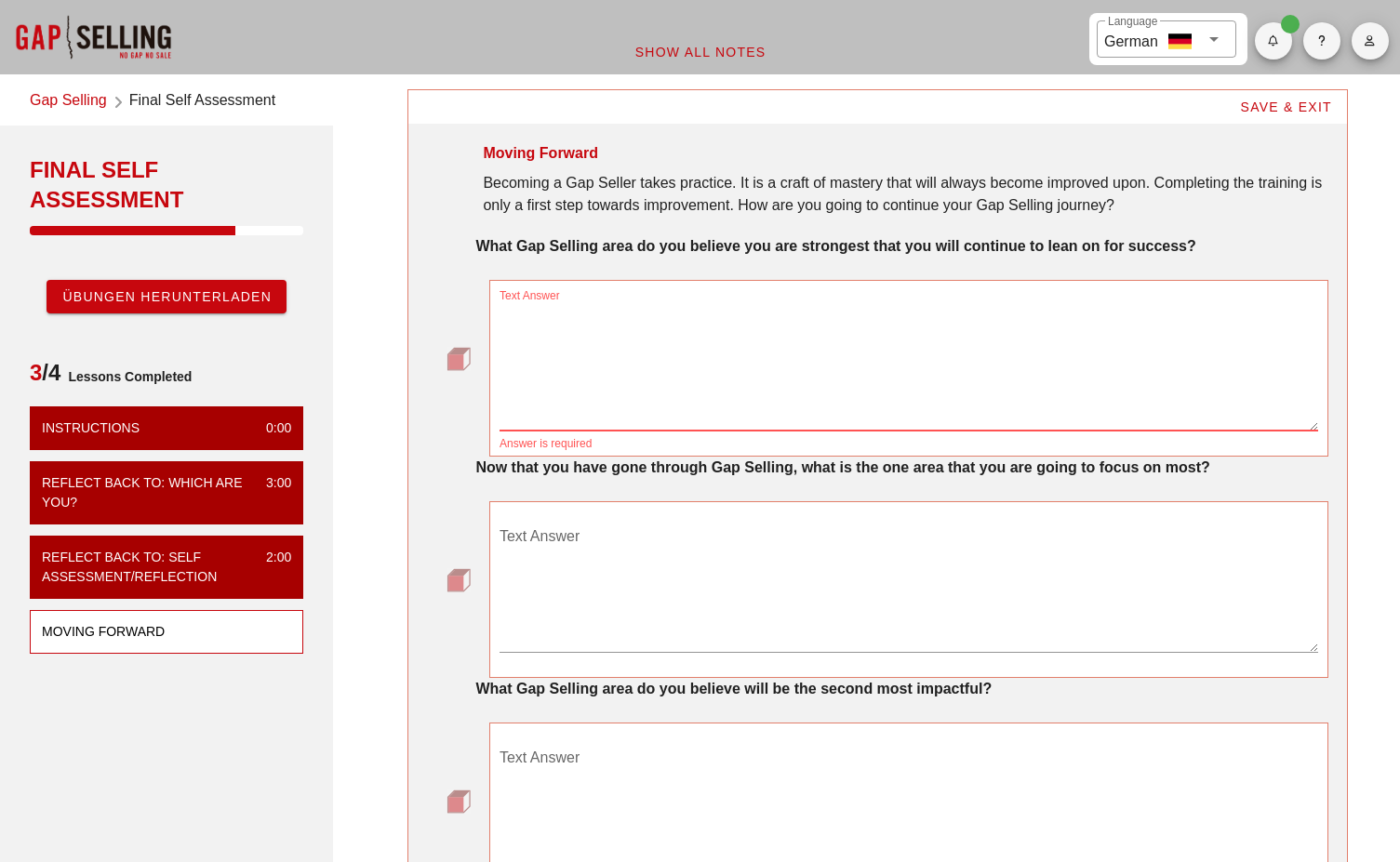
click at [698, 345] on textarea "Text Answer" at bounding box center [908, 365] width 818 height 130
click at [700, 337] on textarea "Text Answer" at bounding box center [908, 365] width 818 height 130
type textarea "F"
type textarea "I"
type textarea "E"
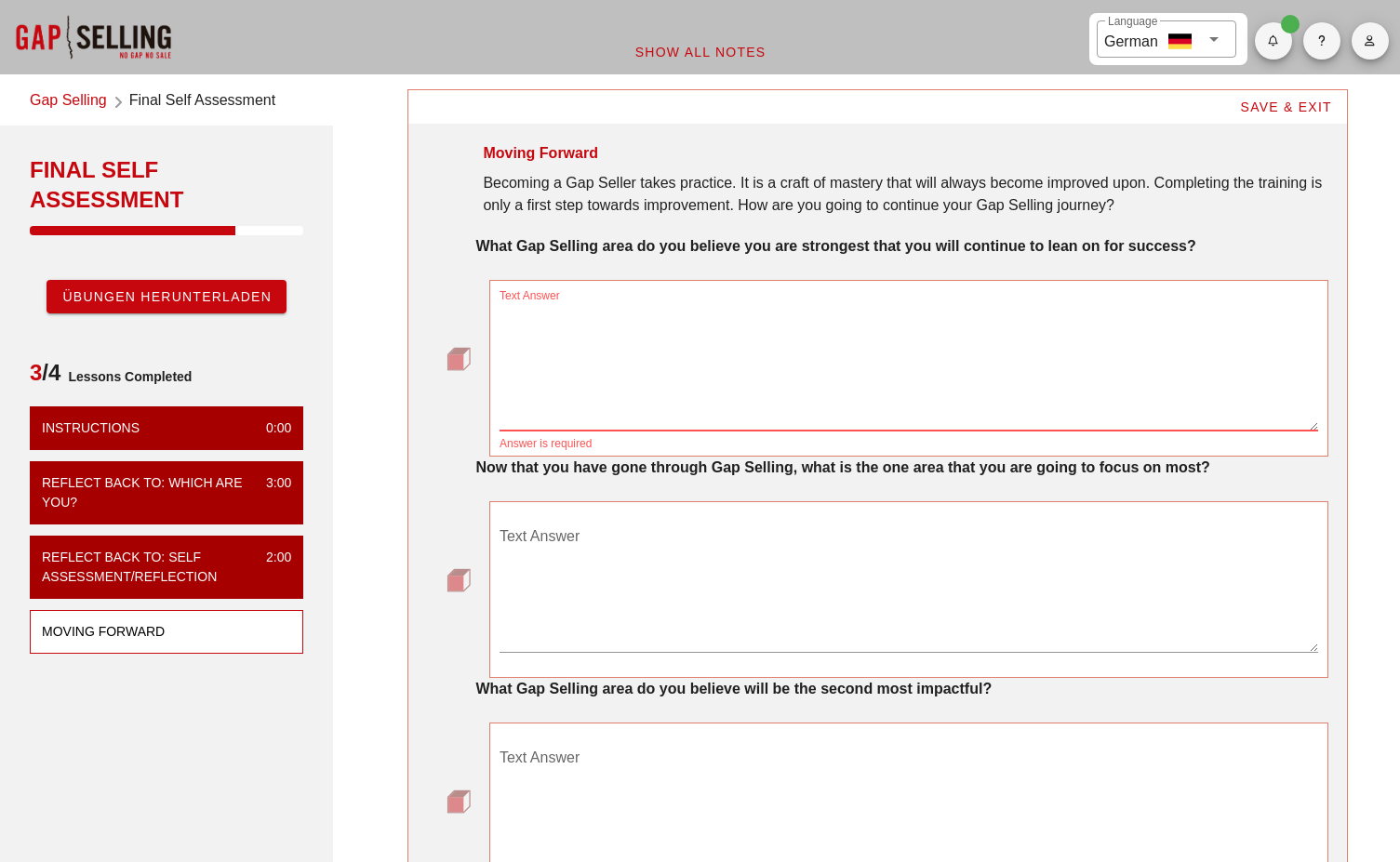
type textarea "D"
type textarea "I"
click at [809, 332] on textarea "Text Answer" at bounding box center [908, 365] width 818 height 130
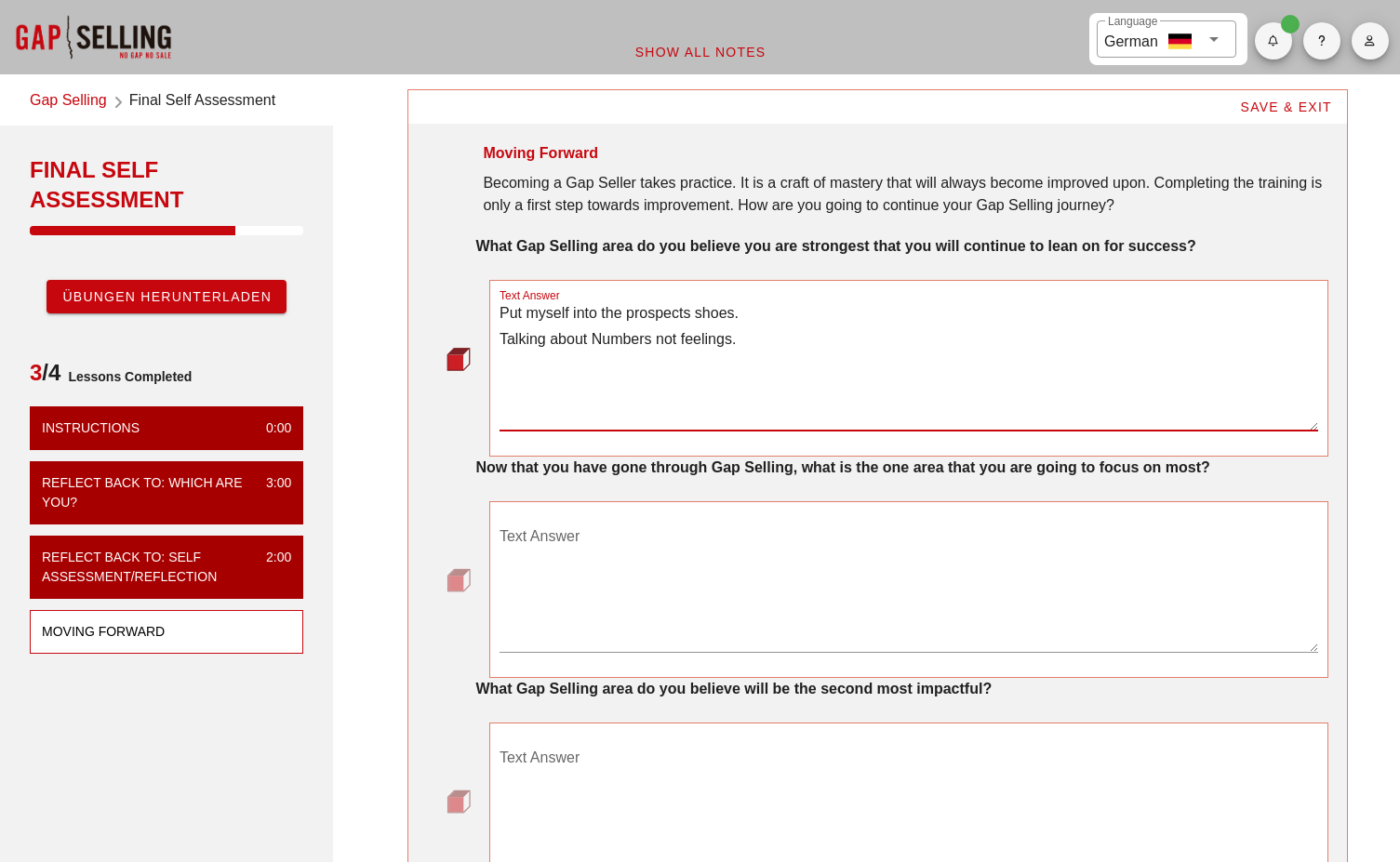
type textarea "Put myself into the prospects shoes. Talking about Numbers not feelings."
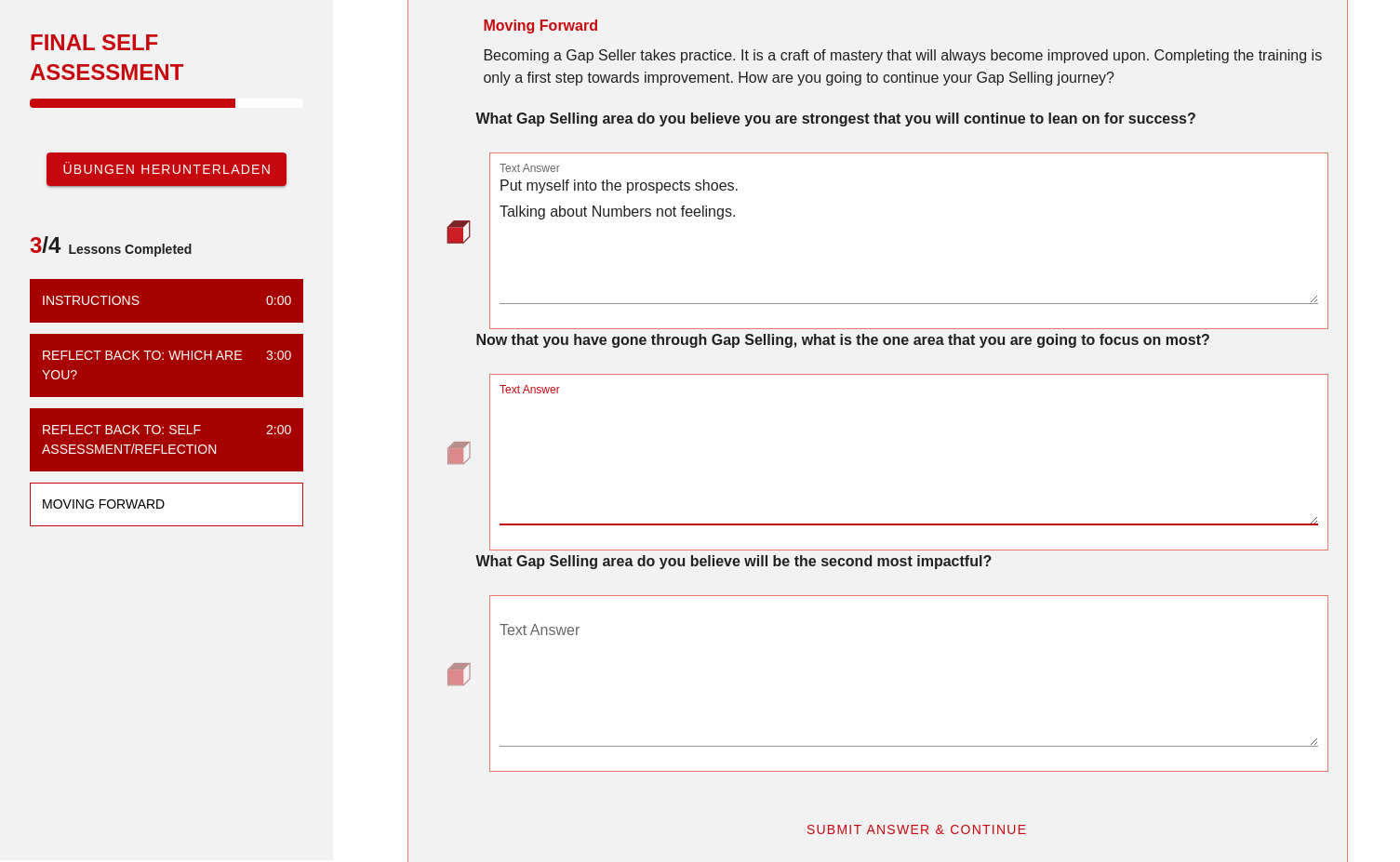
scroll to position [186, 0]
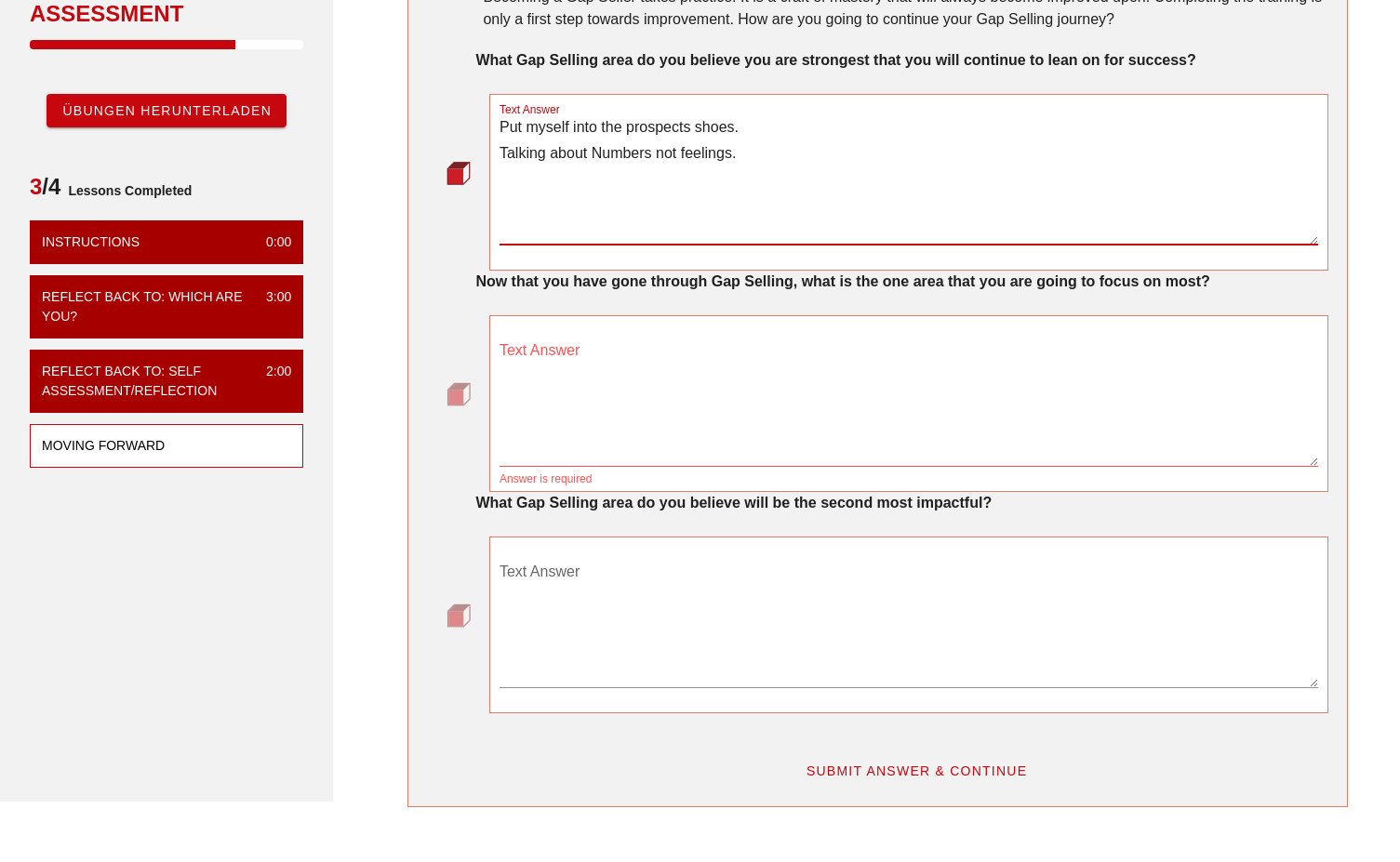
click at [567, 152] on textarea "Put myself into the prospects shoes. Talking about Numbers not feelings." at bounding box center [908, 179] width 818 height 130
click at [568, 156] on textarea "Put myself into the prospects shoes. Talking about Numbers not feelings." at bounding box center [908, 179] width 818 height 130
click at [596, 350] on textarea "Text Answer" at bounding box center [908, 400] width 818 height 130
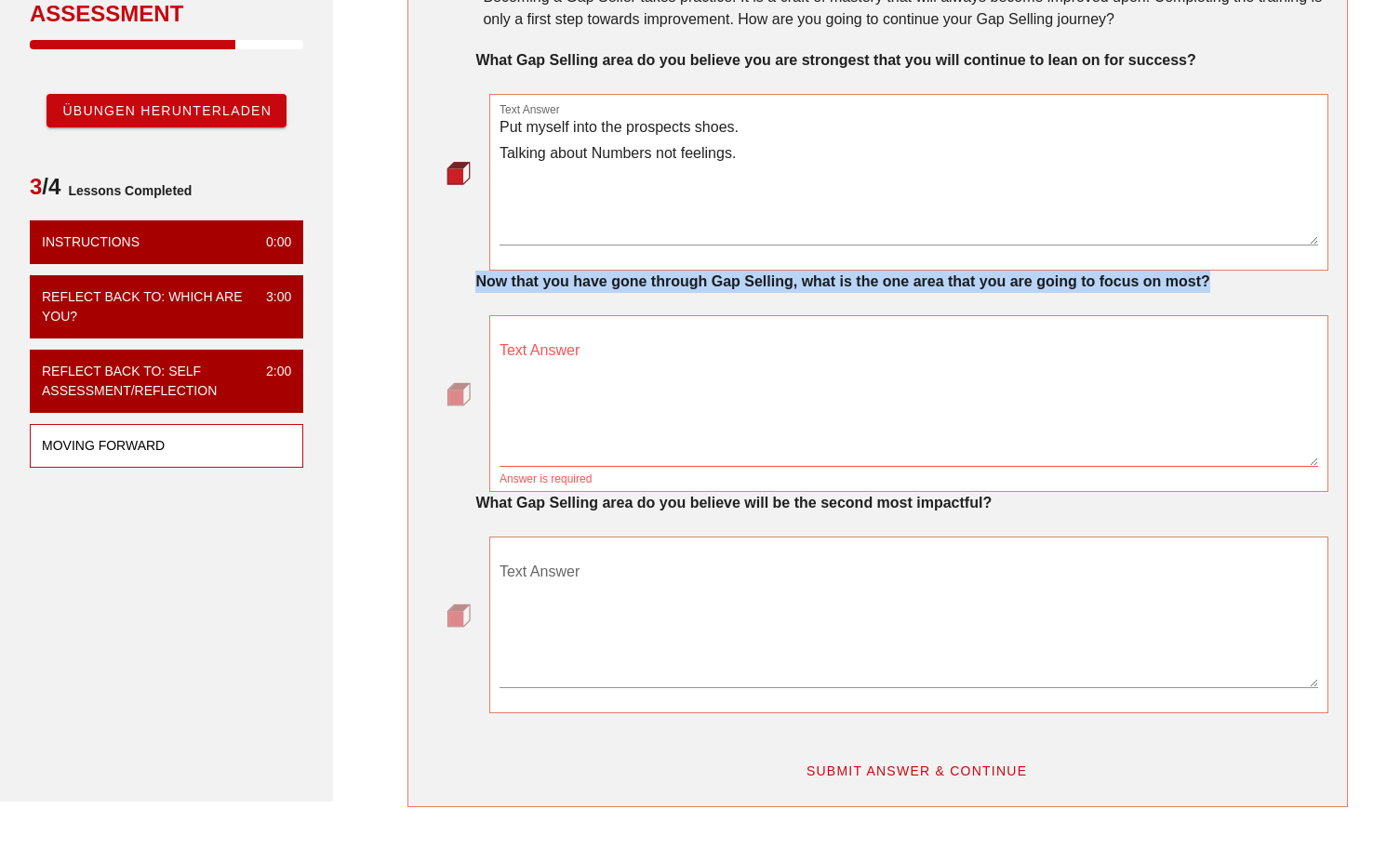
drag, startPoint x: 476, startPoint y: 285, endPoint x: 1226, endPoint y: 279, distance: 750.0
click at [1226, 279] on div "Now that you have gone through Gap Selling, what is the one area that you are g…" at bounding box center [901, 282] width 852 height 23
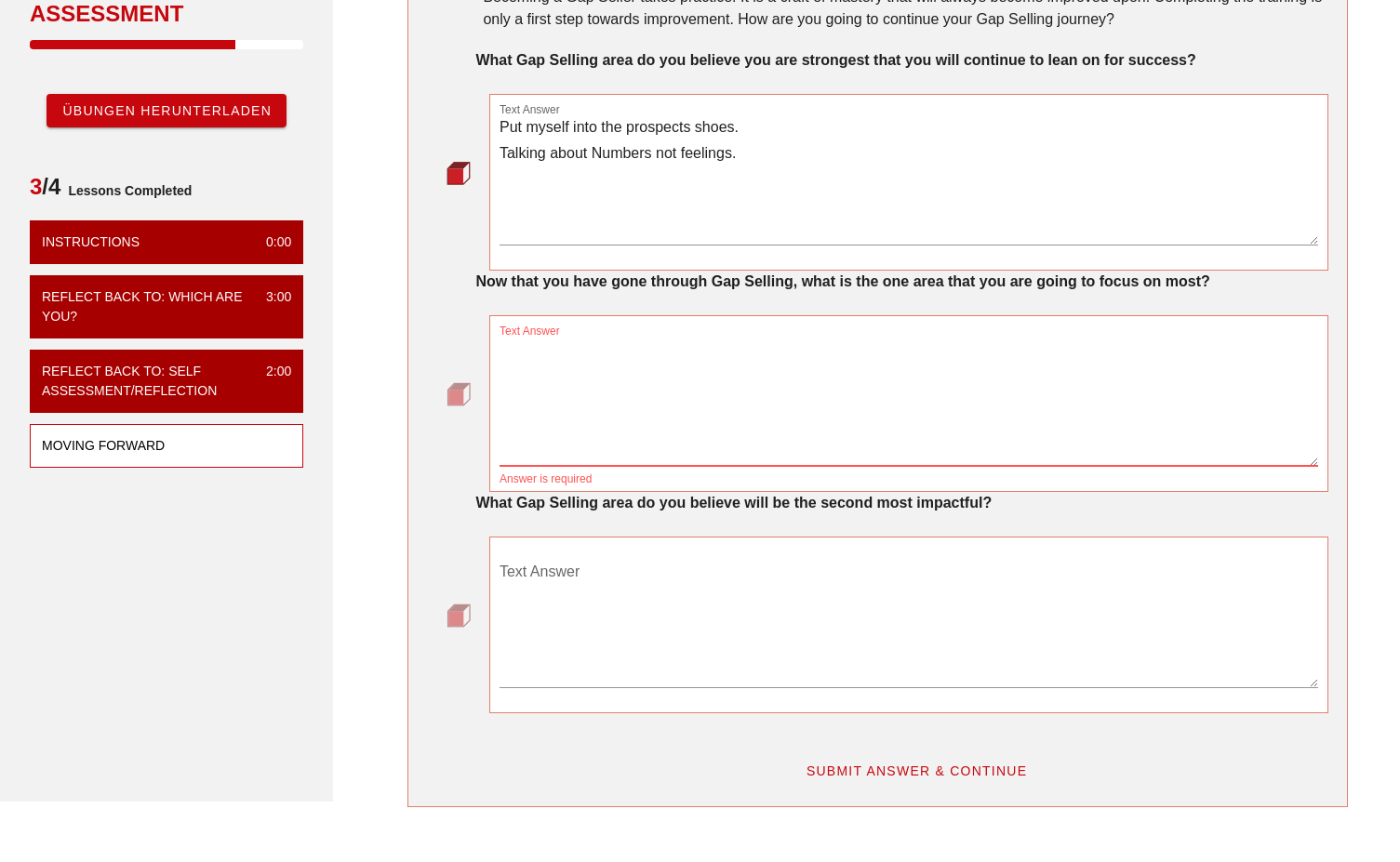
click at [1062, 354] on textarea "Text Answer" at bounding box center [908, 400] width 818 height 130
type textarea "D"
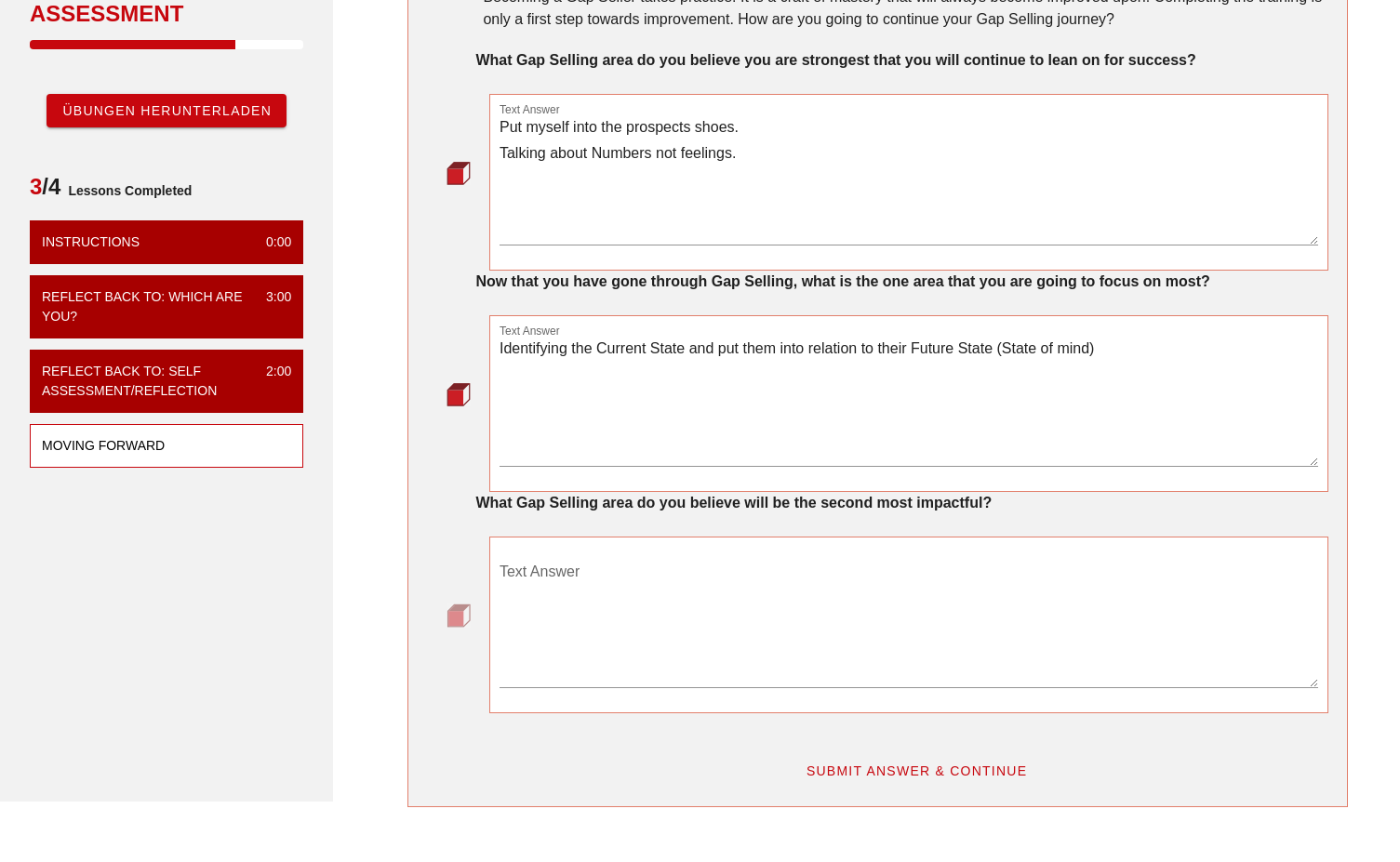
click at [1053, 348] on textarea "Identifying the Current State and put them into relation to their Future State …" at bounding box center [908, 400] width 818 height 130
click at [1052, 348] on textarea "Identifying the Current State and put them into relation to their Future State …" at bounding box center [908, 400] width 818 height 130
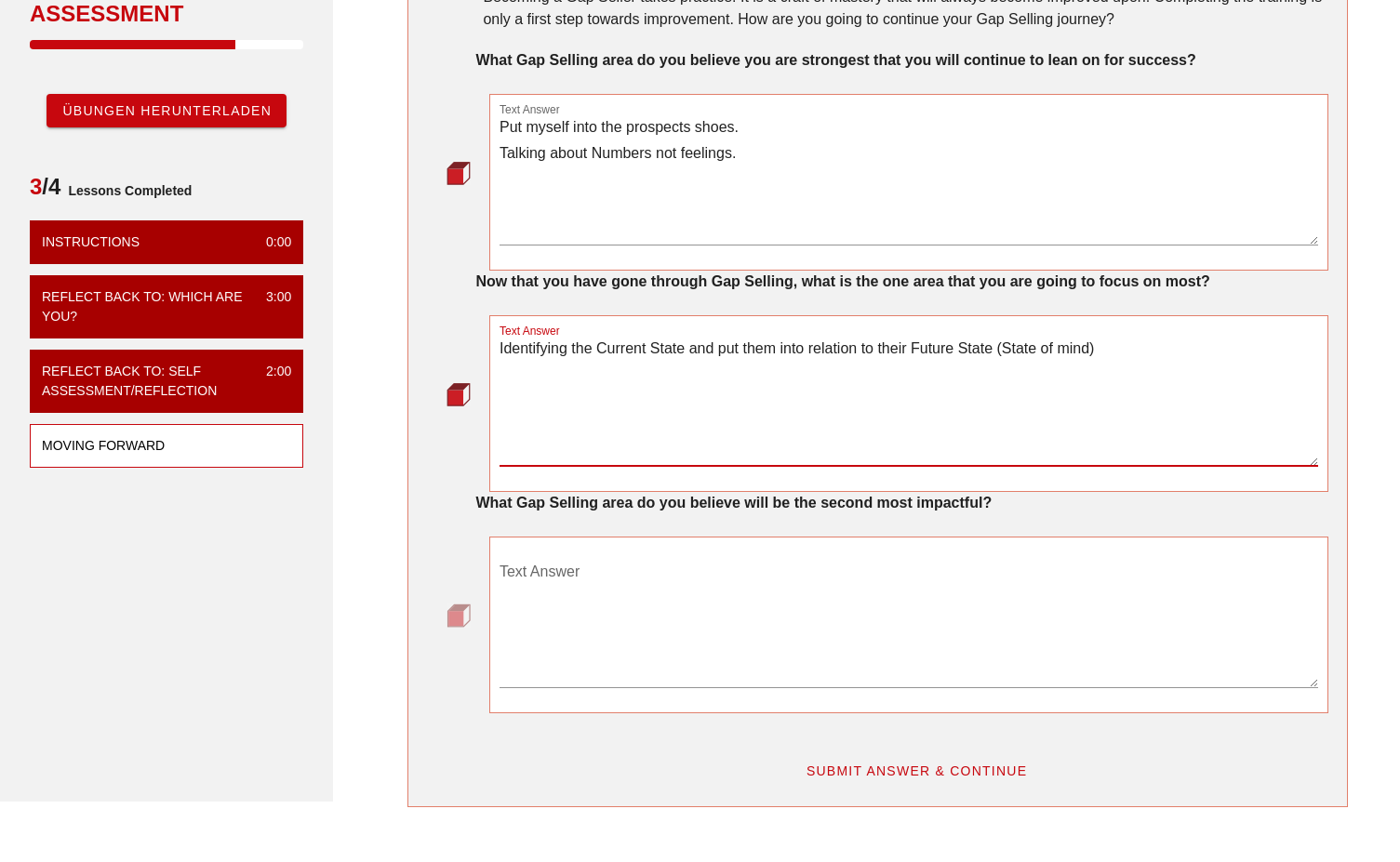
click at [1111, 349] on textarea "Identifying the Current State and put them into relation to their Future State …" at bounding box center [908, 400] width 818 height 130
drag, startPoint x: 1124, startPoint y: 346, endPoint x: 999, endPoint y: 350, distance: 125.1
click at [999, 350] on textarea "Identifying the Current State and put them into relation to their Future State …" at bounding box center [908, 400] width 818 height 130
drag, startPoint x: 1006, startPoint y: 344, endPoint x: 1017, endPoint y: 346, distance: 11.2
click at [1006, 344] on textarea "Identifying the Current State and put them into relation to their Future State (" at bounding box center [908, 400] width 818 height 130
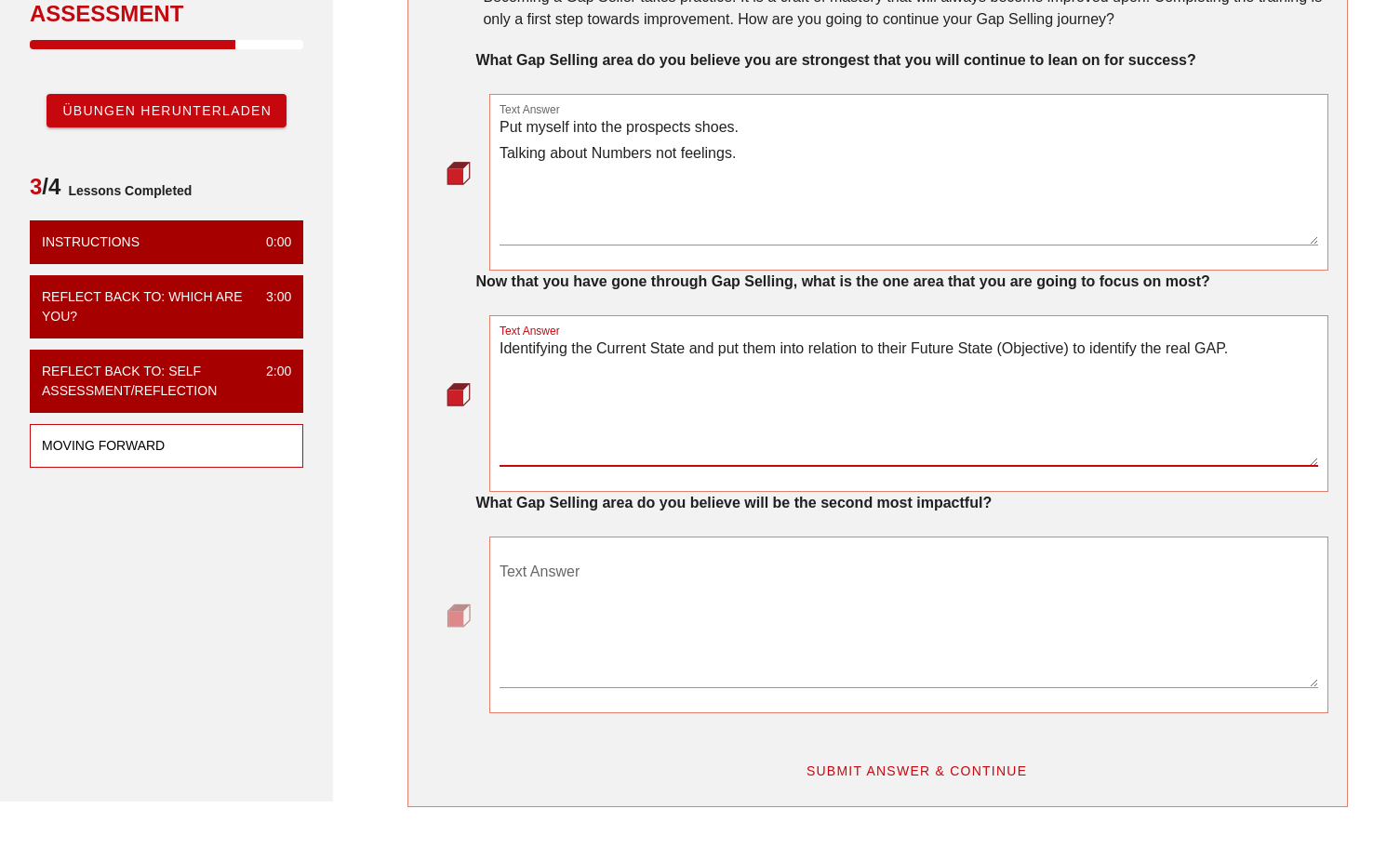
type textarea "Identifying the Current State and put them into relation to their Future State …"
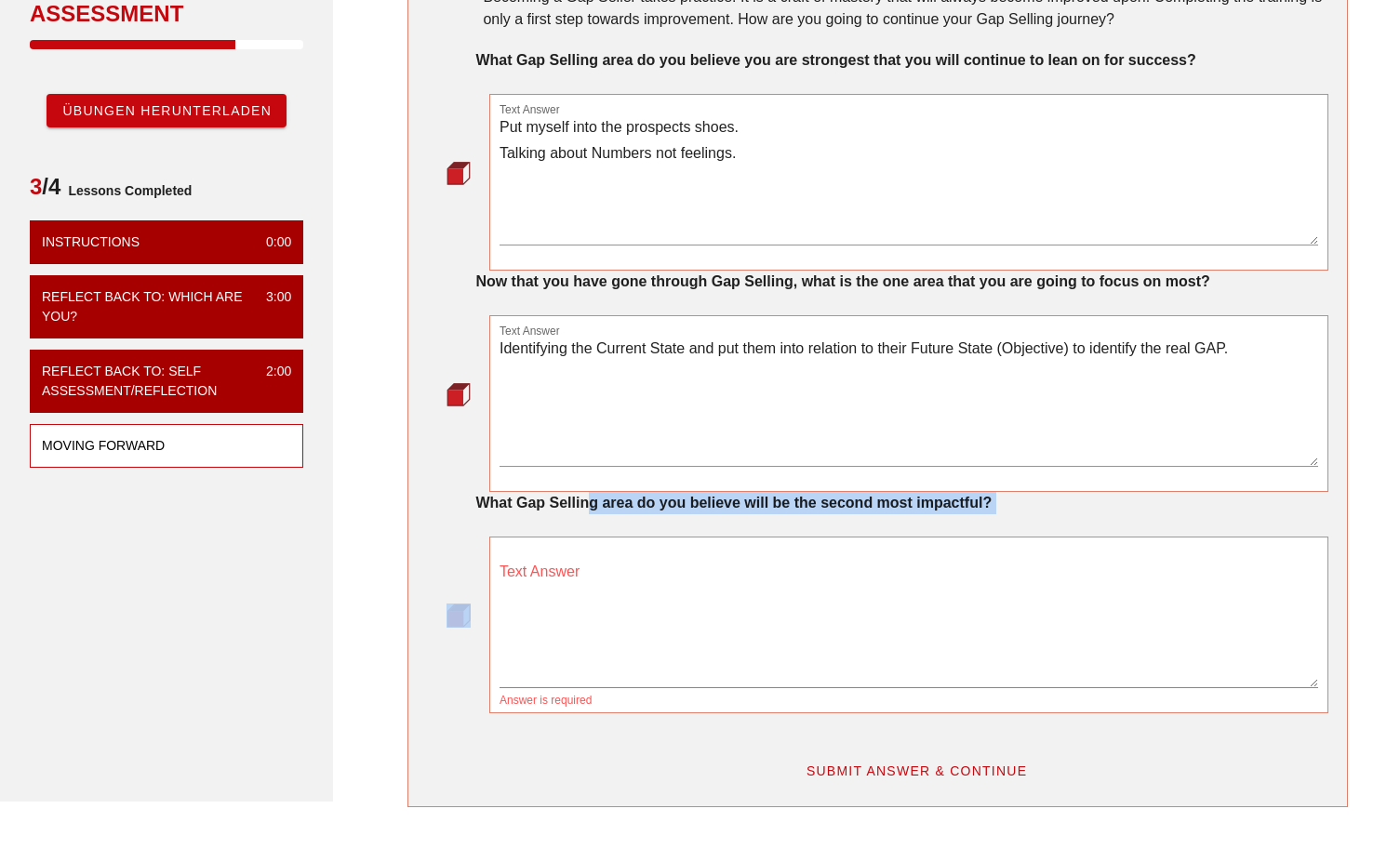
drag, startPoint x: 589, startPoint y: 502, endPoint x: 902, endPoint y: 513, distance: 313.2
click at [899, 519] on div "What Gap Selling area do you believe will be the second most impactful? Text An…" at bounding box center [877, 602] width 900 height 222
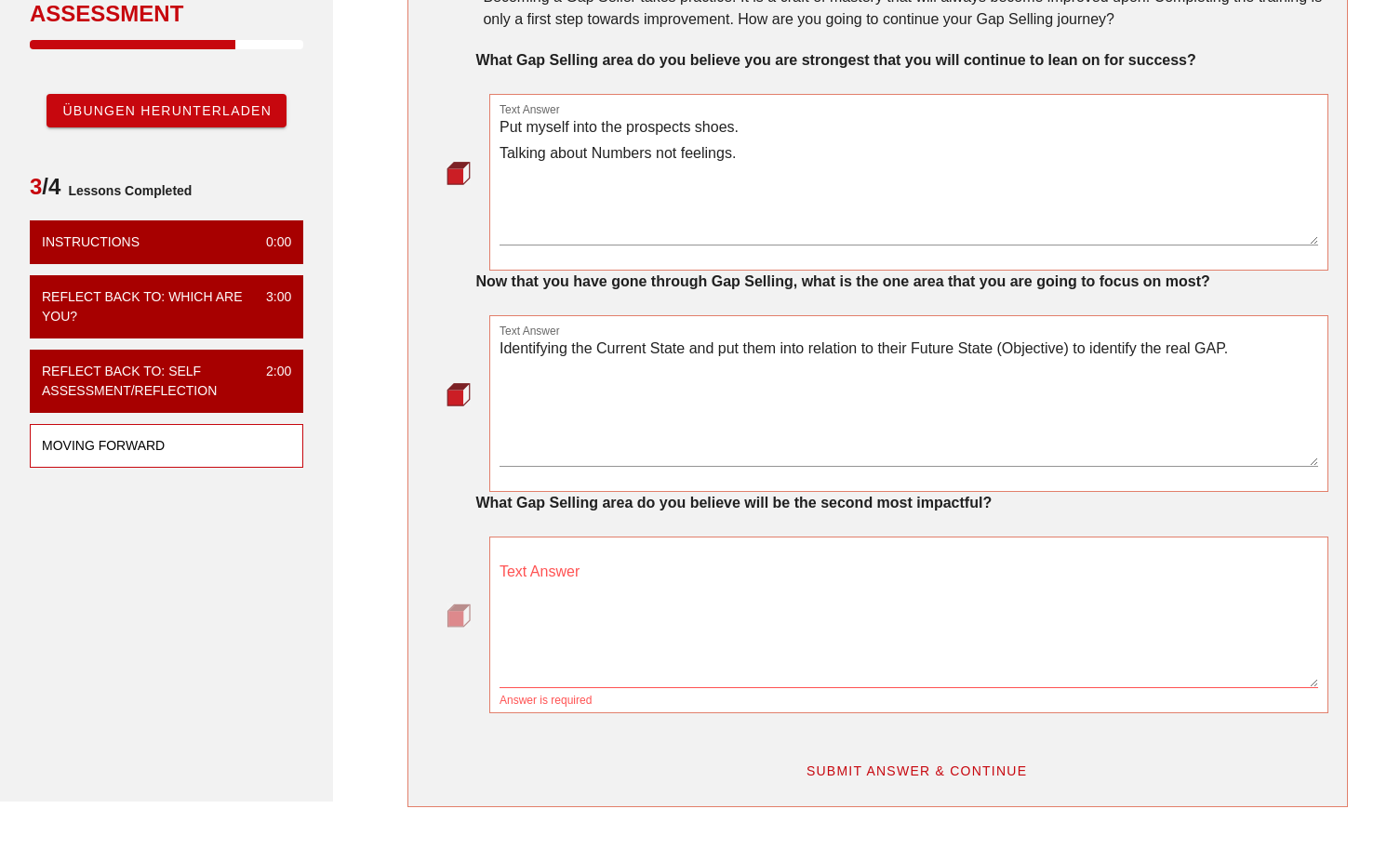
click at [854, 552] on div "Text Answer Answer is required" at bounding box center [908, 626] width 818 height 162
click at [725, 584] on textarea "Text Answer" at bounding box center [908, 621] width 818 height 130
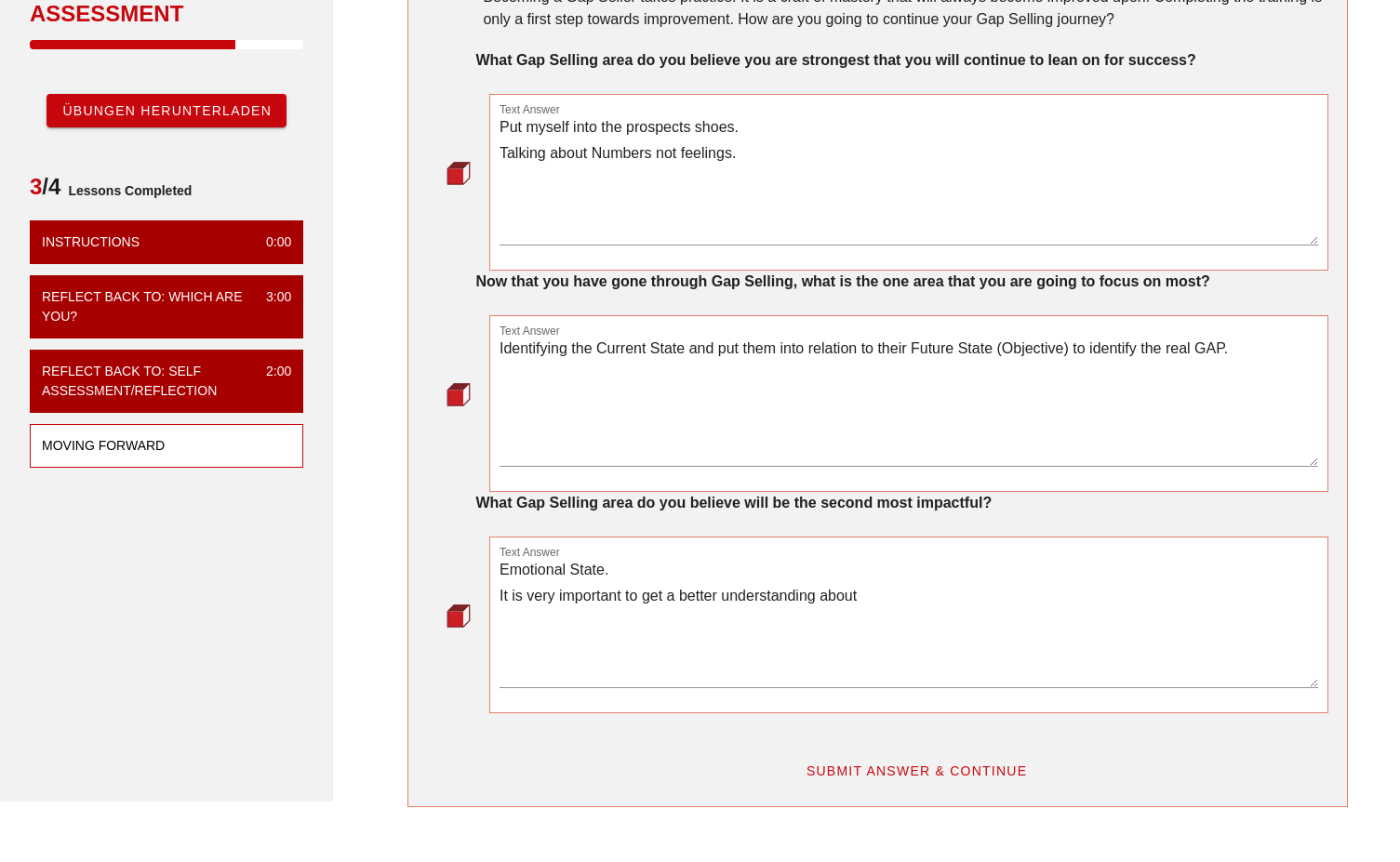
click at [909, 597] on textarea "Emotional State. It is very important to get a better understanding about" at bounding box center [908, 621] width 818 height 130
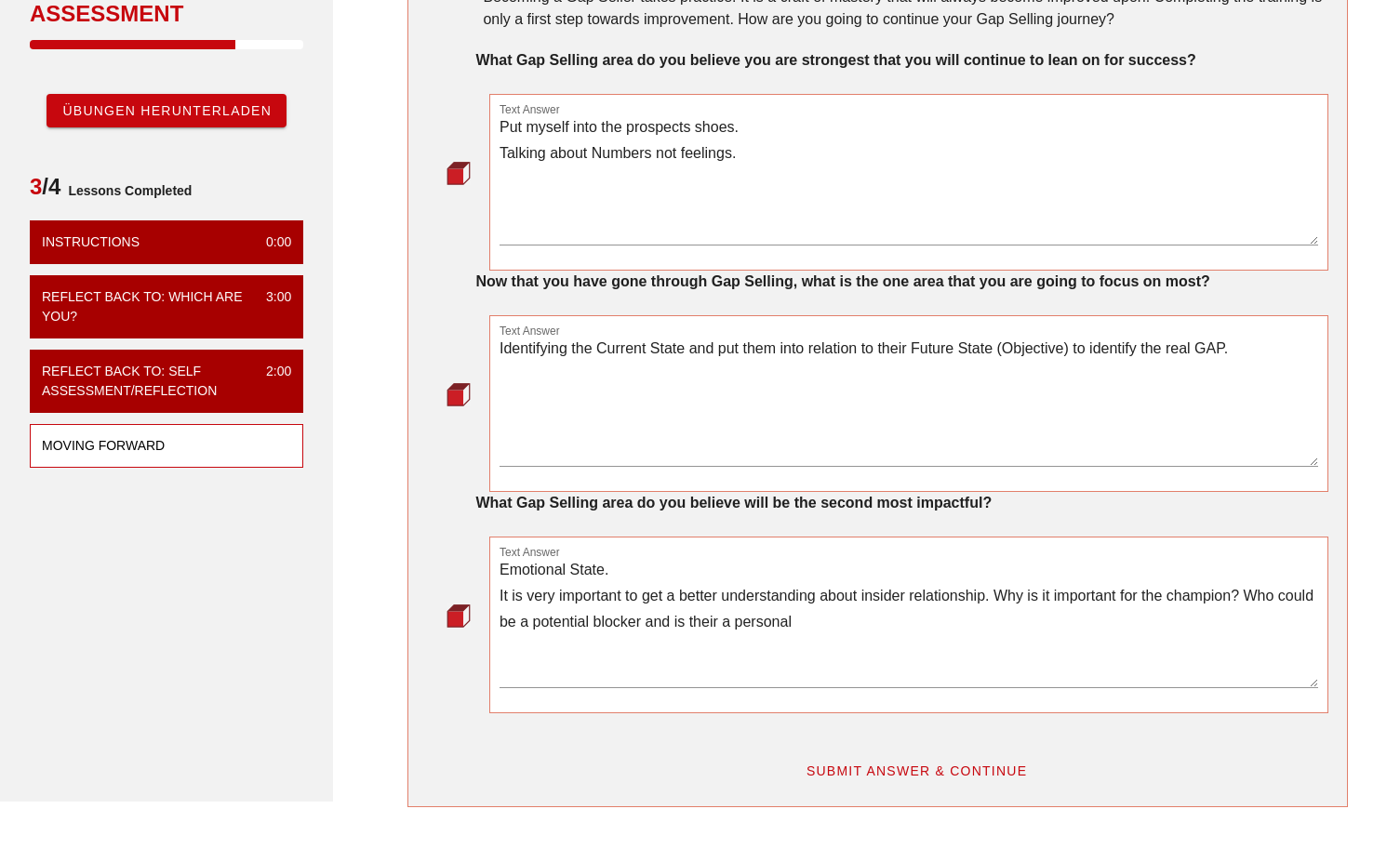
click at [815, 615] on textarea "Emotional State. It is very important to get a better understanding about insid…" at bounding box center [908, 621] width 818 height 130
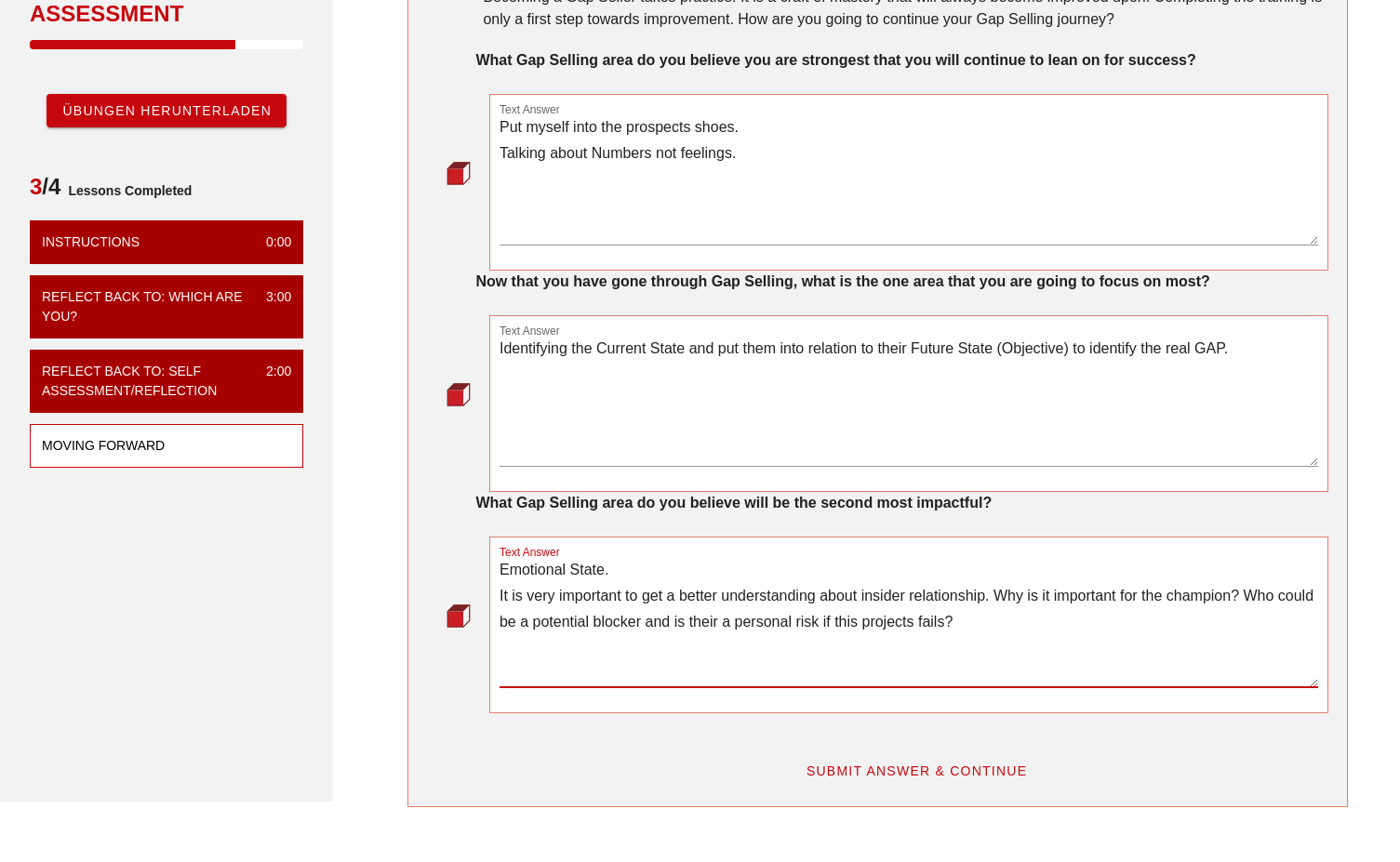
drag, startPoint x: 983, startPoint y: 638, endPoint x: 476, endPoint y: 591, distance: 509.2
click at [476, 591] on div "Text Answer Emotional State. It is very important to get a better understanding…" at bounding box center [877, 624] width 900 height 177
type textarea "Emotional State. It is very important to get a better understanding about insid…"
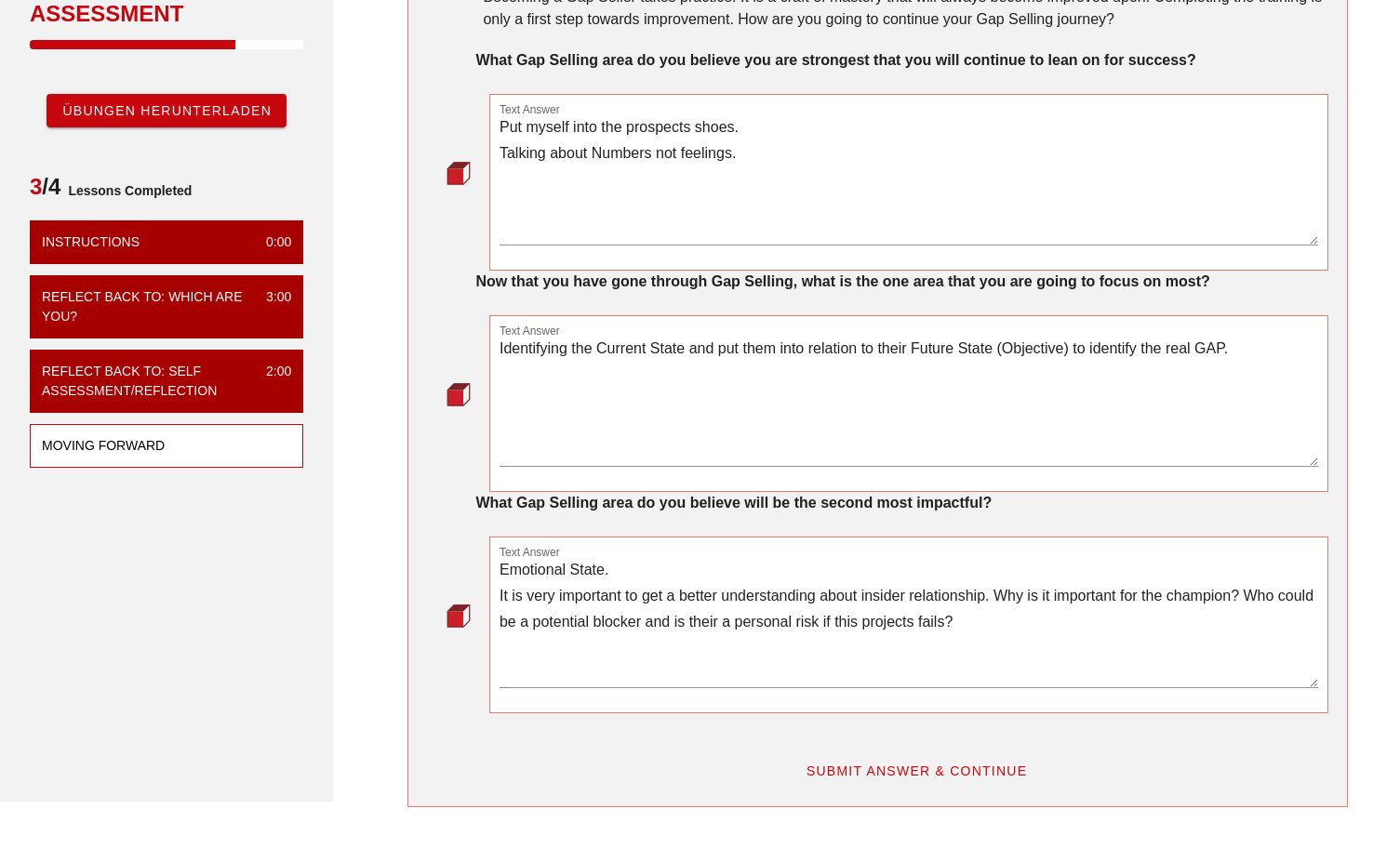
click at [699, 648] on textarea "Emotional State. It is very important to get a better understanding about insid…" at bounding box center [908, 621] width 818 height 130
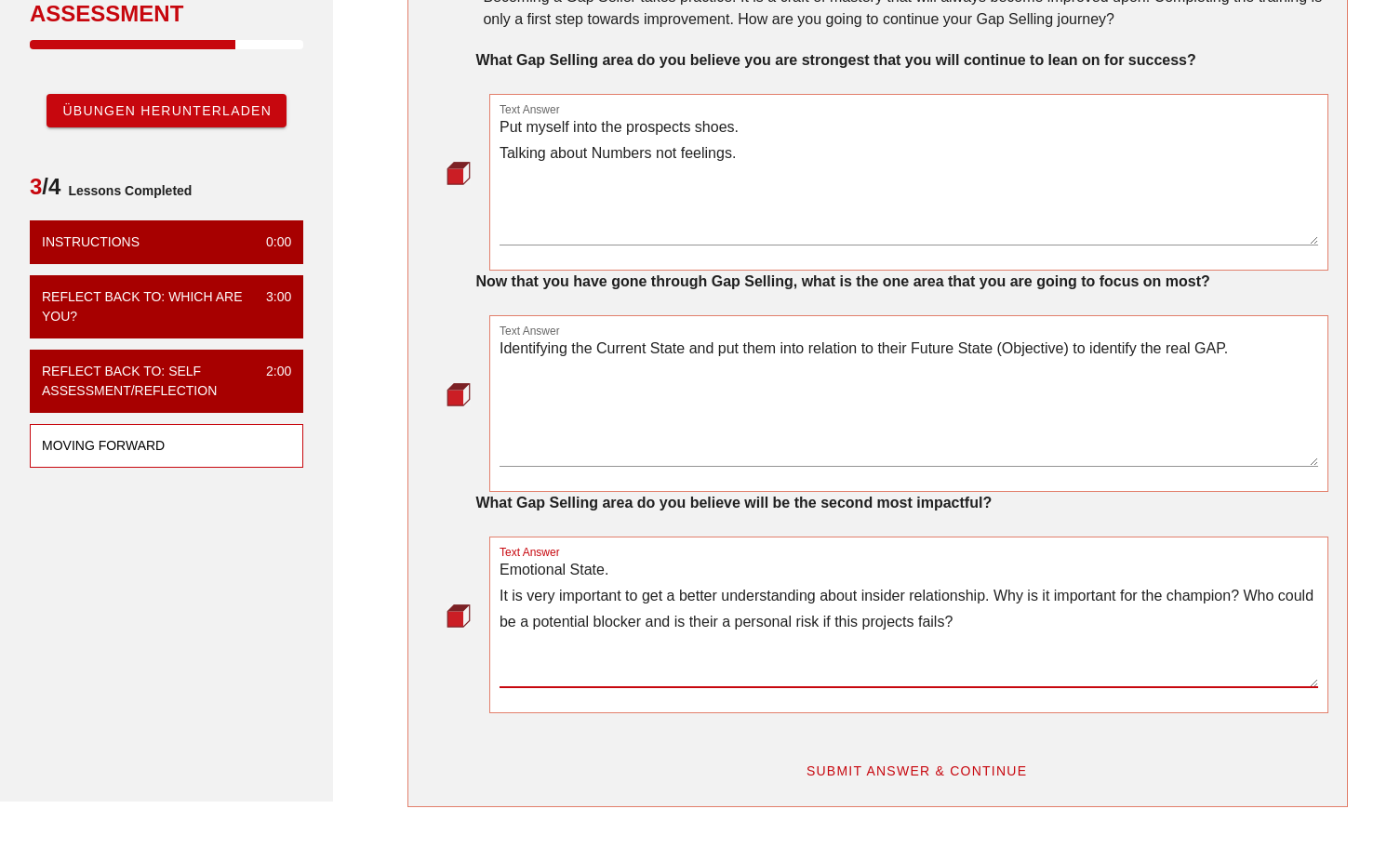
click at [928, 773] on span "SUBMIT ANSWER & CONTINUE" at bounding box center [916, 771] width 223 height 15
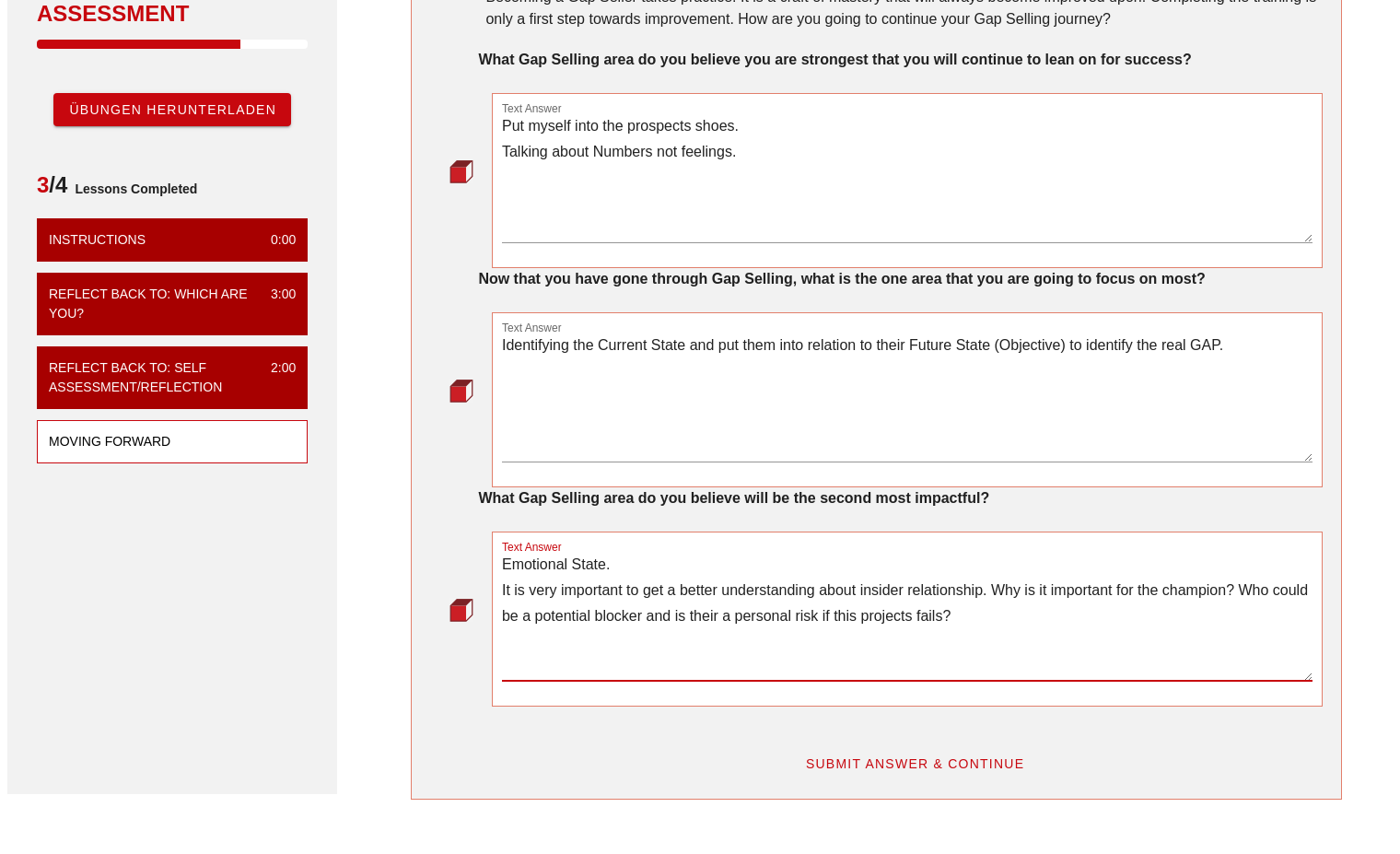
scroll to position [0, 0]
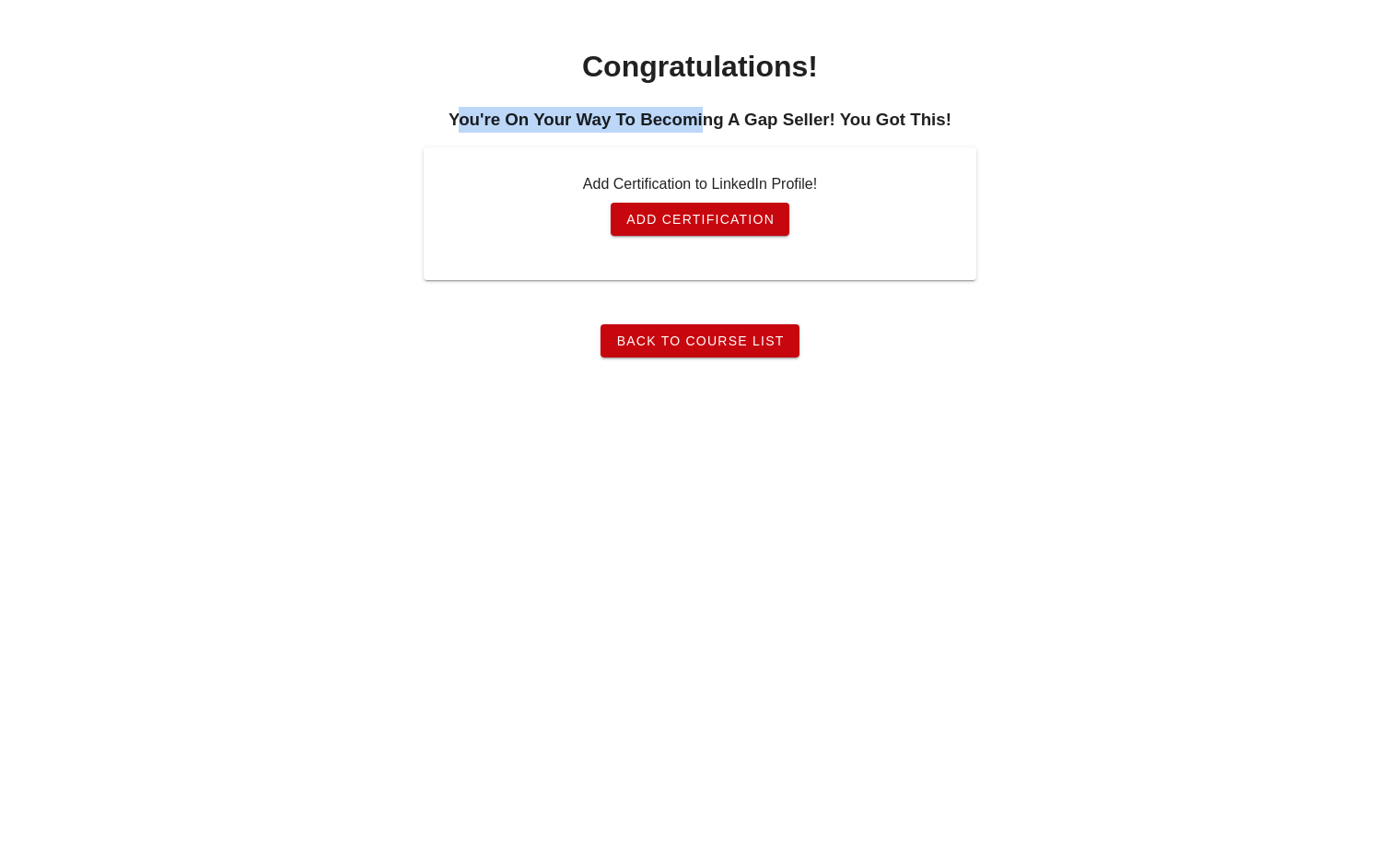
drag, startPoint x: 463, startPoint y: 112, endPoint x: 706, endPoint y: 114, distance: 243.0
click at [706, 114] on h3 "You're on your way to becoming a Gap Seller! You got this!" at bounding box center [700, 119] width 1400 height 25
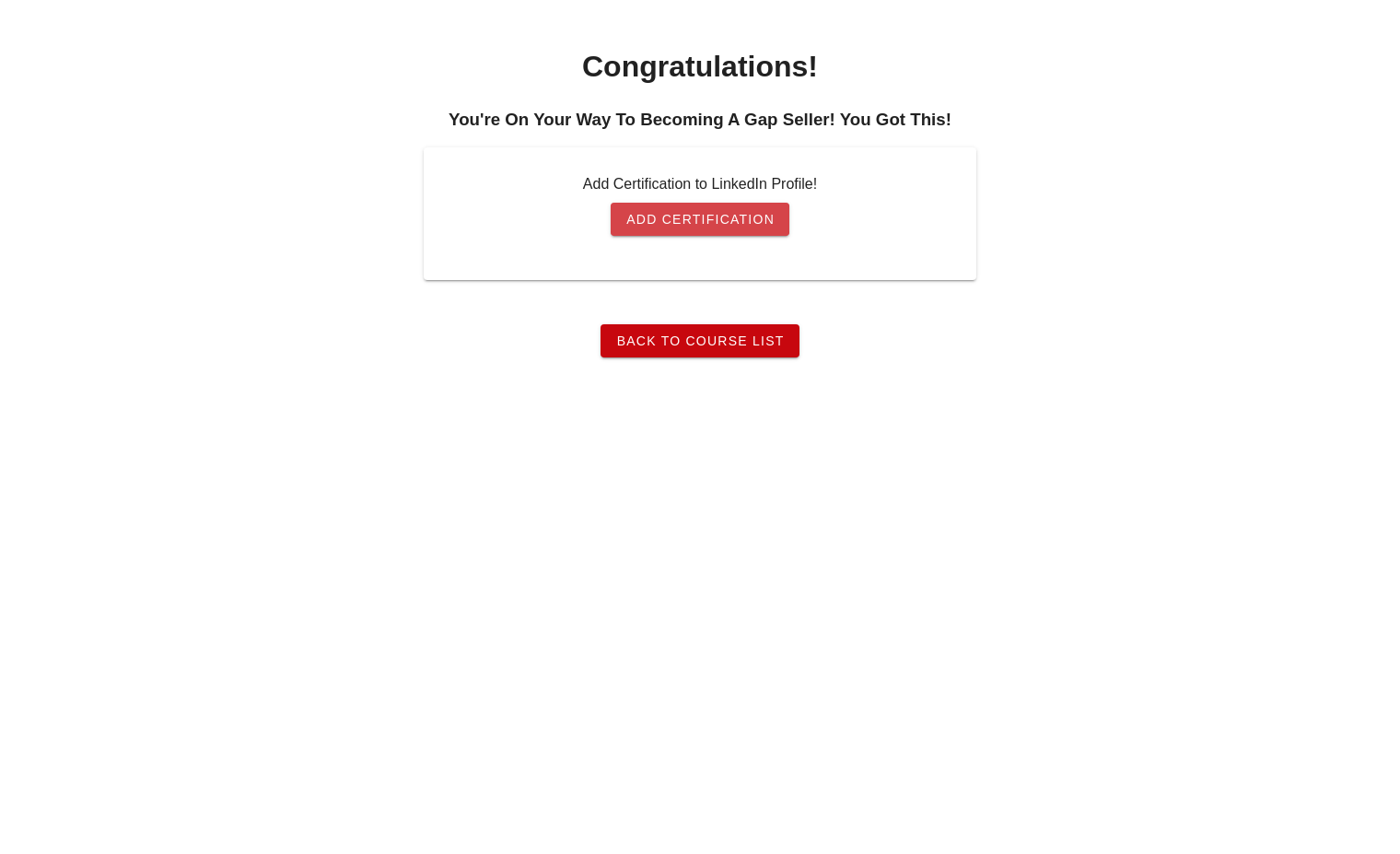
click at [659, 221] on span "Add Certification" at bounding box center [700, 220] width 149 height 15
click at [713, 342] on span "Back To Course List" at bounding box center [700, 341] width 169 height 15
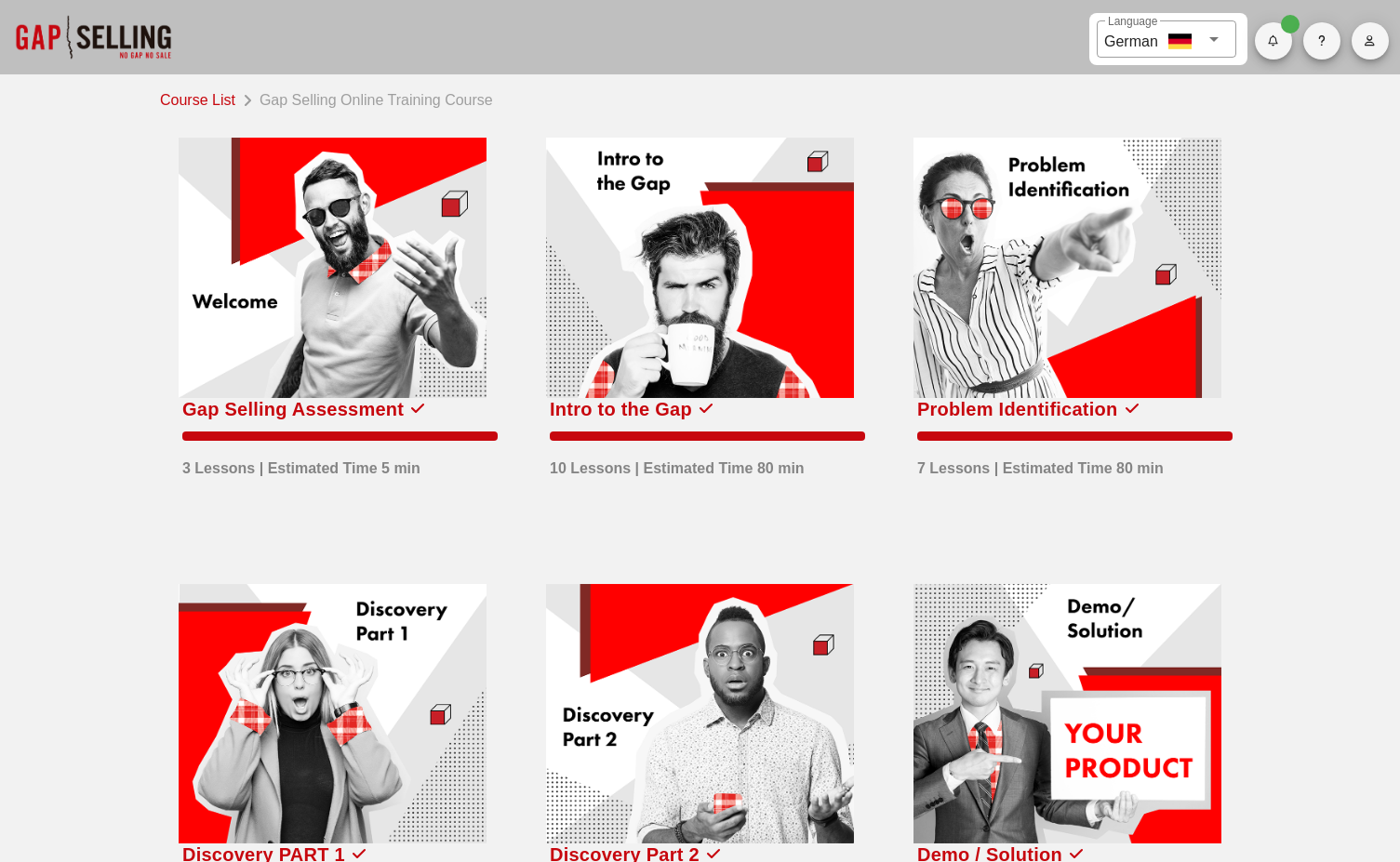
click at [1280, 165] on div "Course List Gap Selling Online Training Course Gap Selling Assessment 3 Lessons…" at bounding box center [700, 761] width 1400 height 1372
click at [1364, 37] on icon "button" at bounding box center [1369, 41] width 12 height 11
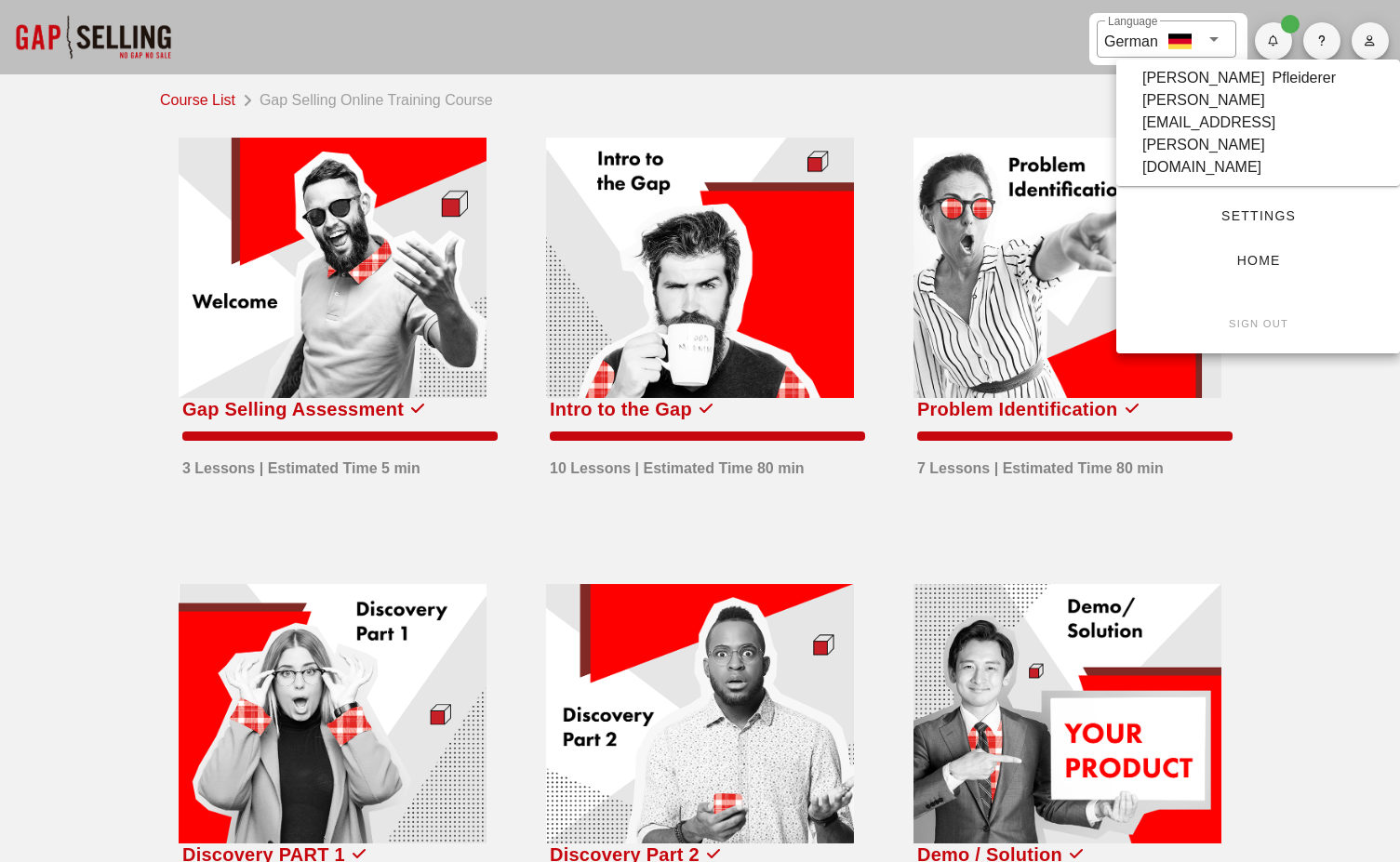
click at [1364, 37] on icon "button" at bounding box center [1369, 41] width 12 height 11
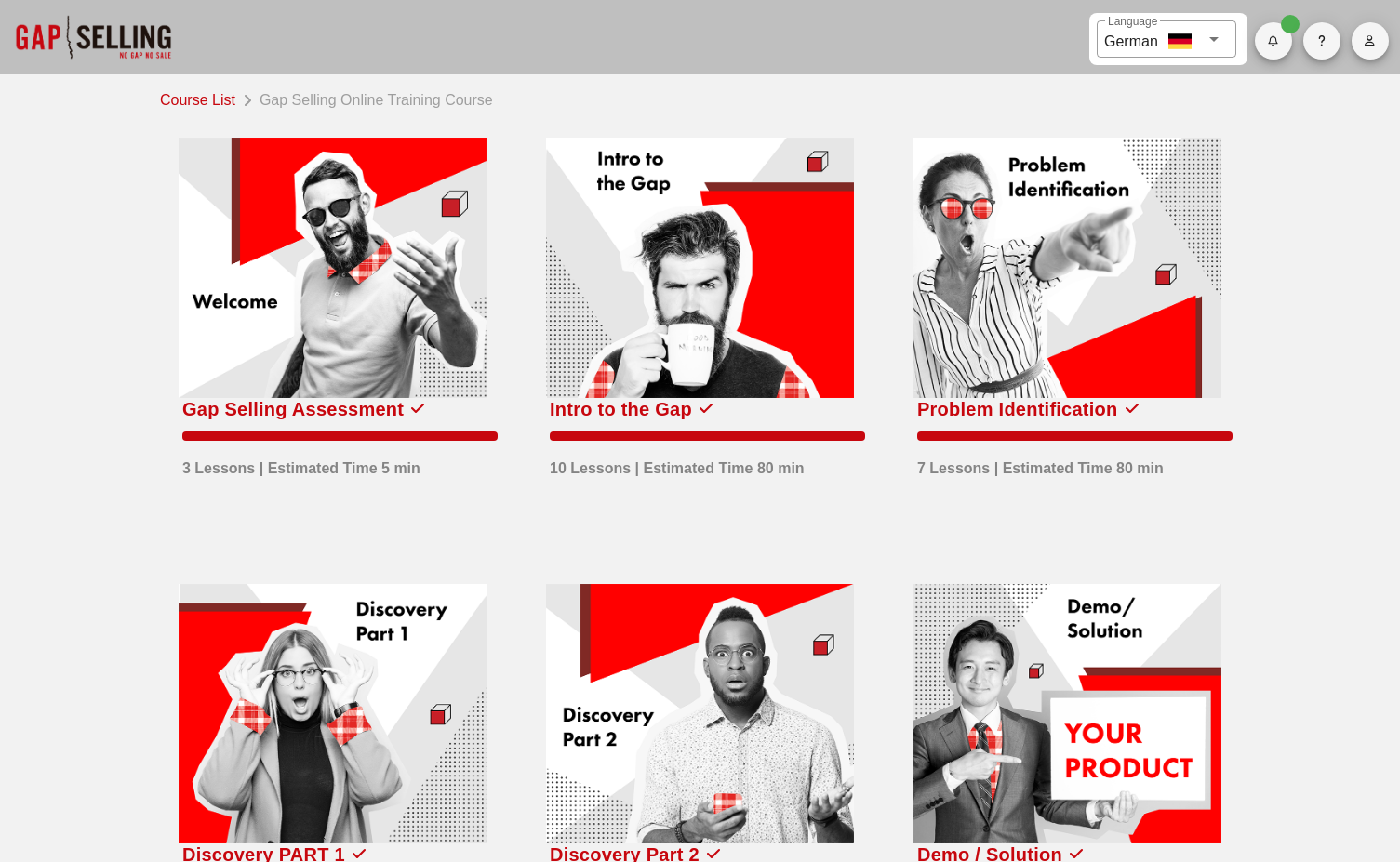
click at [1364, 39] on icon "button" at bounding box center [1369, 41] width 12 height 11
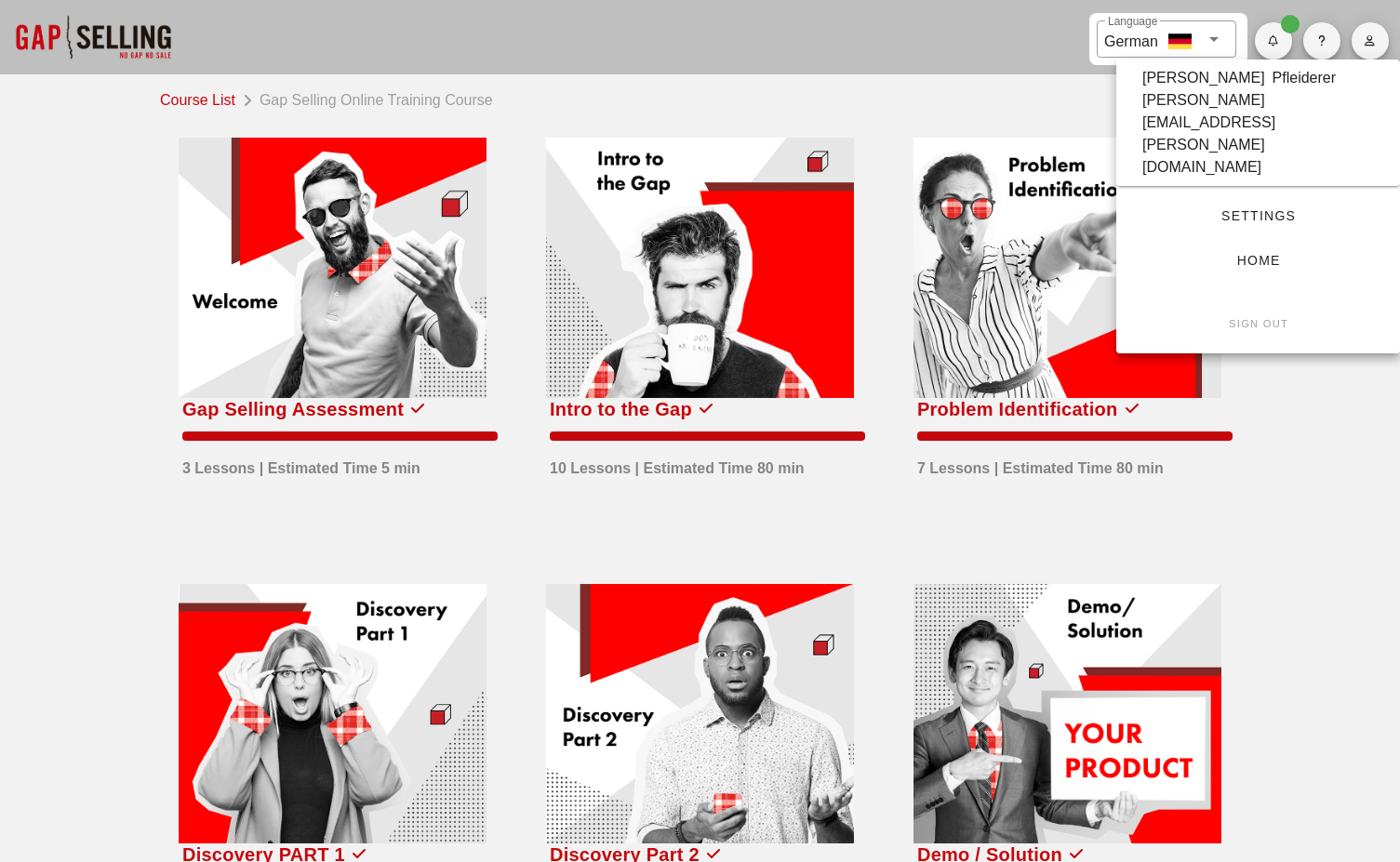
click at [1298, 455] on div "Course List Gap Selling Online Training Course Gap Selling Assessment 3 Lessons…" at bounding box center [700, 761] width 1400 height 1372
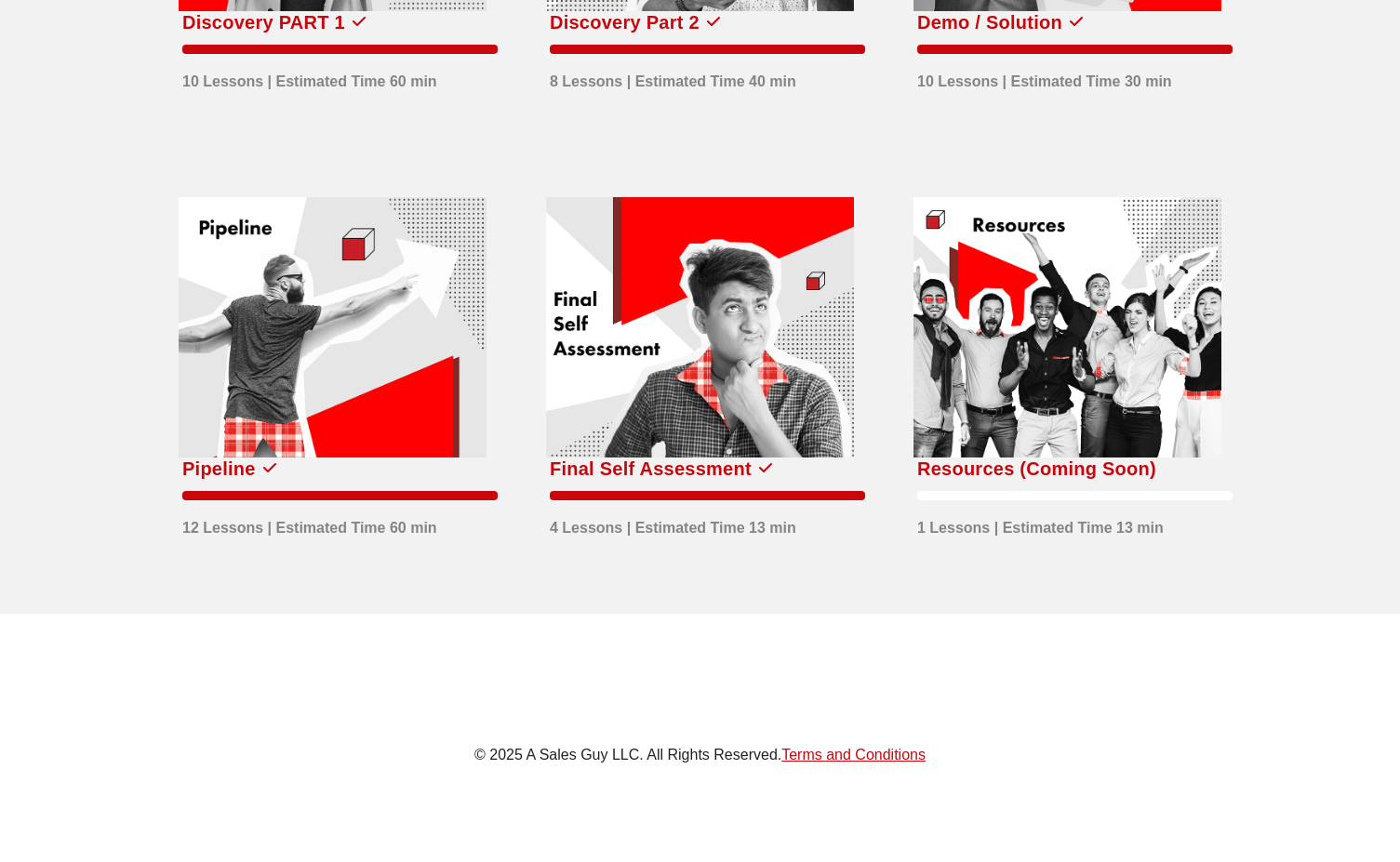
scroll to position [837, 0]
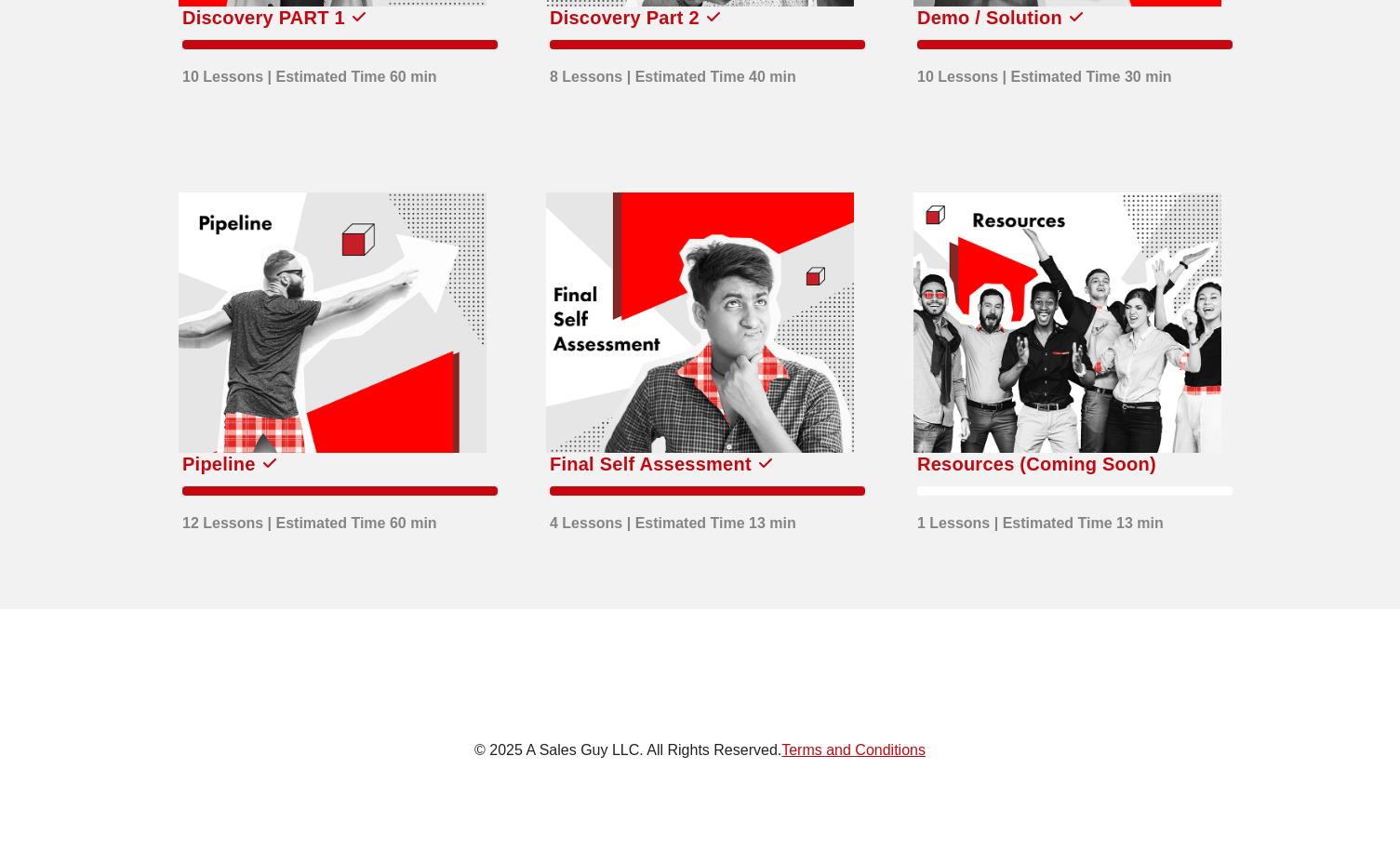
click at [983, 318] on div at bounding box center [1067, 322] width 308 height 260
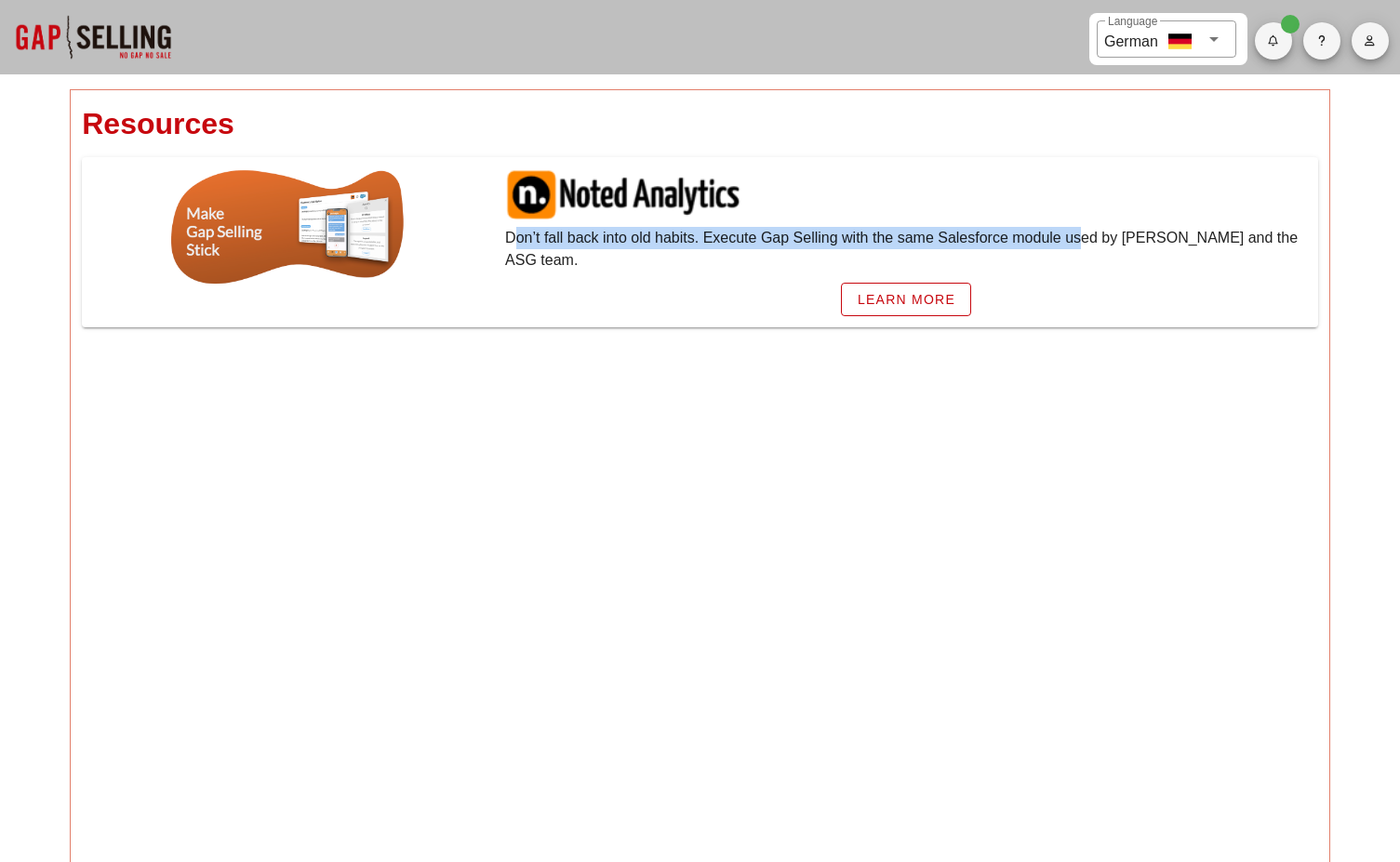
drag, startPoint x: 500, startPoint y: 238, endPoint x: 1077, endPoint y: 224, distance: 577.2
click at [1077, 224] on div "Don’t fall back into old habits. Execute Gap Selling with the same Salesforce m…" at bounding box center [906, 242] width 824 height 171
click at [1072, 225] on div "Don’t fall back into old habits. Execute Gap Selling with the same Salesforce m…" at bounding box center [906, 242] width 824 height 171
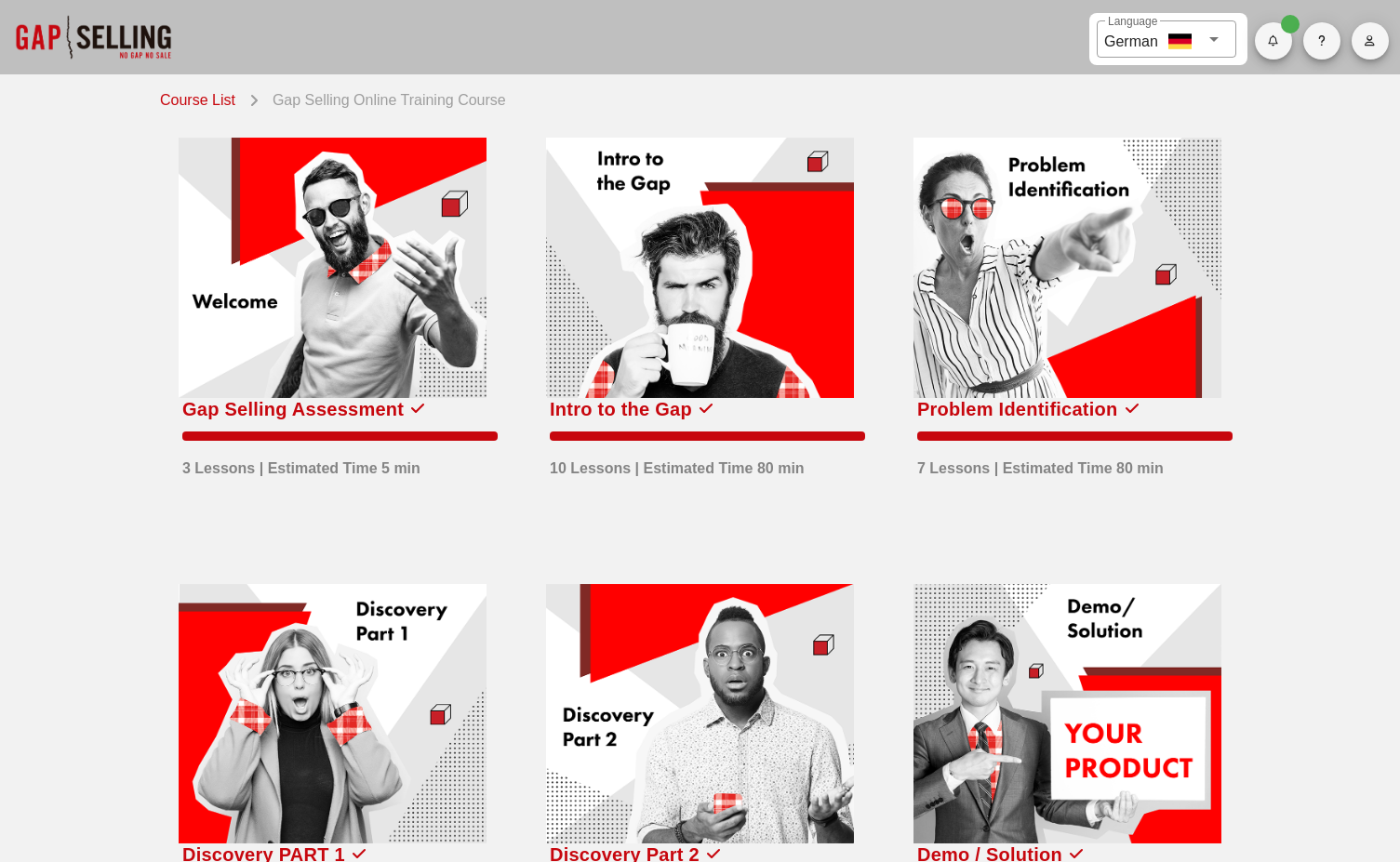
click at [210, 114] on div "Gap Selling Assessment 3 Lessons | Estimated Time 5 min" at bounding box center [332, 331] width 368 height 446
click at [210, 109] on div "Gap Selling Assessment 3 Lessons | Estimated Time 5 min" at bounding box center [332, 331] width 368 height 446
click at [212, 102] on link "Course List" at bounding box center [201, 98] width 82 height 26
